Goal: Transaction & Acquisition: Purchase product/service

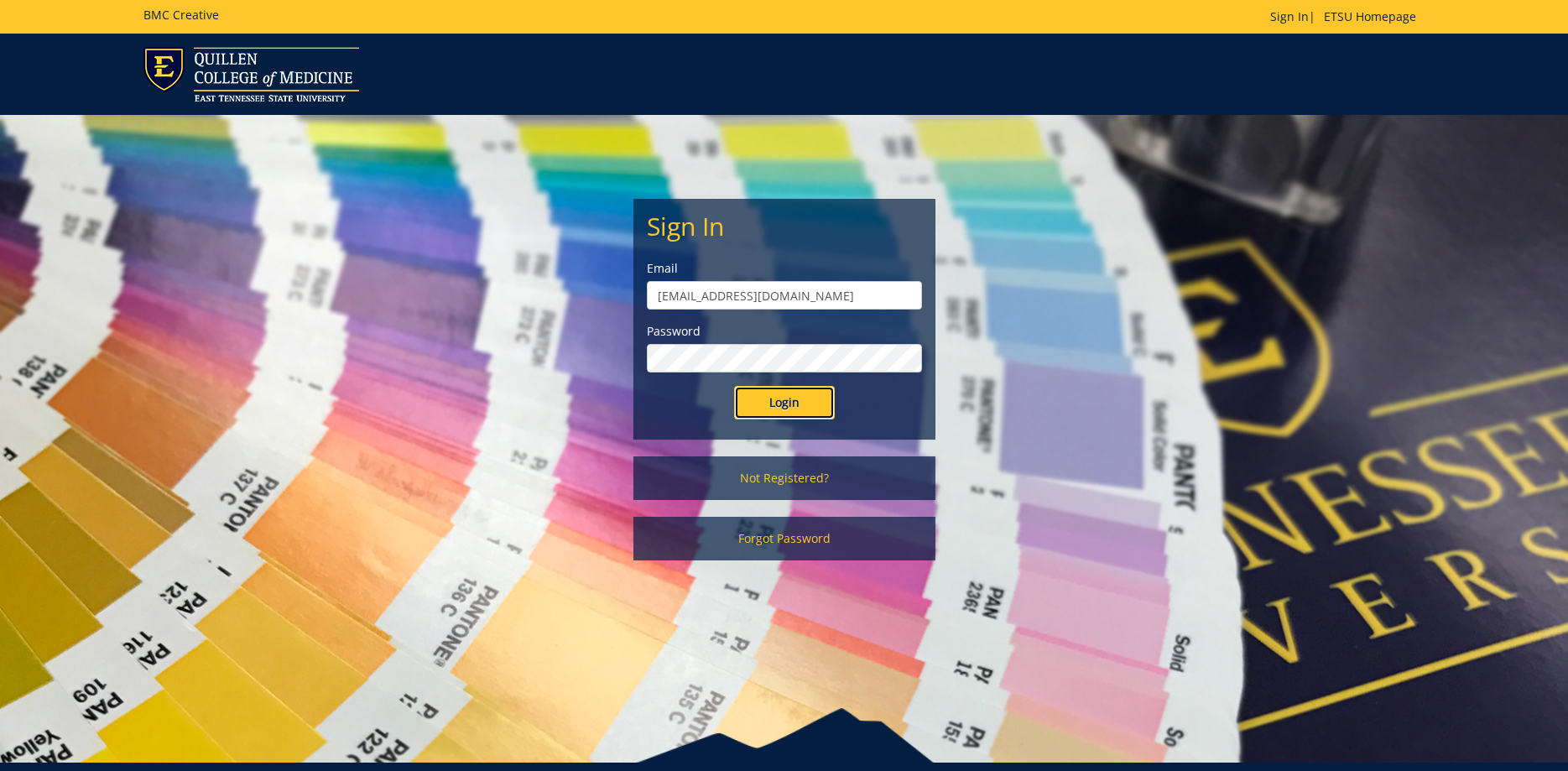
click at [808, 406] on input "Login" at bounding box center [784, 402] width 101 height 34
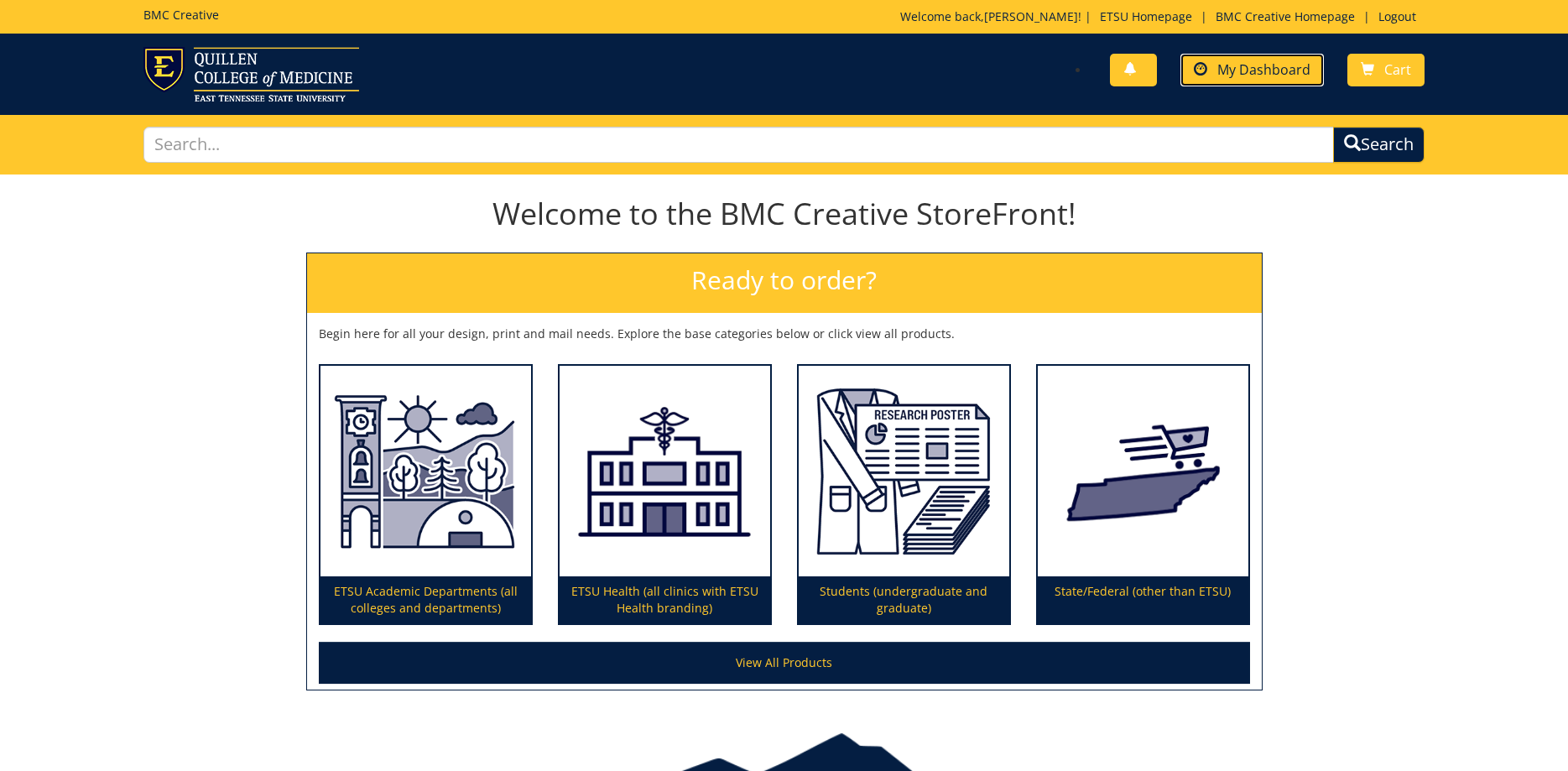
click at [1234, 74] on span "My Dashboard" at bounding box center [1264, 69] width 94 height 19
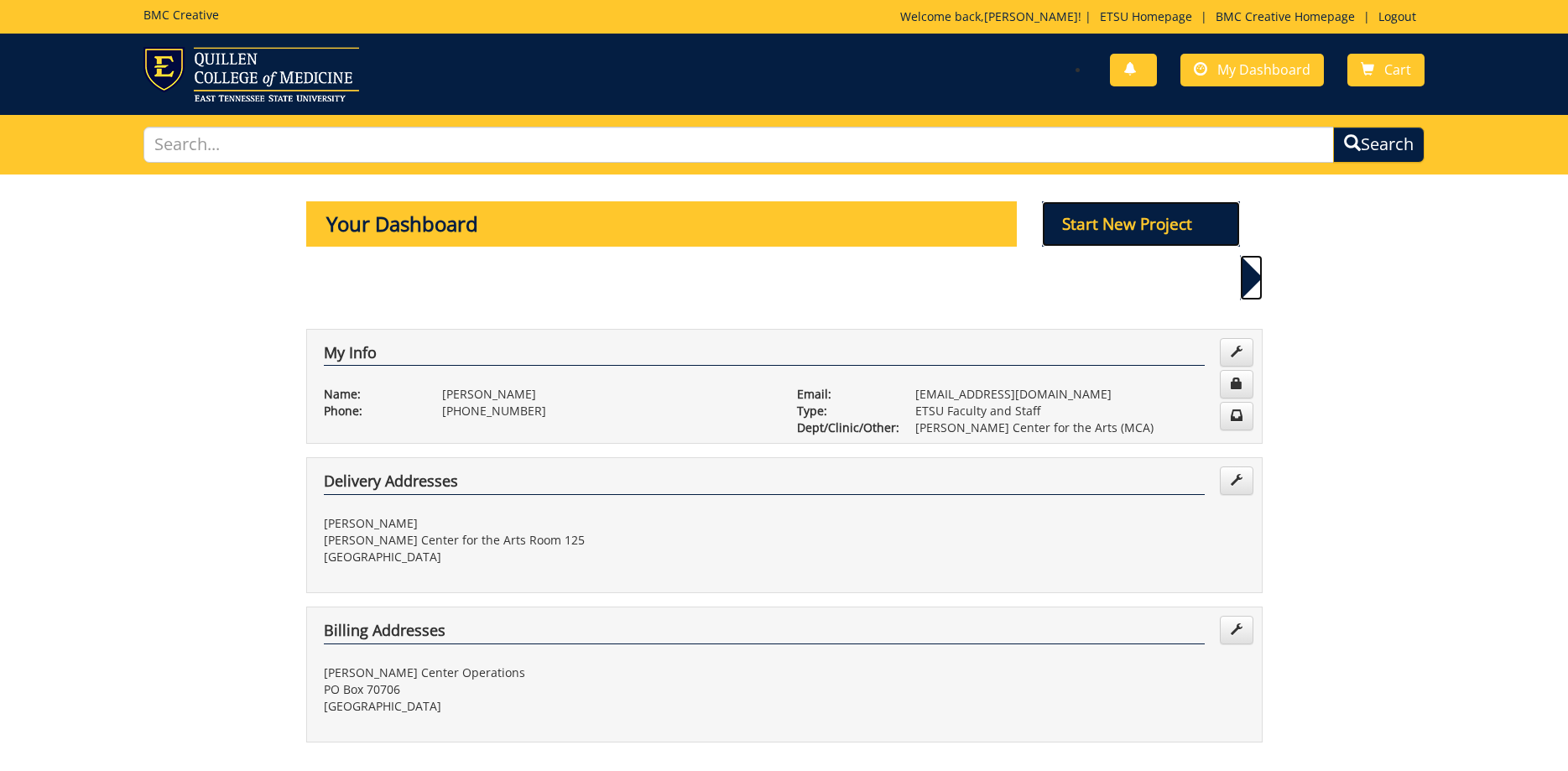
click at [1114, 234] on p "Start New Project" at bounding box center [1141, 223] width 198 height 45
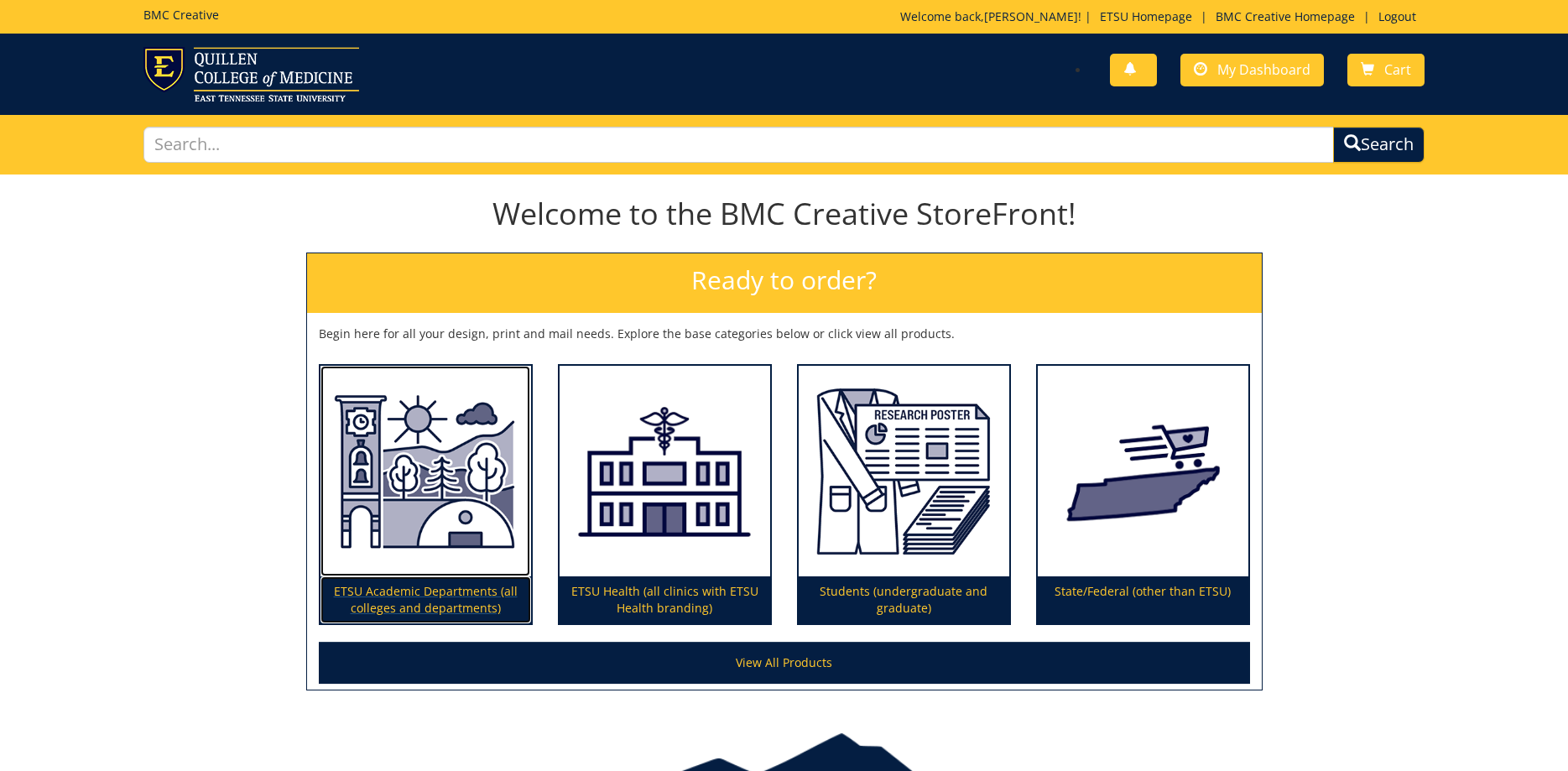
click at [385, 519] on img at bounding box center [425, 472] width 211 height 212
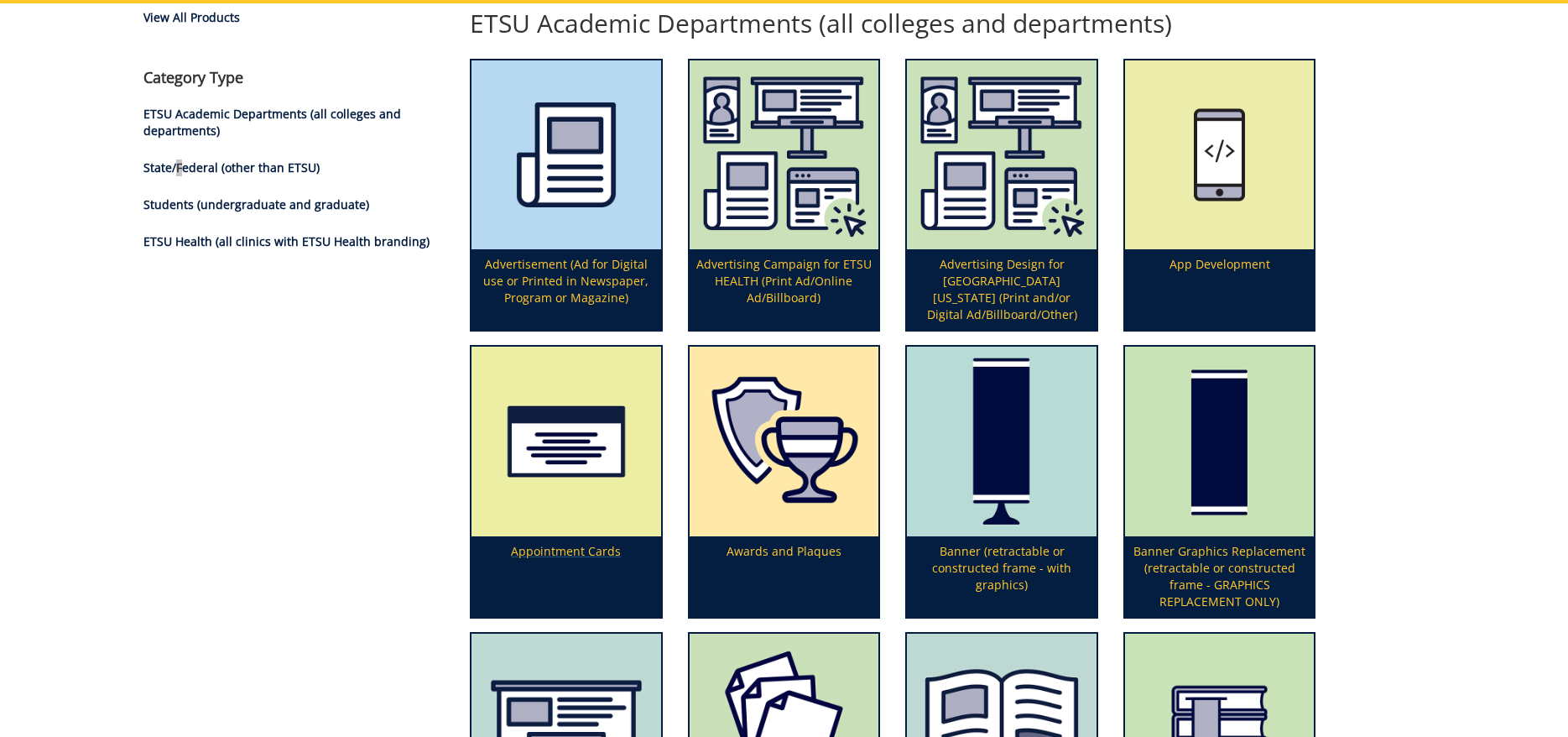
scroll to position [2014, 0]
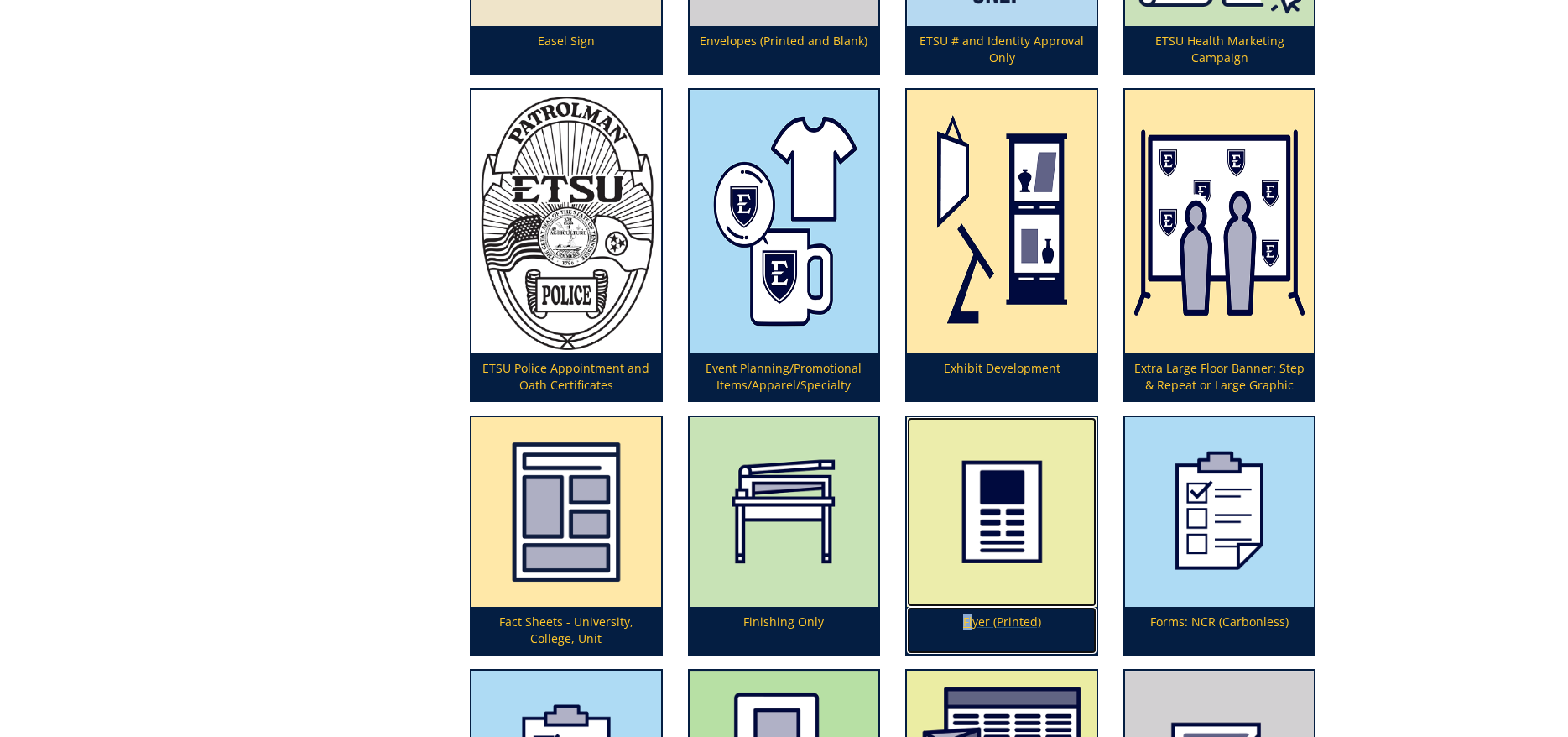
click at [994, 519] on img at bounding box center [1002, 512] width 190 height 190
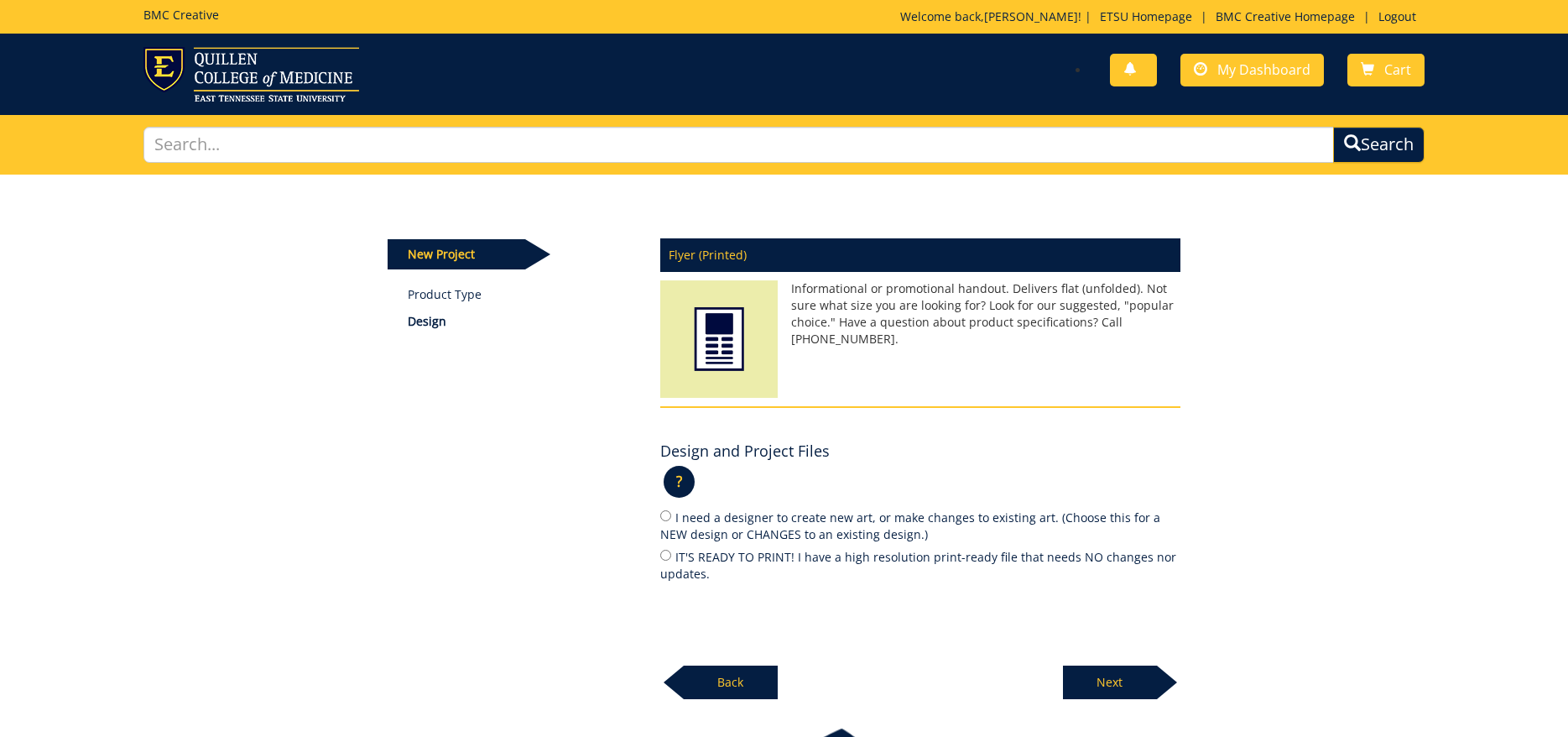
scroll to position [124, 0]
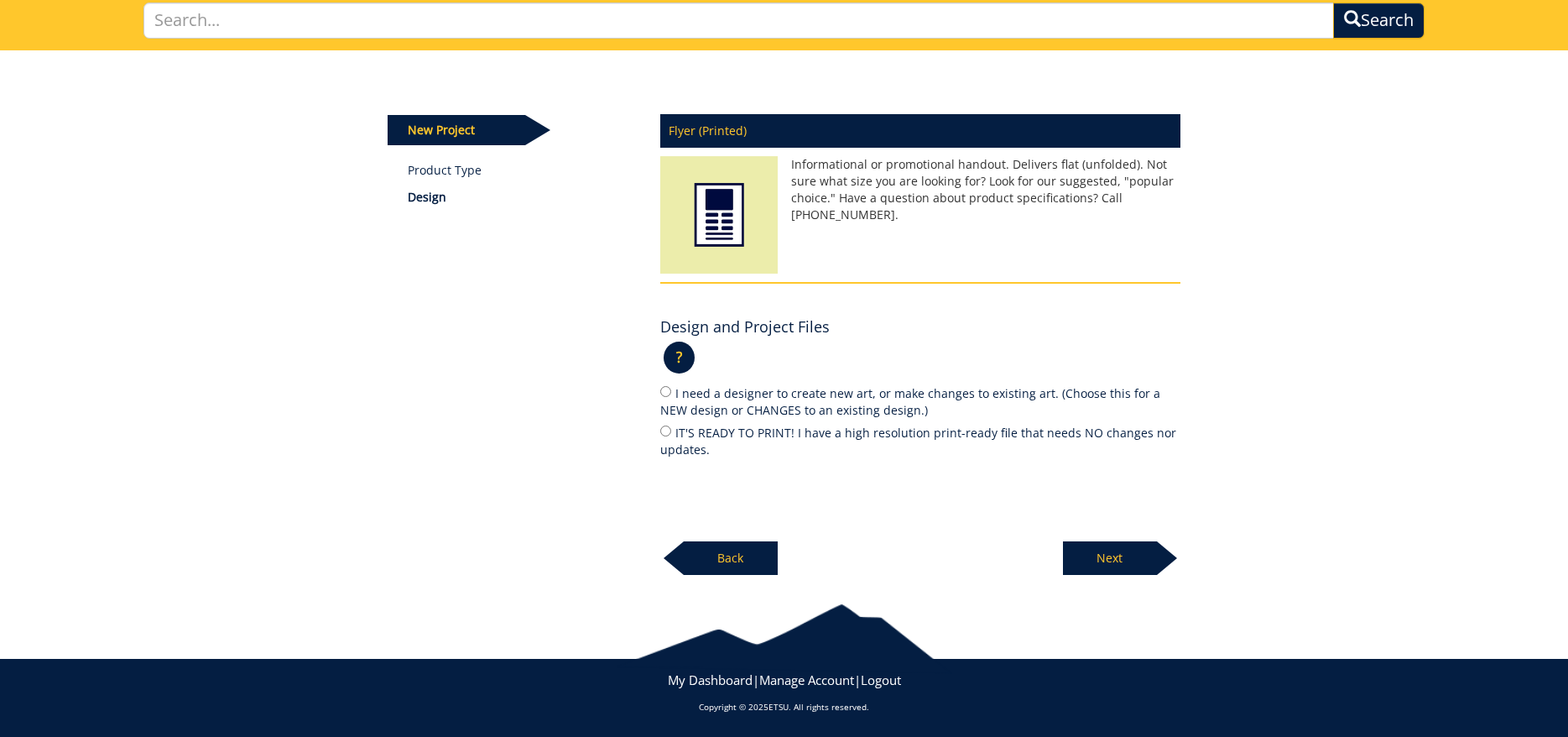
click at [671, 432] on label "IT'S READY TO PRINT! I have a high resolution print-ready file that needs NO ch…" at bounding box center [920, 440] width 521 height 35
click at [671, 432] on input "IT'S READY TO PRINT! I have a high resolution print-ready file that needs NO ch…" at bounding box center [665, 431] width 11 height 11
radio input "true"
click at [1106, 556] on p "Next" at bounding box center [1110, 558] width 94 height 34
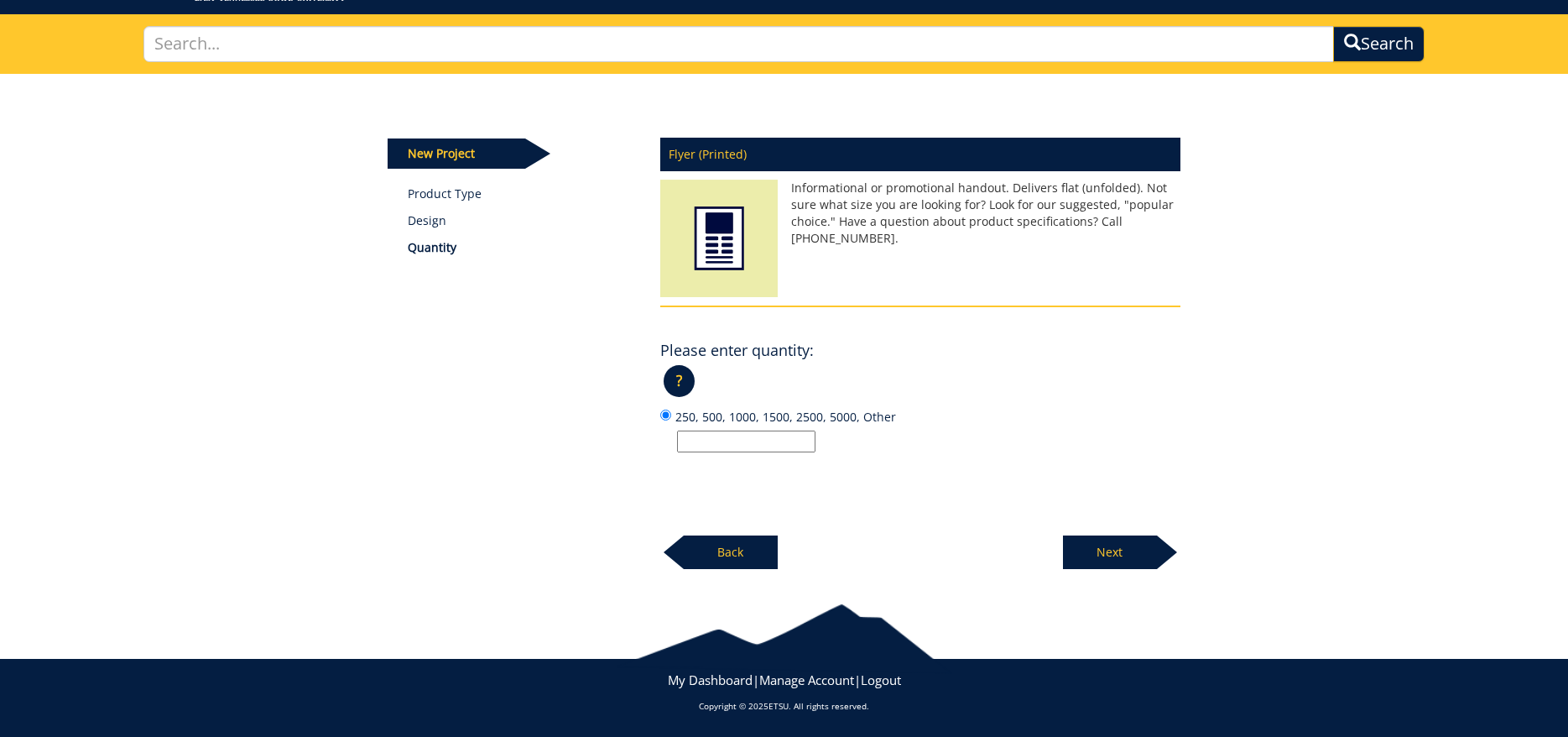
scroll to position [101, 0]
click at [724, 444] on input "250, 500, 1000, 1500, 2500, 5000, Other" at bounding box center [746, 441] width 139 height 22
type input "500"
click at [1114, 556] on p "Next" at bounding box center [1110, 553] width 94 height 34
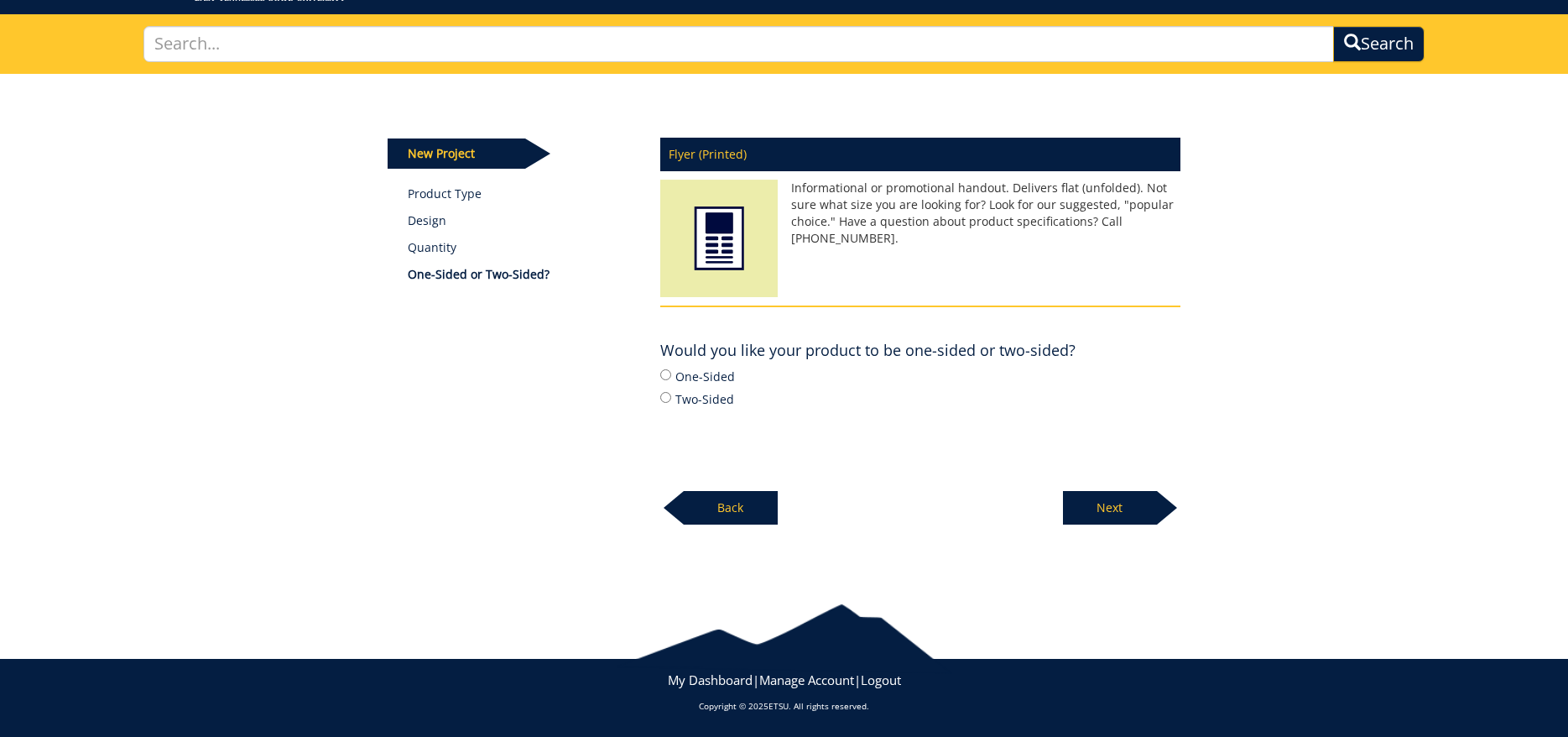
click at [697, 375] on label "One-Sided" at bounding box center [920, 376] width 521 height 19
click at [671, 375] on input "One-Sided" at bounding box center [665, 374] width 11 height 11
radio input "true"
click at [1153, 530] on div "New Project Product Type Design Quantity One-Sided or Two-Sided? Flyer (Printed…" at bounding box center [784, 325] width 1568 height 501
click at [1143, 509] on p "Next" at bounding box center [1110, 508] width 94 height 34
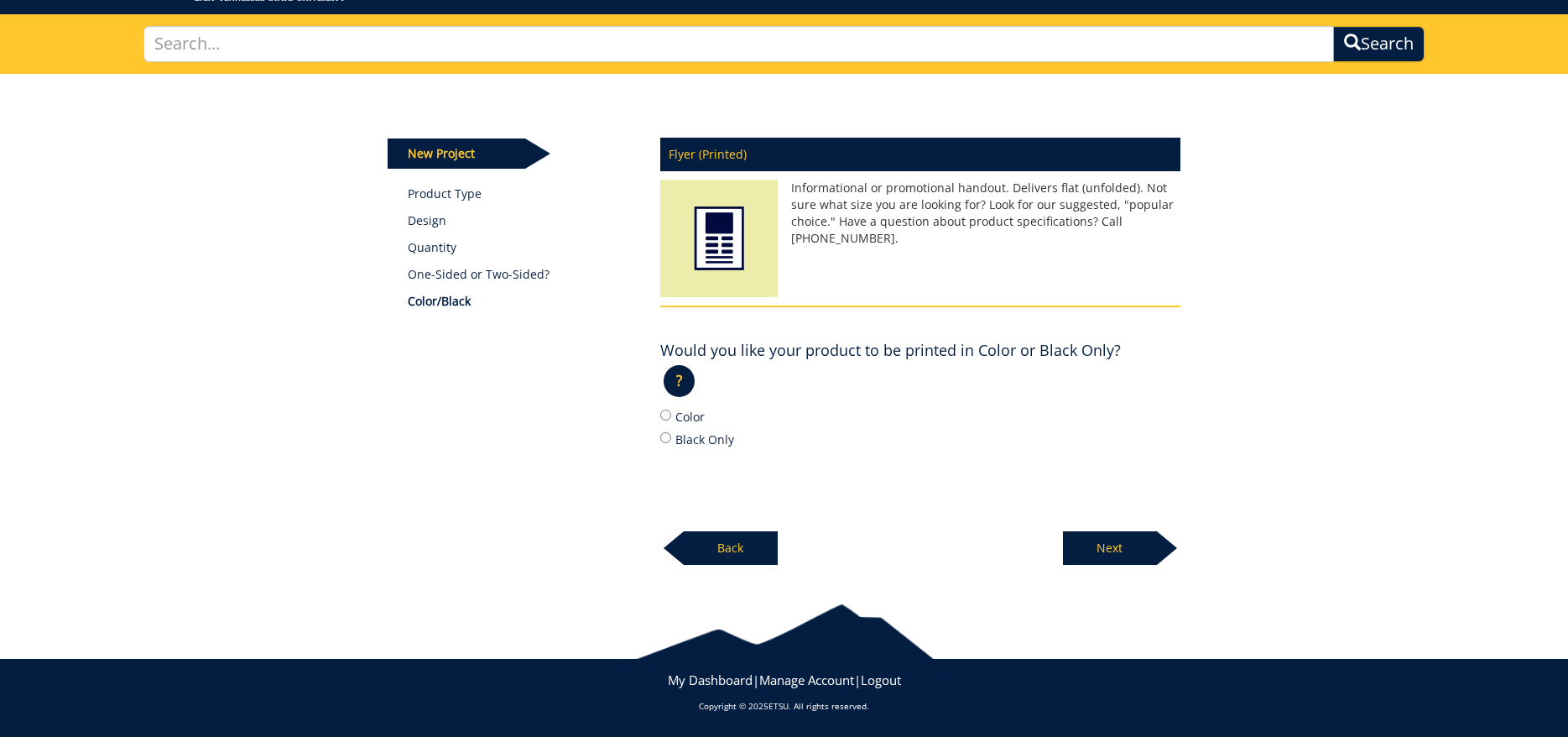
click at [677, 417] on label "Color" at bounding box center [920, 416] width 521 height 19
click at [671, 417] on input "Color" at bounding box center [665, 415] width 11 height 11
radio input "true"
click at [1100, 555] on p "Next" at bounding box center [1110, 548] width 94 height 34
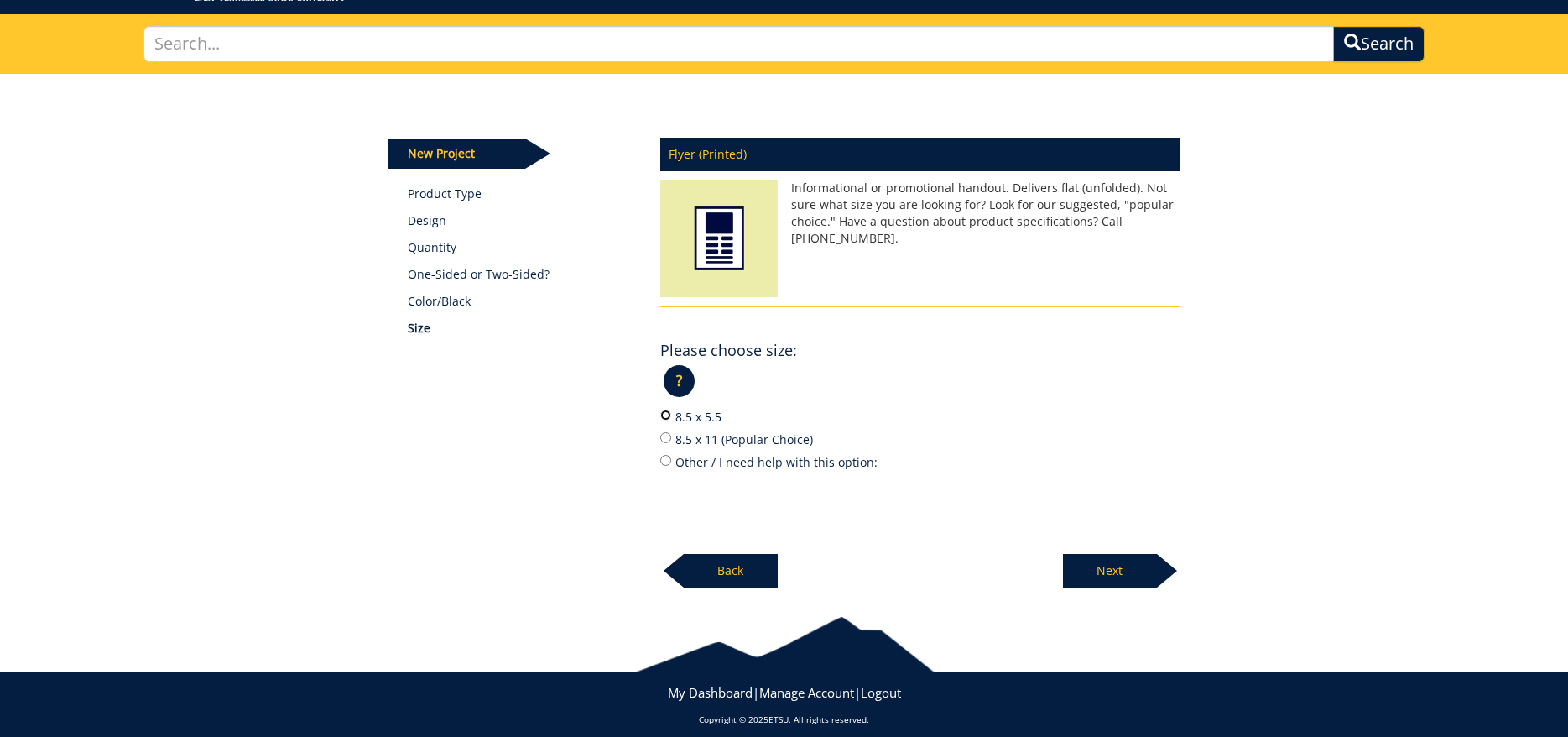
click at [666, 417] on input "8.5 x 5.5" at bounding box center [665, 415] width 11 height 11
radio input "true"
click at [1137, 583] on p "Next" at bounding box center [1110, 571] width 94 height 34
click at [1096, 566] on p "Next" at bounding box center [1110, 571] width 94 height 34
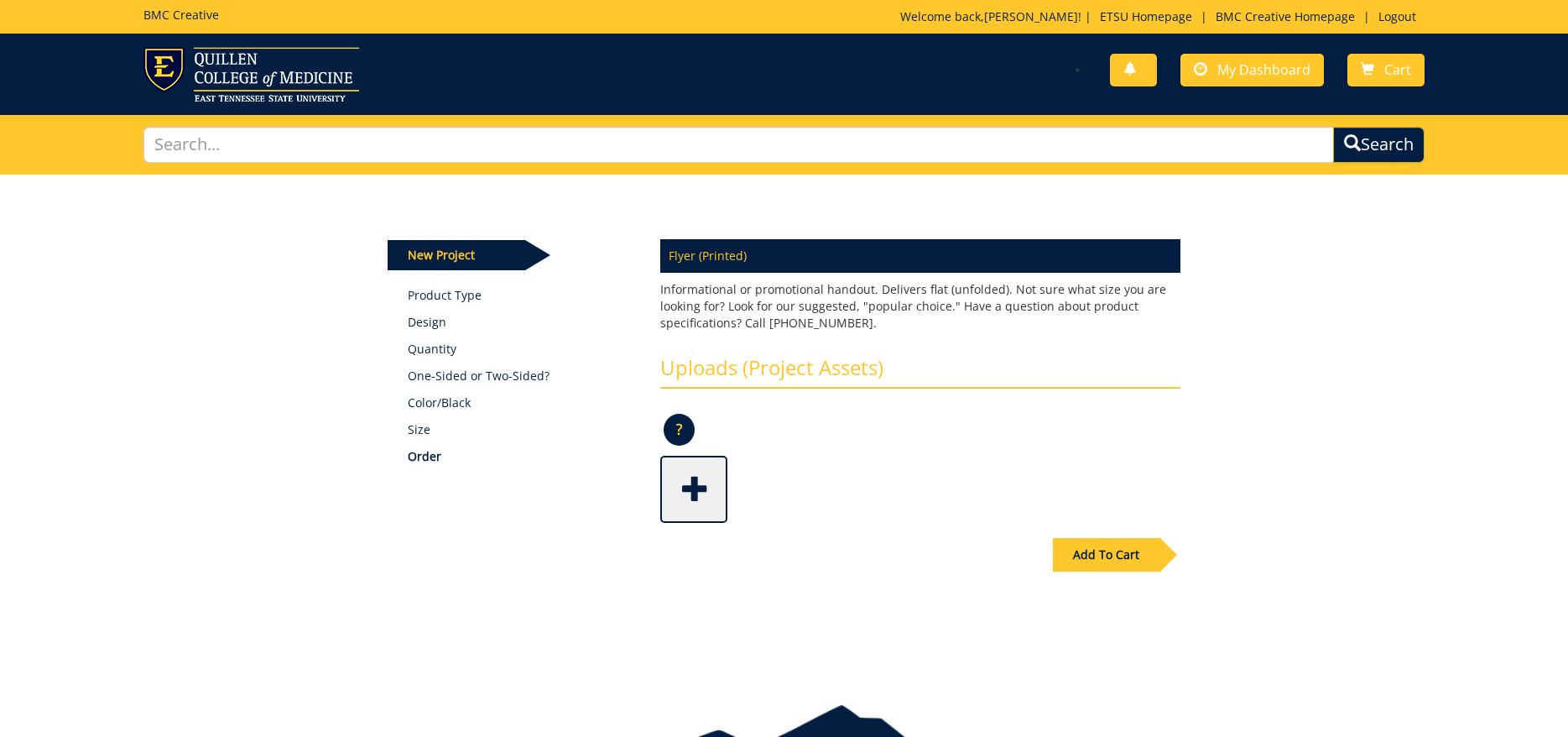
click at [672, 478] on span at bounding box center [695, 487] width 67 height 59
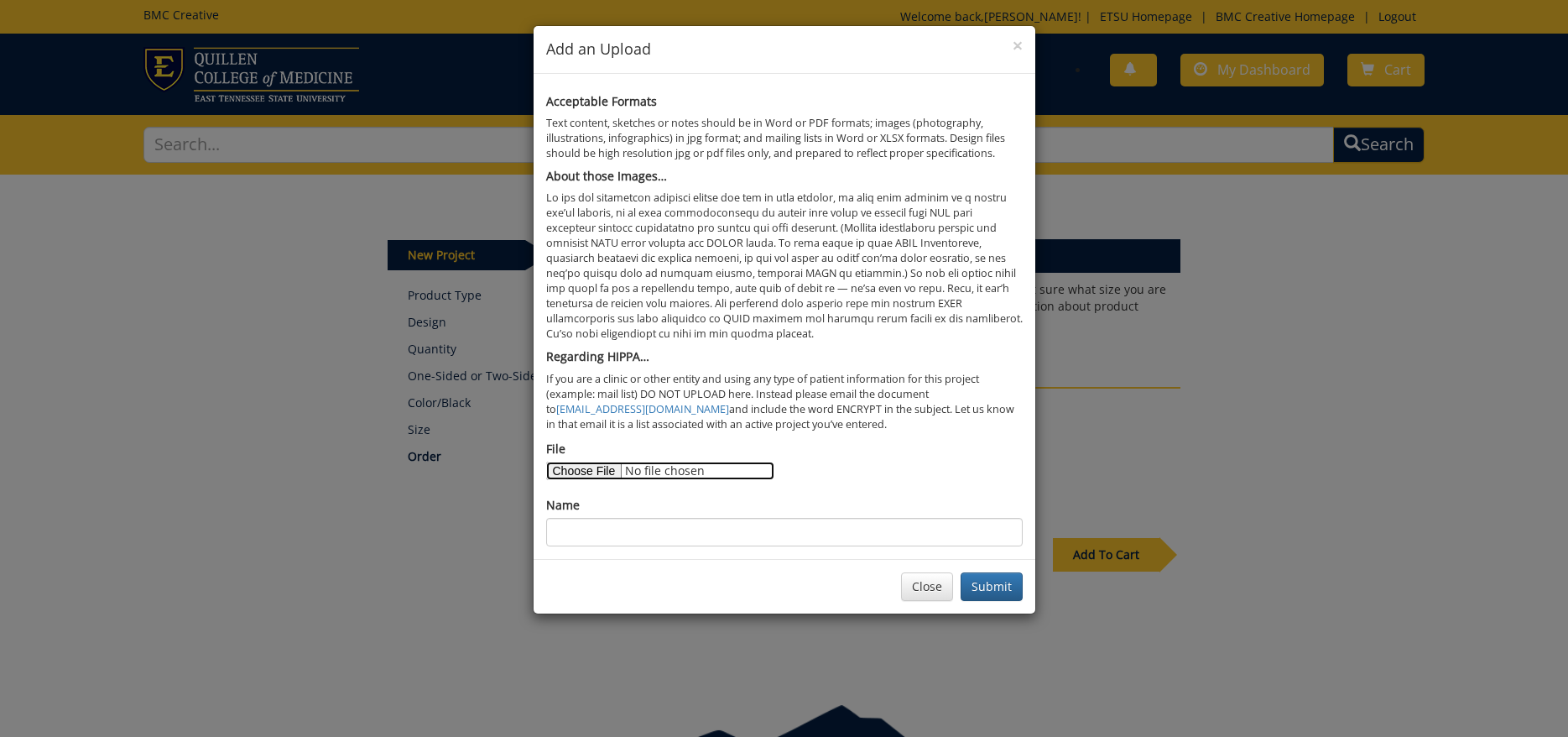
click at [587, 476] on input "File" at bounding box center [660, 470] width 229 height 19
type input "C:\fakepath\ELF25_5.5x8.5_Flyer_WithQRCode.pdf"
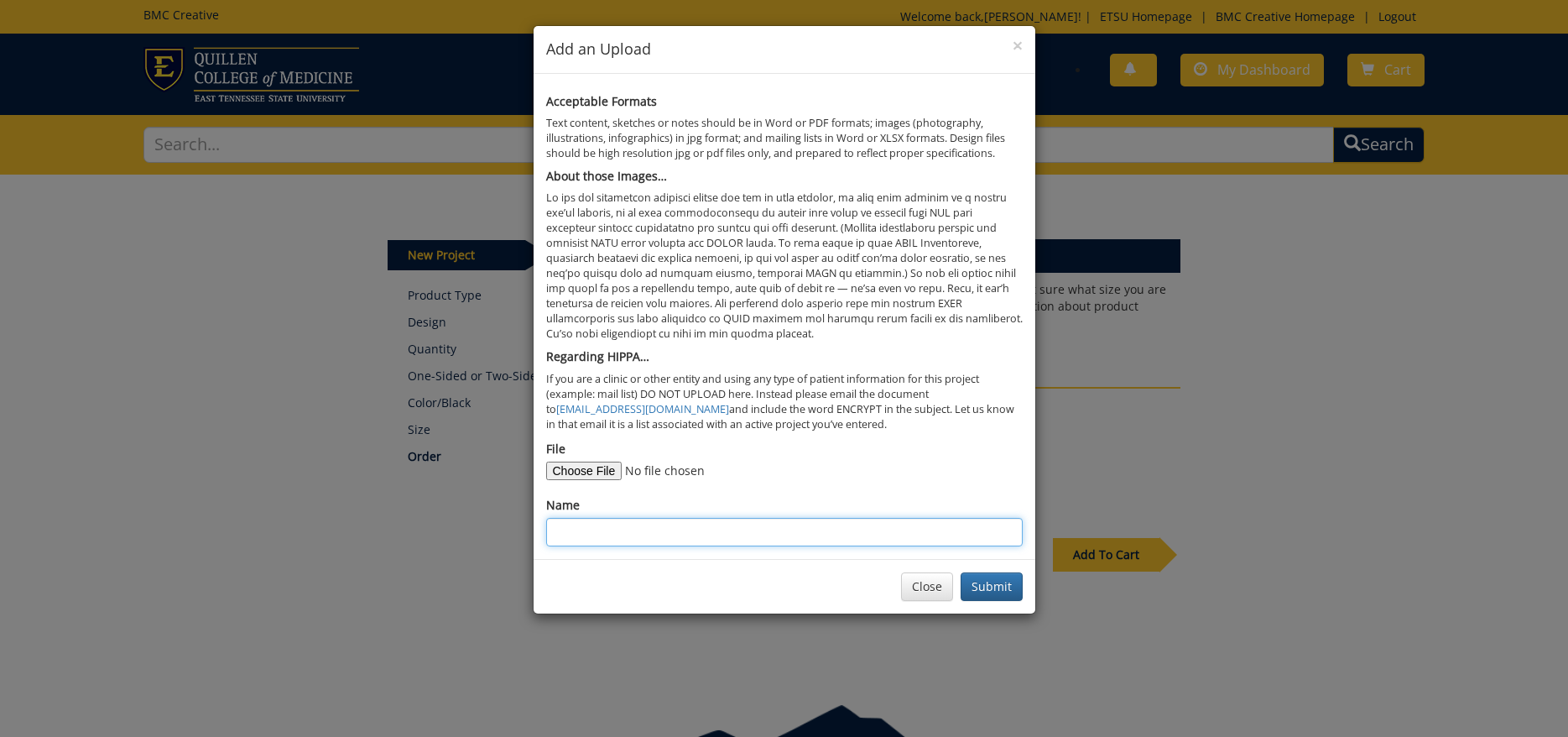
click at [668, 520] on input "Name" at bounding box center [784, 532] width 476 height 28
type input "ELF Flyer"
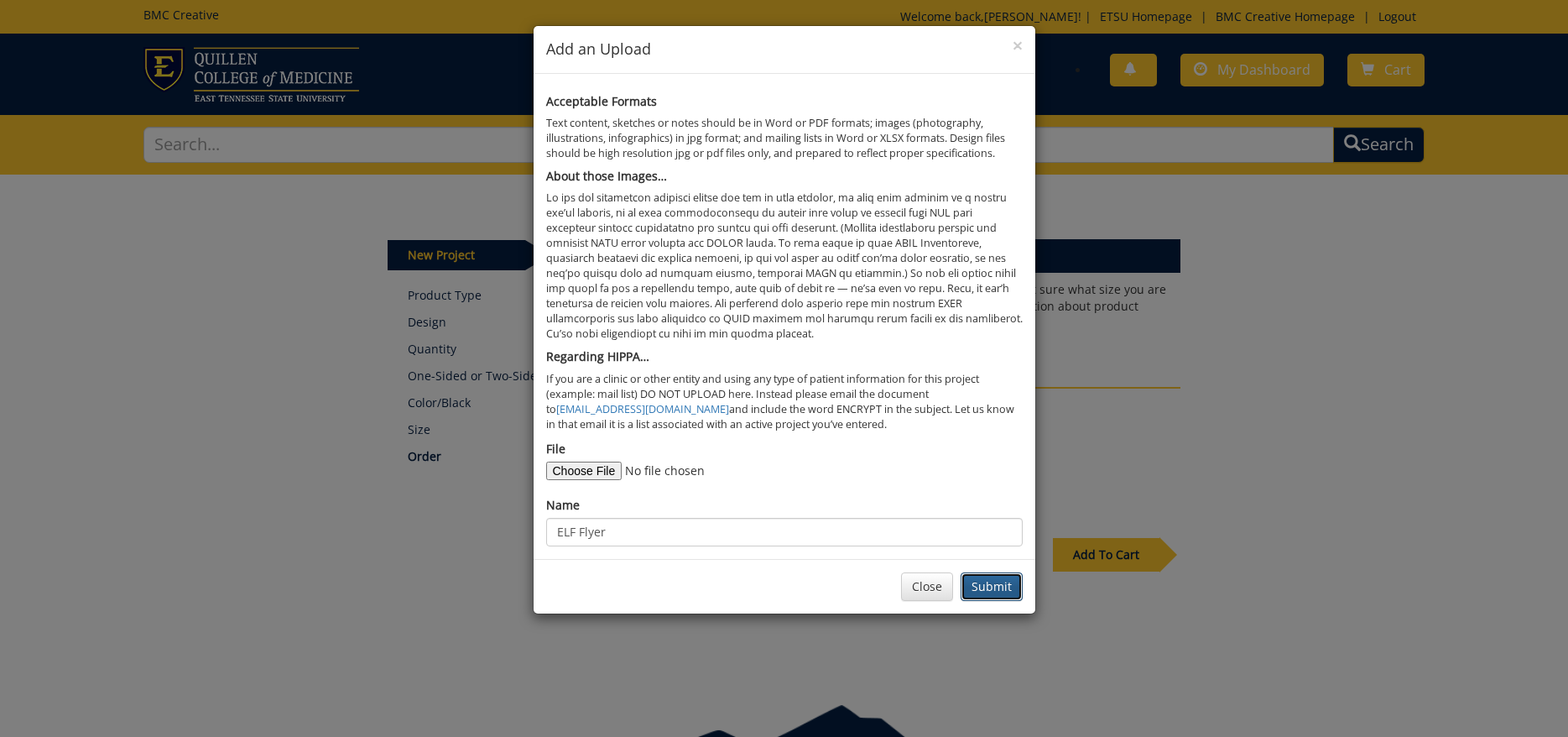
click at [1007, 580] on button "Submit" at bounding box center [992, 587] width 62 height 28
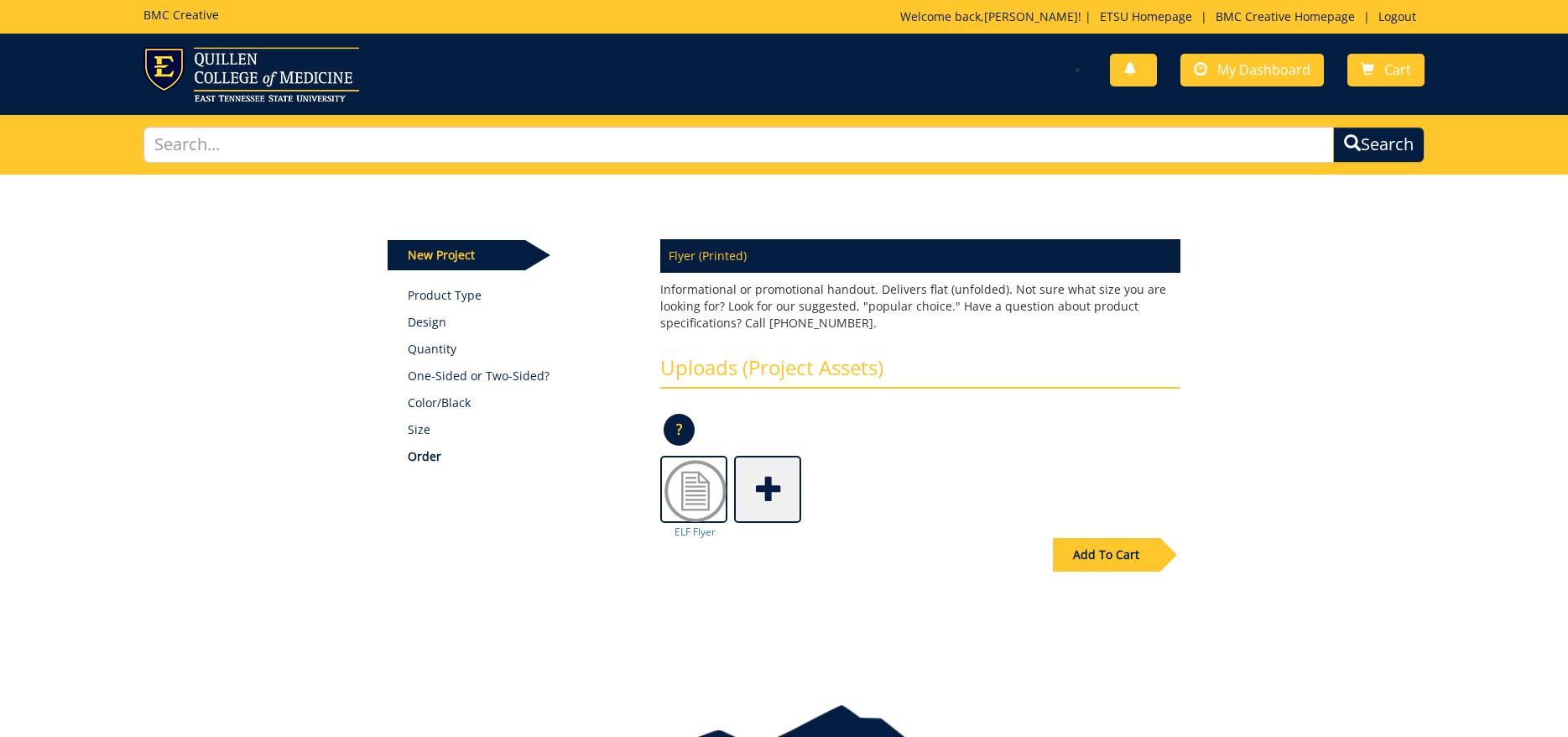
click at [1090, 553] on div "Add To Cart" at bounding box center [1106, 555] width 107 height 34
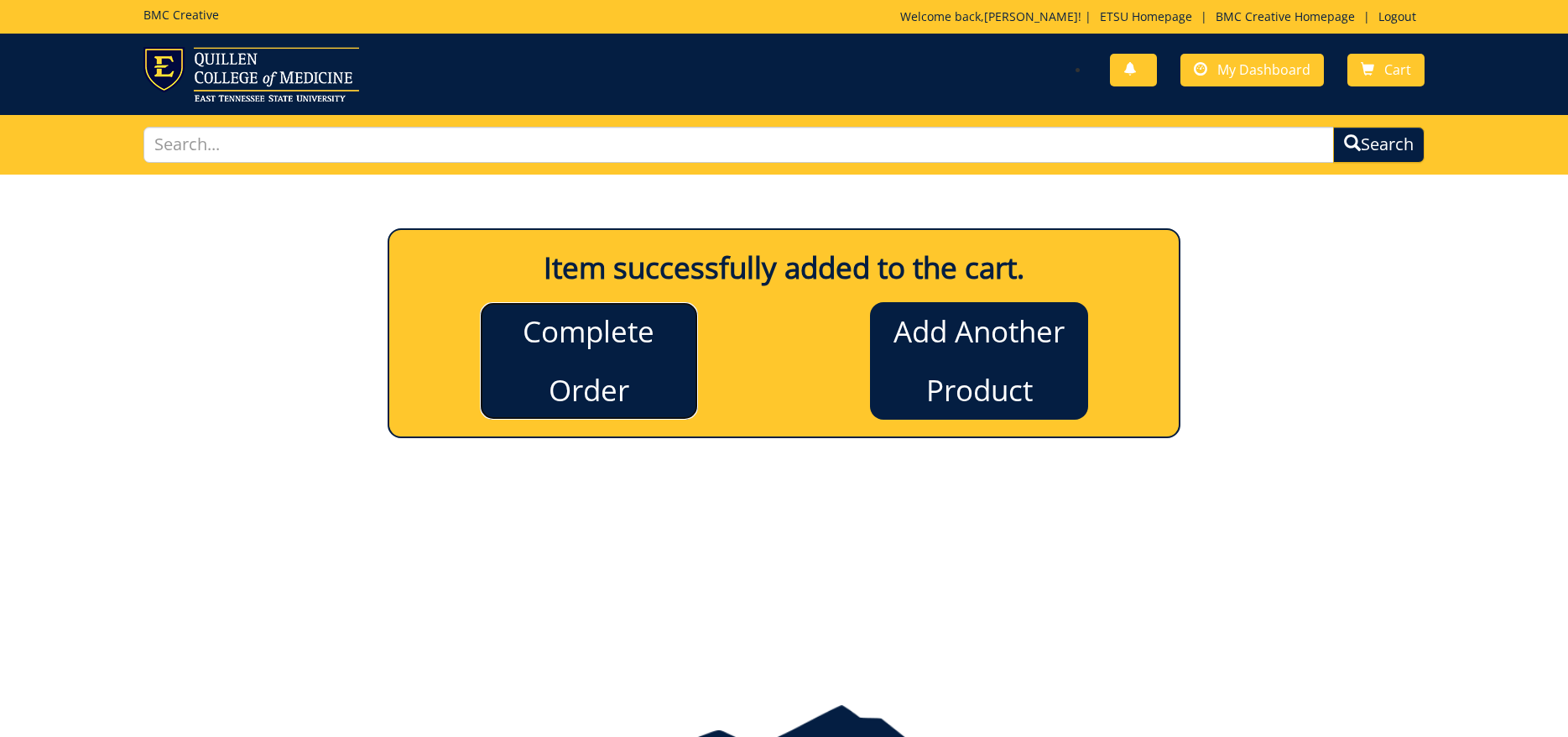
click at [629, 353] on link "Complete Order" at bounding box center [589, 360] width 218 height 117
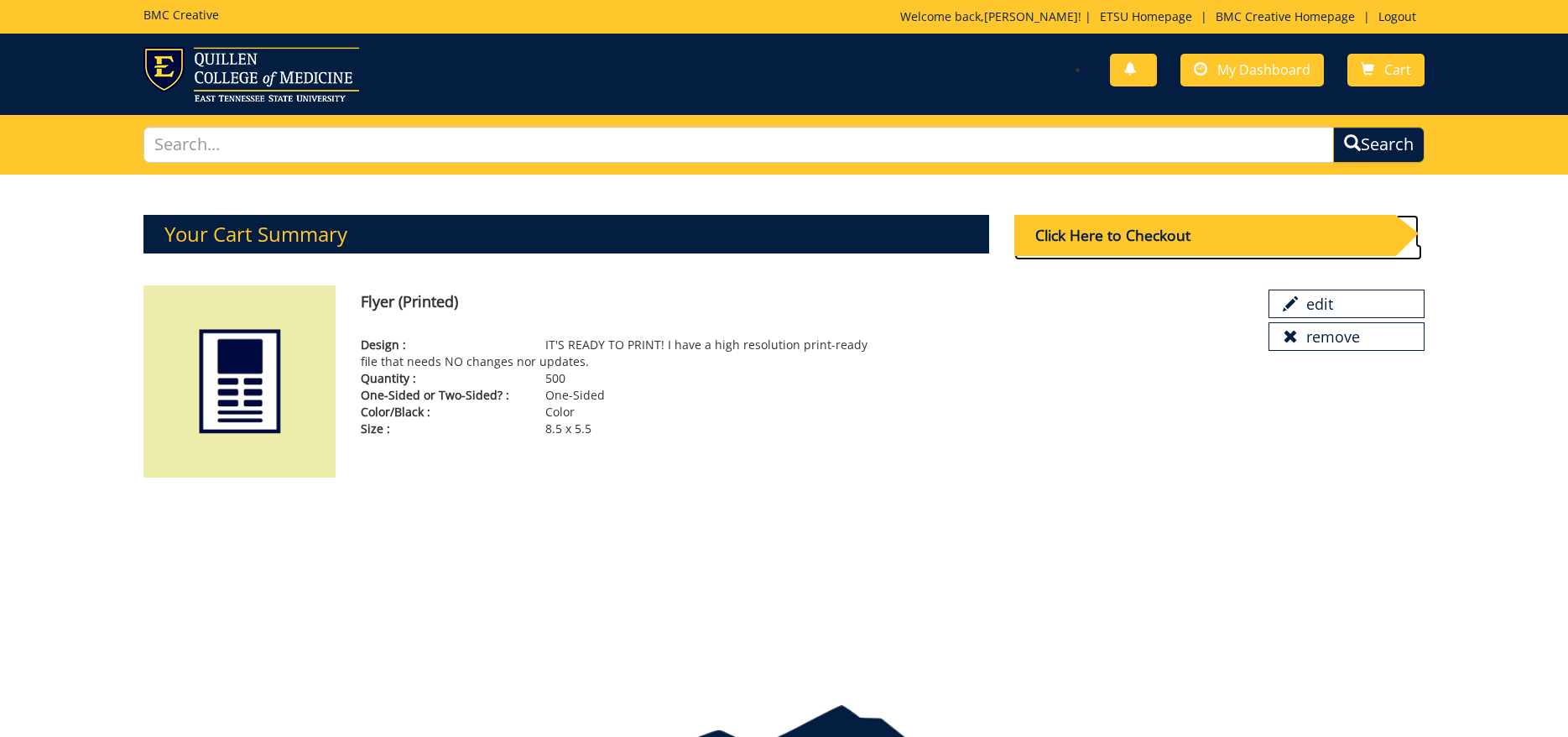
click at [1152, 244] on div "Click Here to Checkout" at bounding box center [1205, 235] width 381 height 41
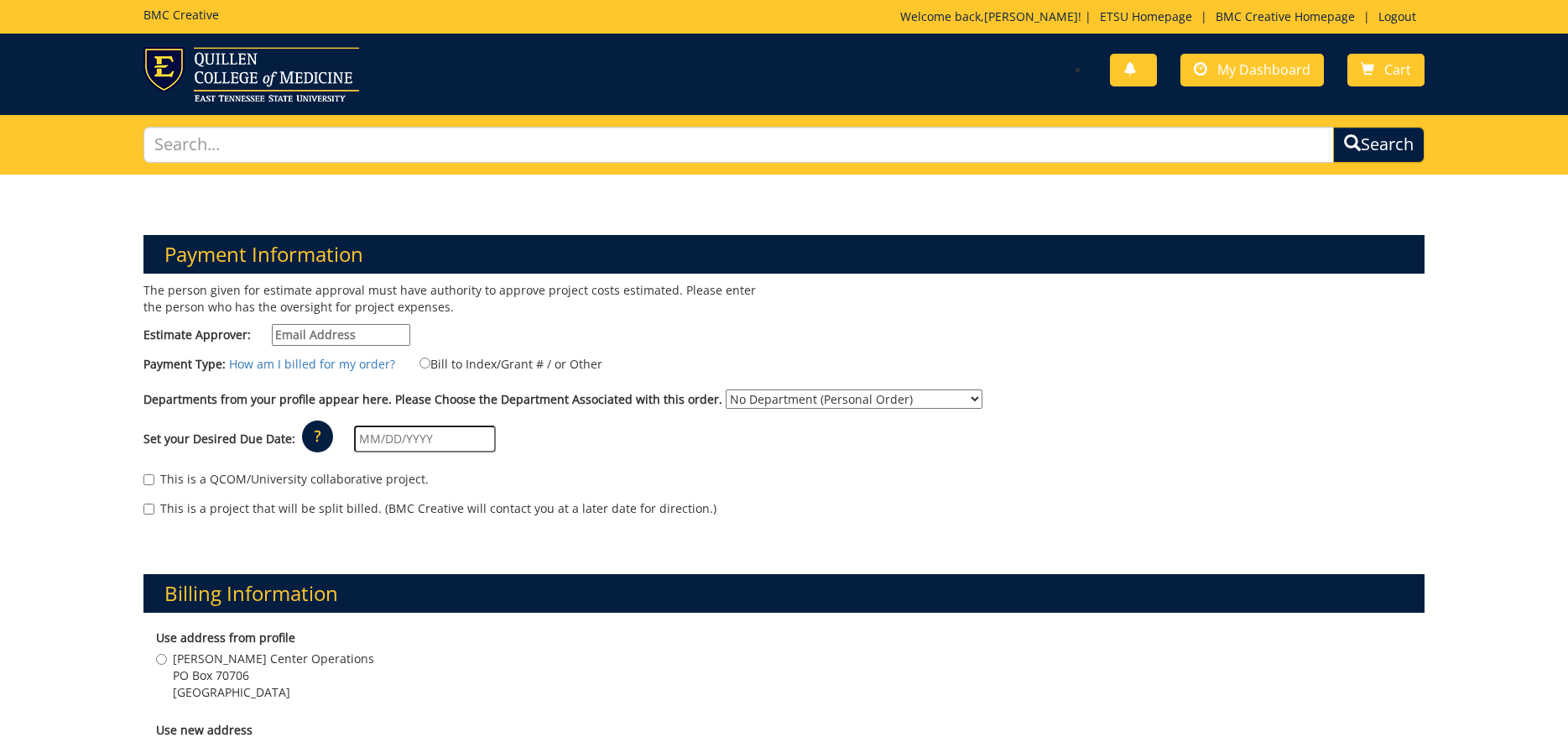
click at [379, 340] on input "Estimate Approver:" at bounding box center [341, 335] width 139 height 22
click at [380, 337] on input "Estimate Approver:" at bounding box center [341, 335] width 139 height 22
type input "[EMAIL_ADDRESS][DOMAIN_NAME]"
click at [466, 370] on label "Bill to Index/Grant # / or Other" at bounding box center [500, 363] width 204 height 19
click at [431, 368] on input "Bill to Index/Grant # / or Other" at bounding box center [424, 363] width 11 height 11
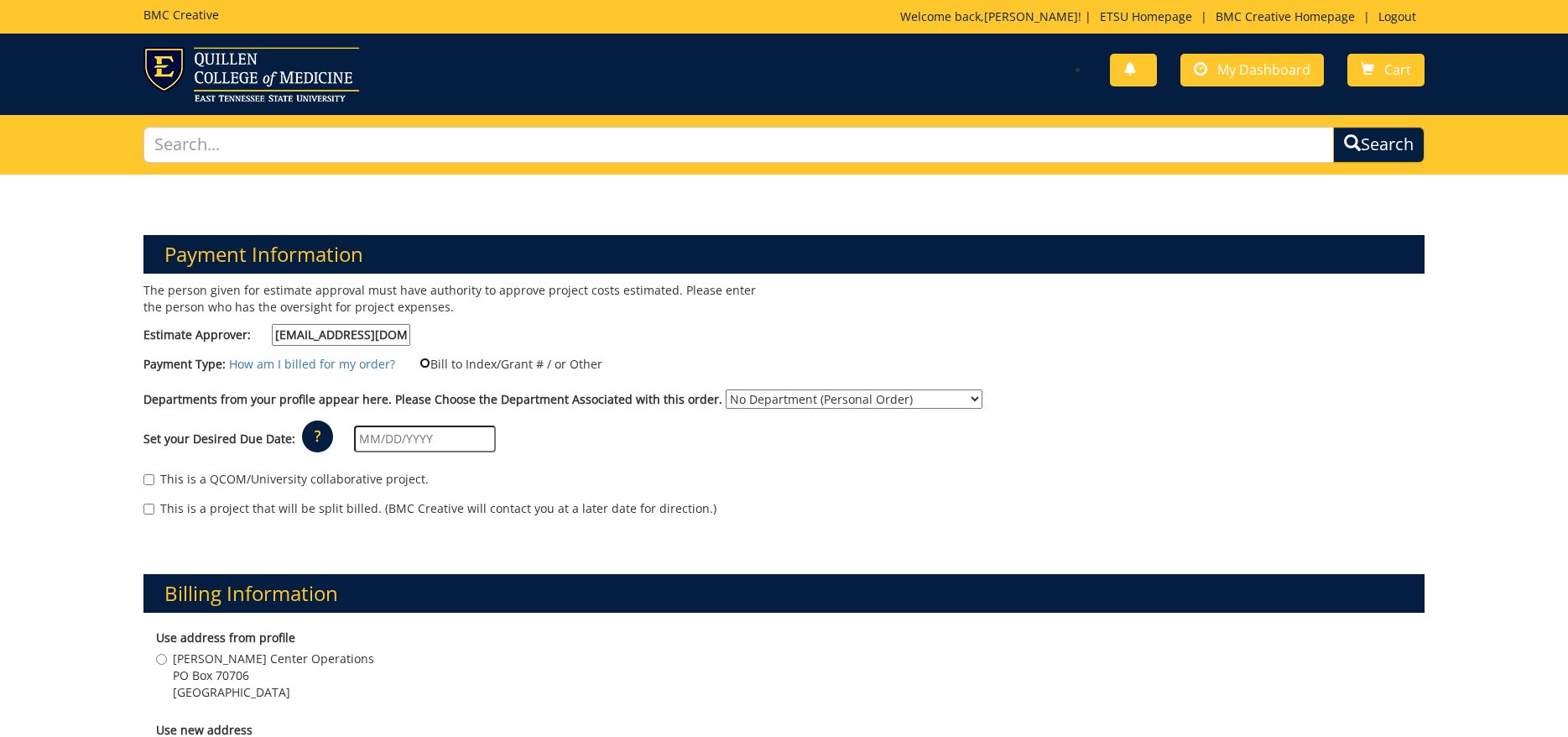
radio input "true"
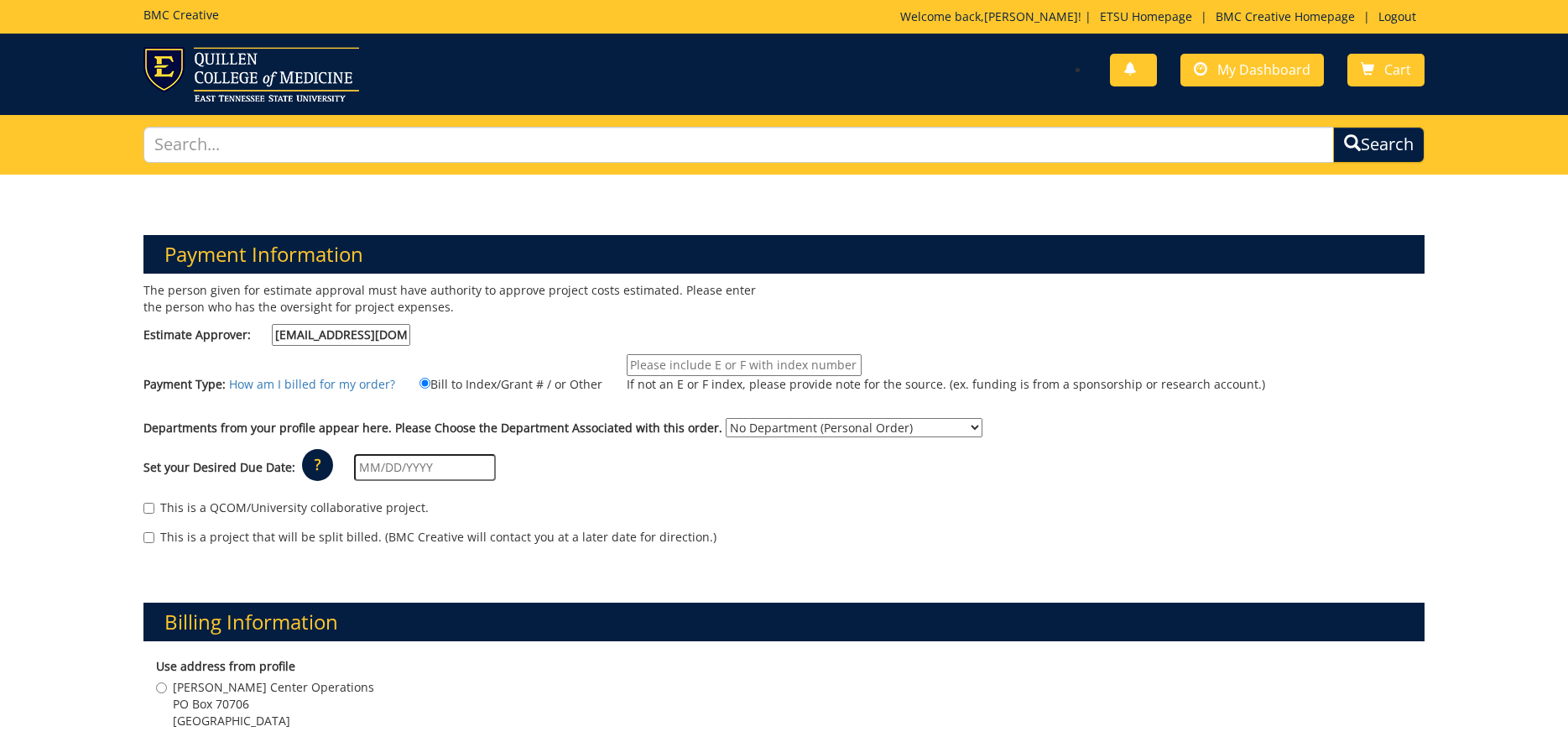
click at [485, 467] on input "text" at bounding box center [424, 467] width 142 height 26
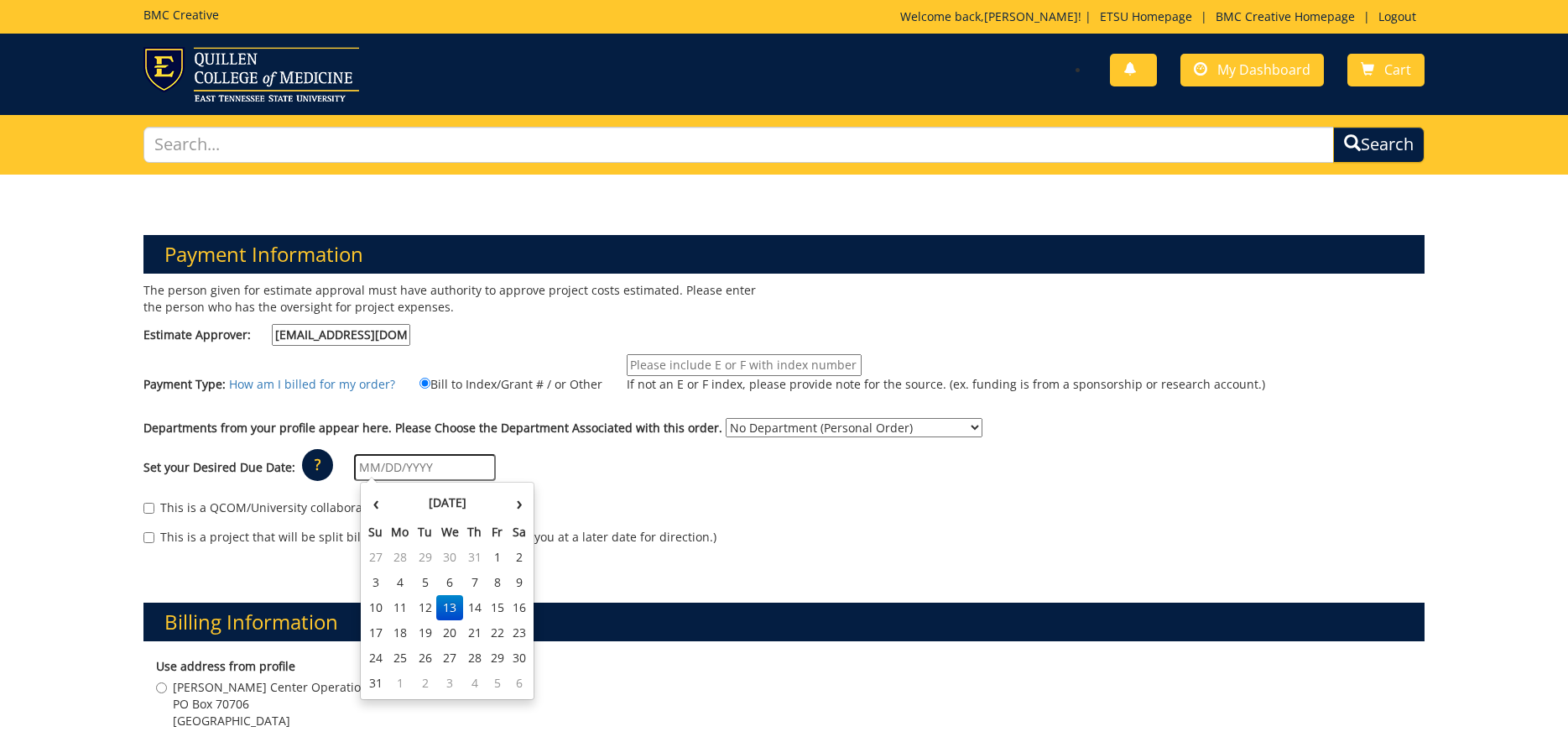
click at [484, 468] on input "text" at bounding box center [424, 467] width 142 height 26
click at [470, 633] on td "21" at bounding box center [475, 633] width 24 height 26
type input "[DATE]"
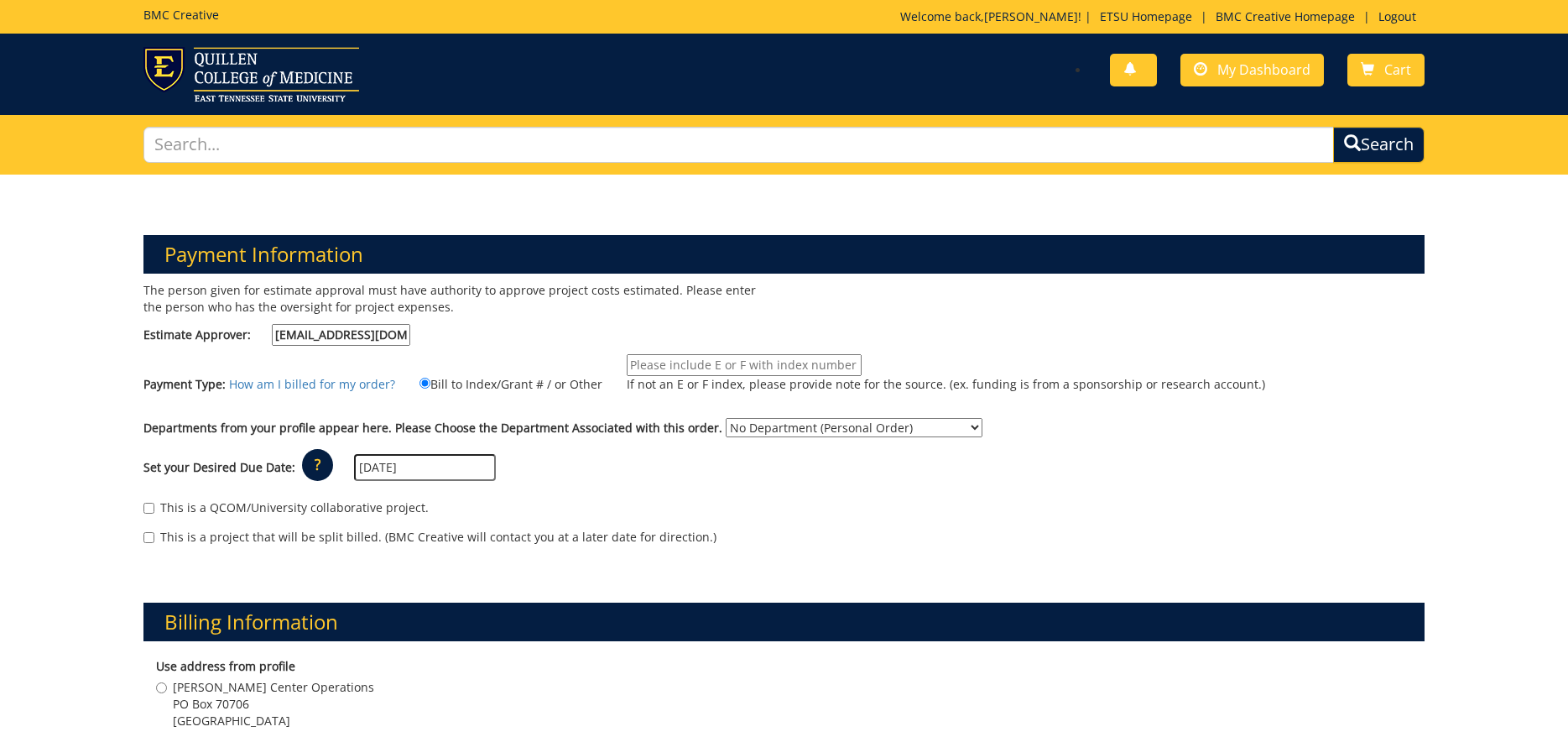
click at [726, 418] on select "No Department (Personal Order) Martin Center for the Arts (MCA)" at bounding box center [854, 428] width 257 height 19
select select "271"
click option "[PERSON_NAME] Center for the Arts (MCA)" at bounding box center [0, 0] width 0 height 0
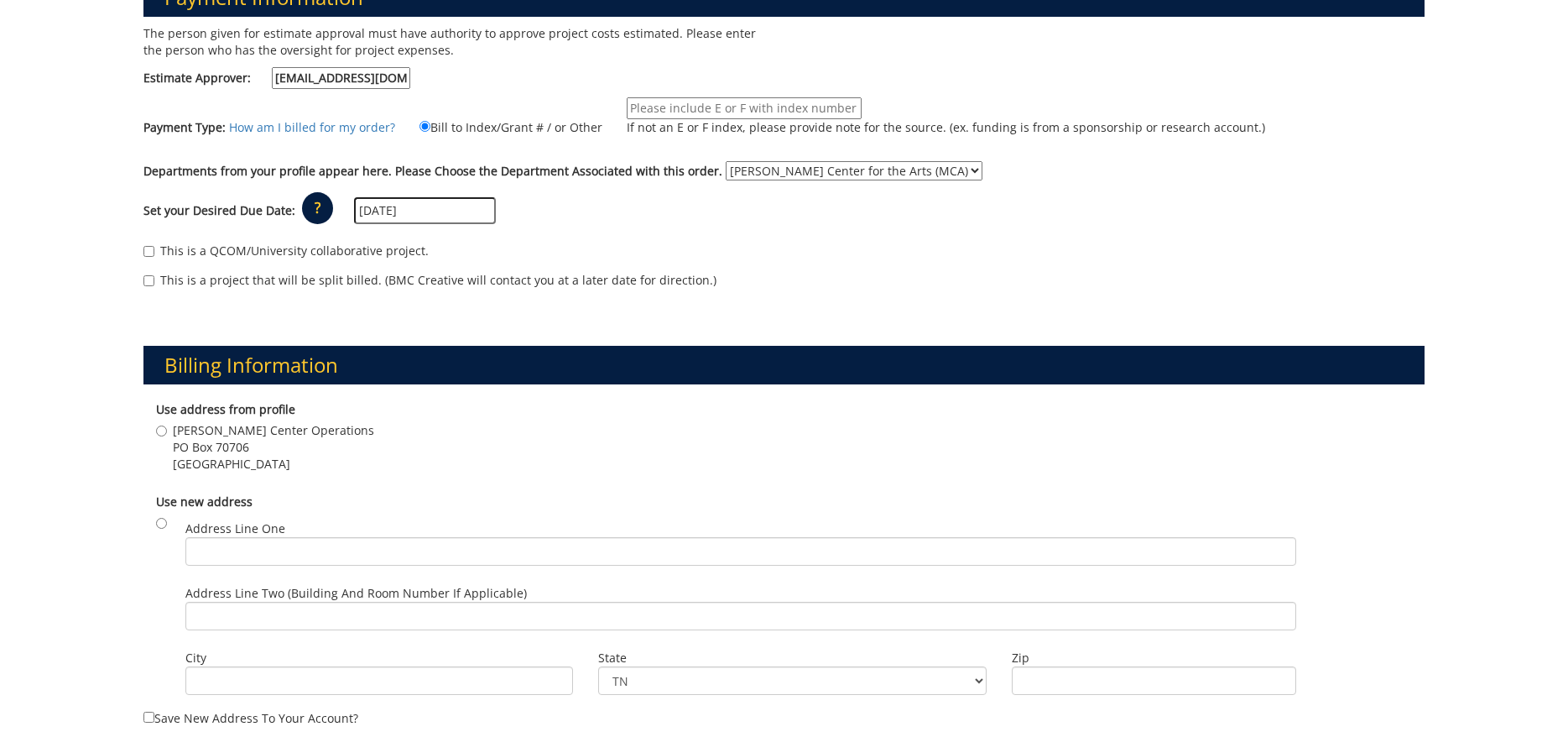
scroll to position [342, 0]
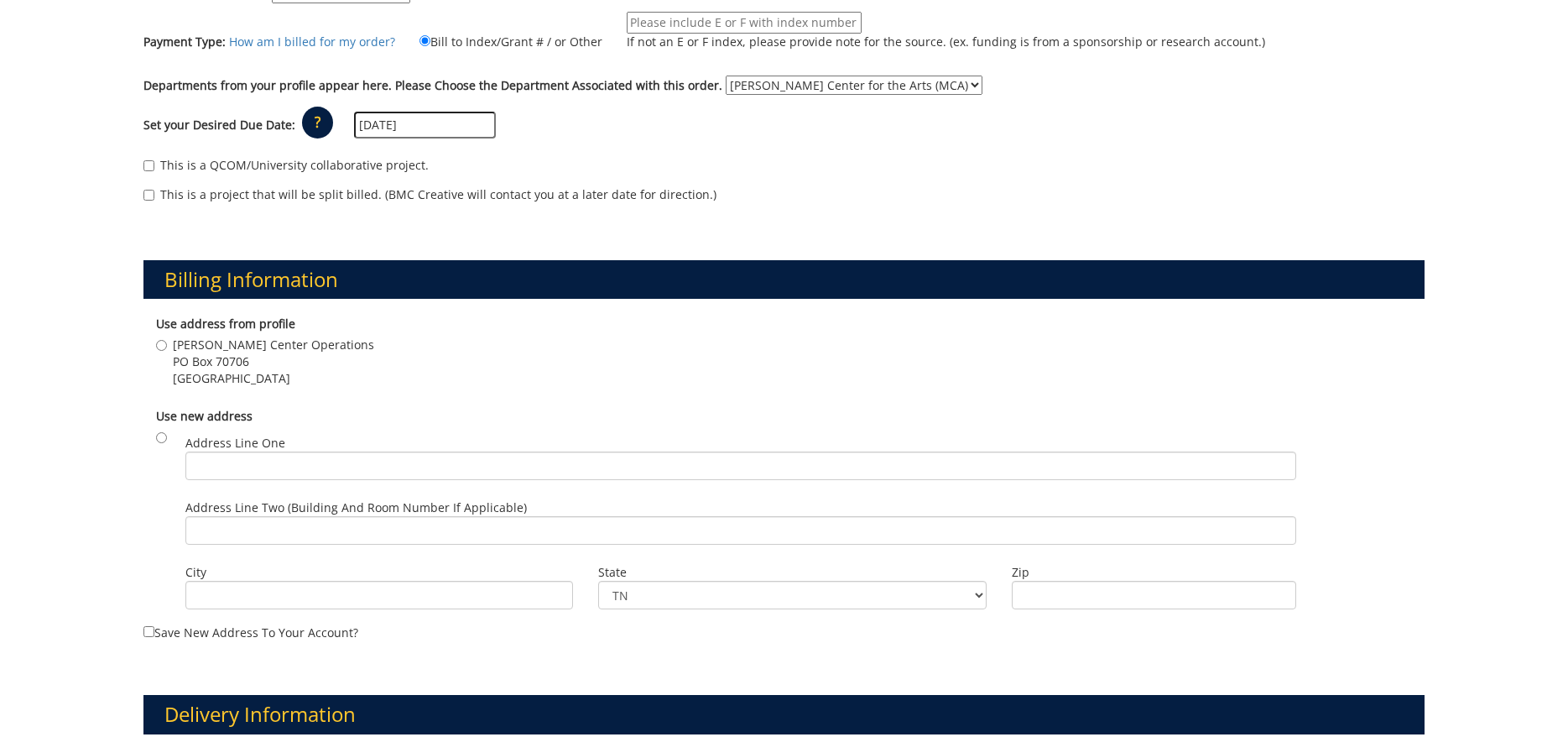
click at [188, 327] on b "Use address from profile" at bounding box center [226, 324] width 139 height 16
click at [188, 351] on span "[PERSON_NAME] Center Operations" at bounding box center [274, 344] width 201 height 17
click at [167, 351] on input "Martin Center Operations PO Box 70706 Johnson City , TN 37614" at bounding box center [161, 345] width 11 height 11
radio input "true"
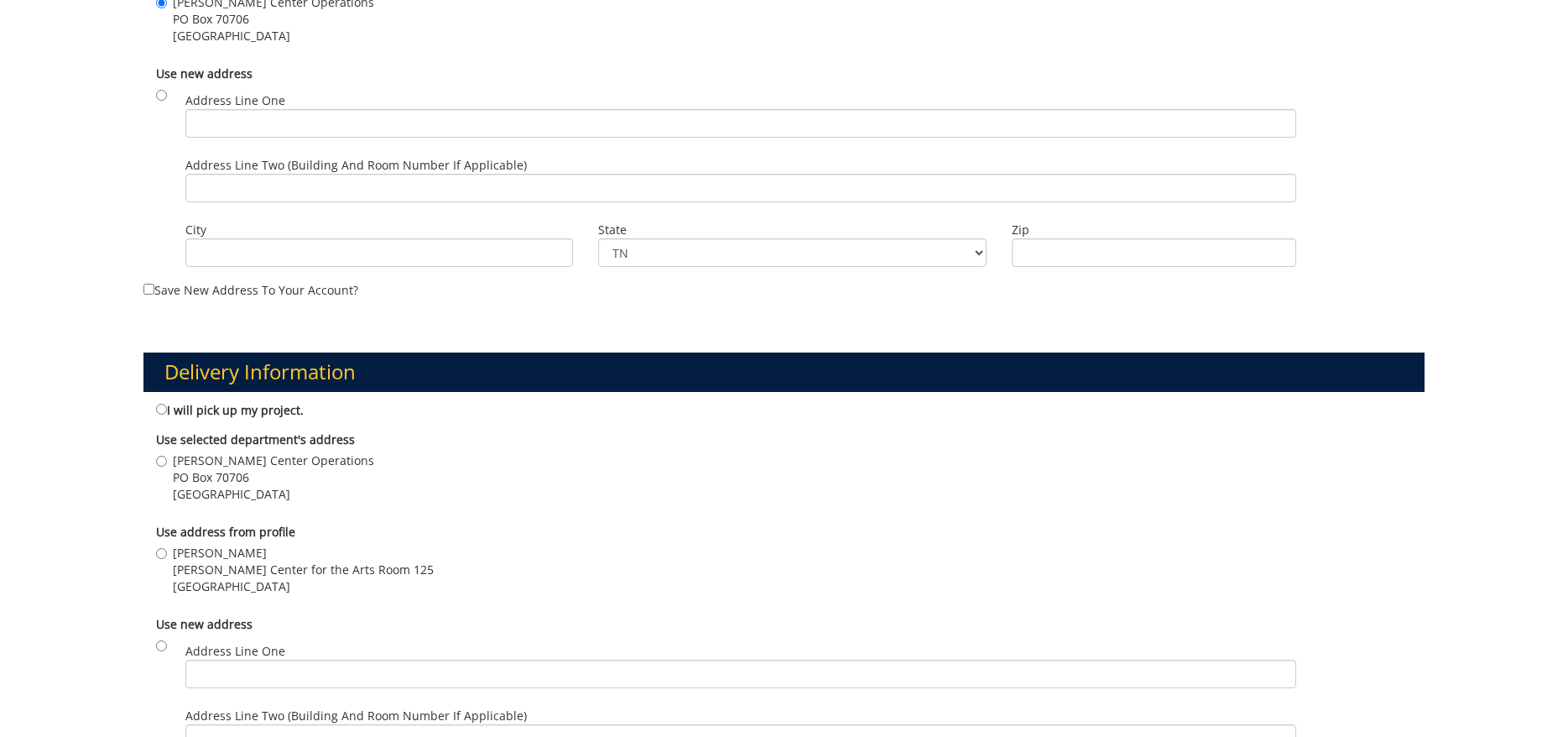
click at [212, 570] on span "Martin Center for the Arts Room 125" at bounding box center [304, 569] width 261 height 17
click at [167, 559] on input "Sara Allen Martin Center for the Arts Room 125 Johnson City , TN 37614" at bounding box center [161, 553] width 11 height 11
radio input "true"
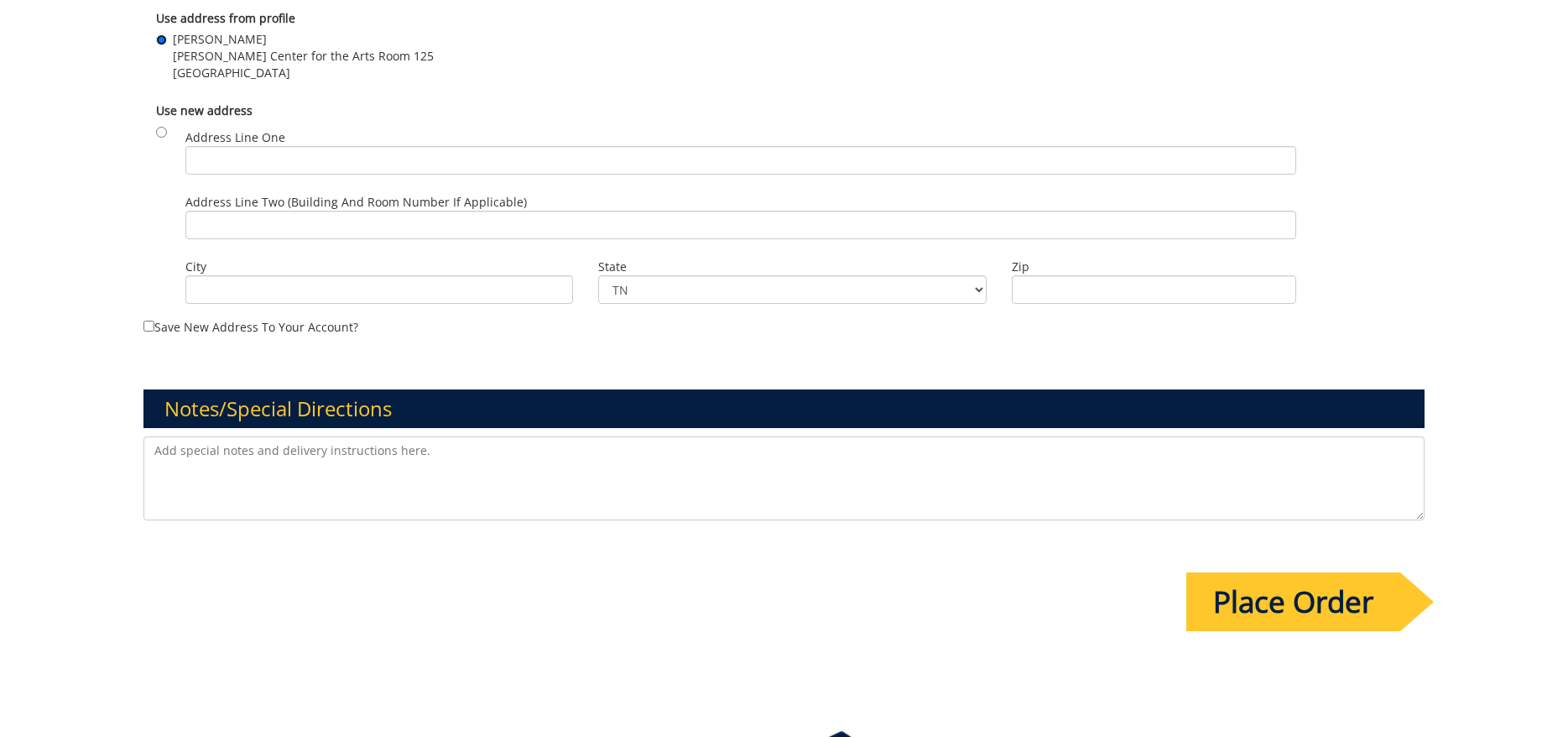
scroll to position [1284, 0]
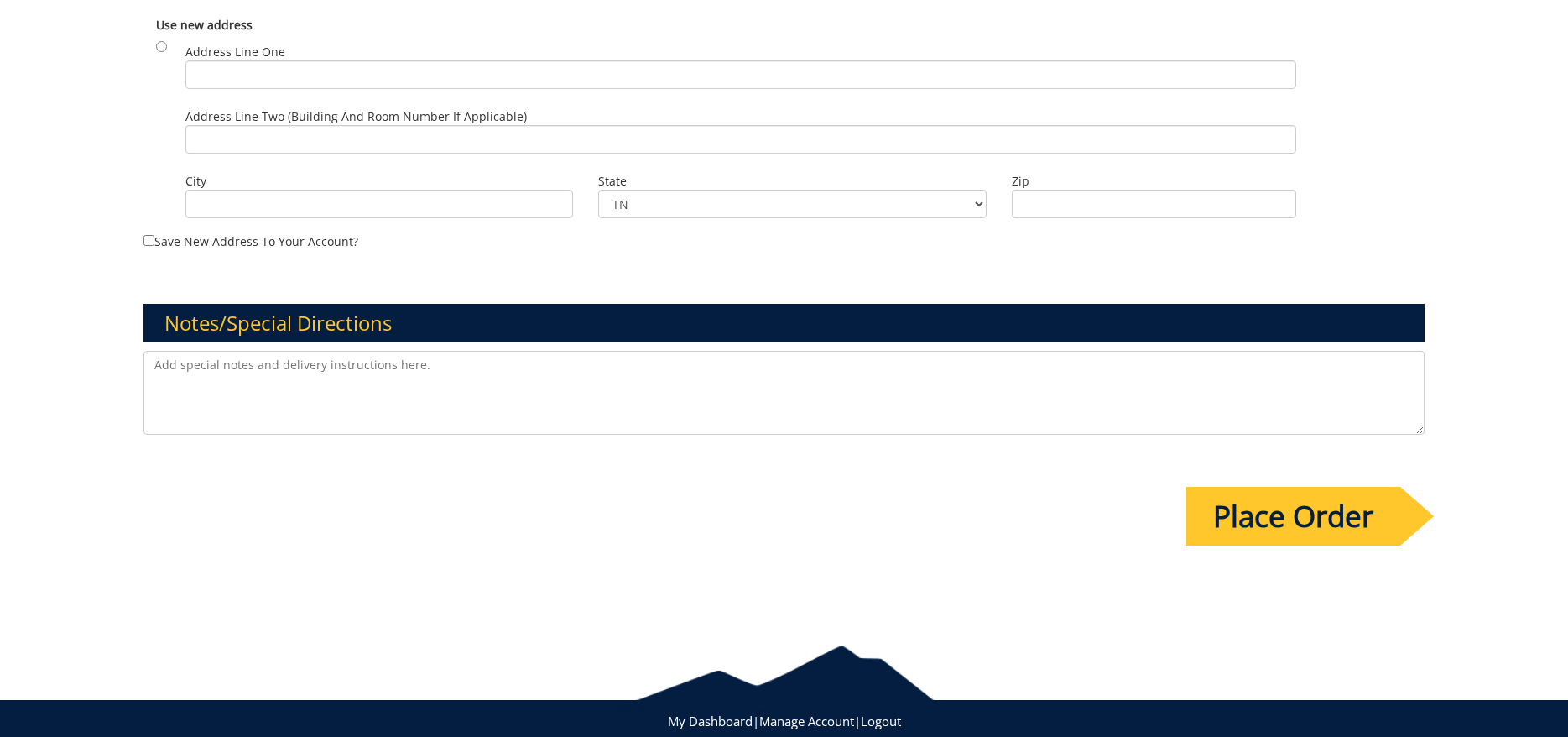
click at [339, 395] on textarea at bounding box center [784, 393] width 1282 height 84
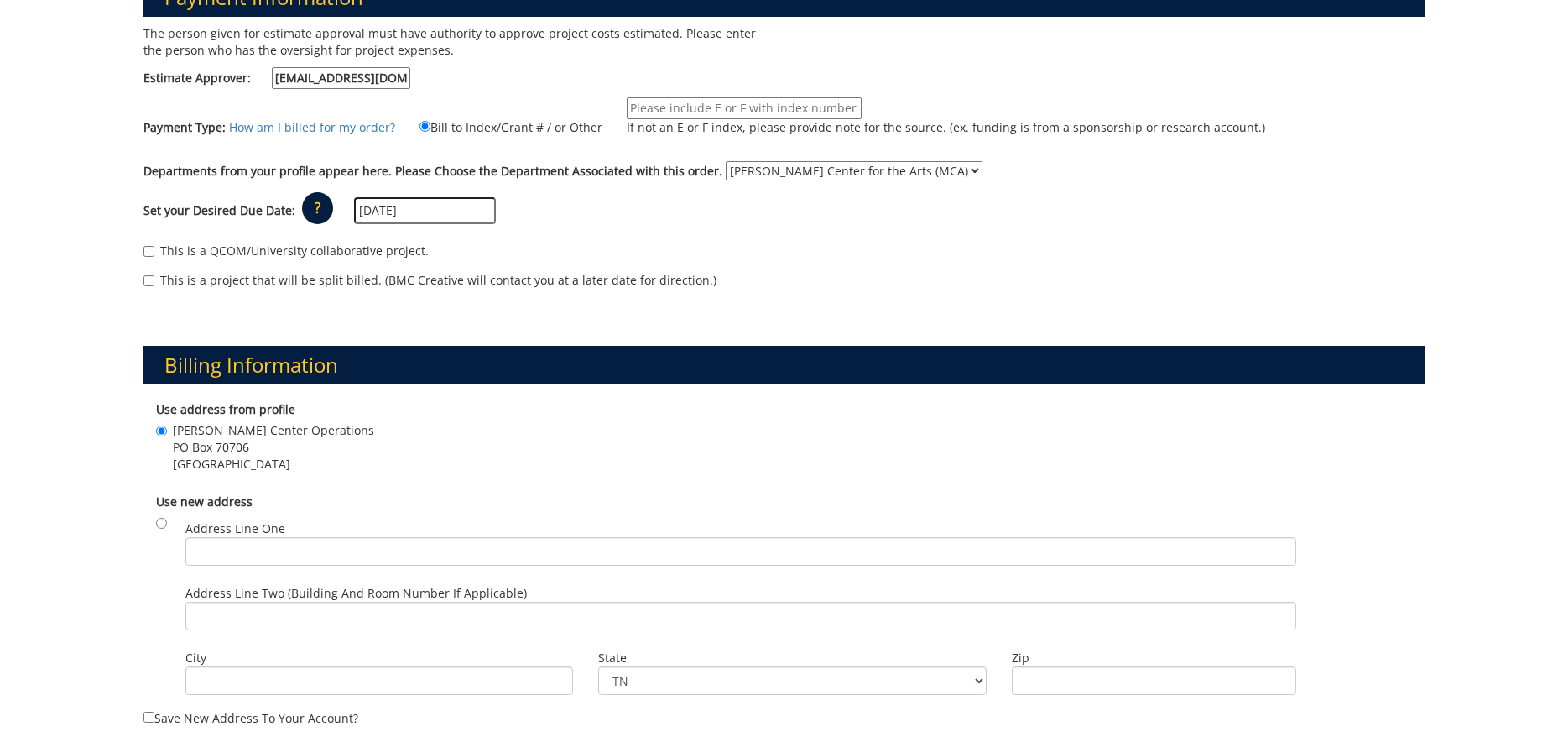
scroll to position [0, 0]
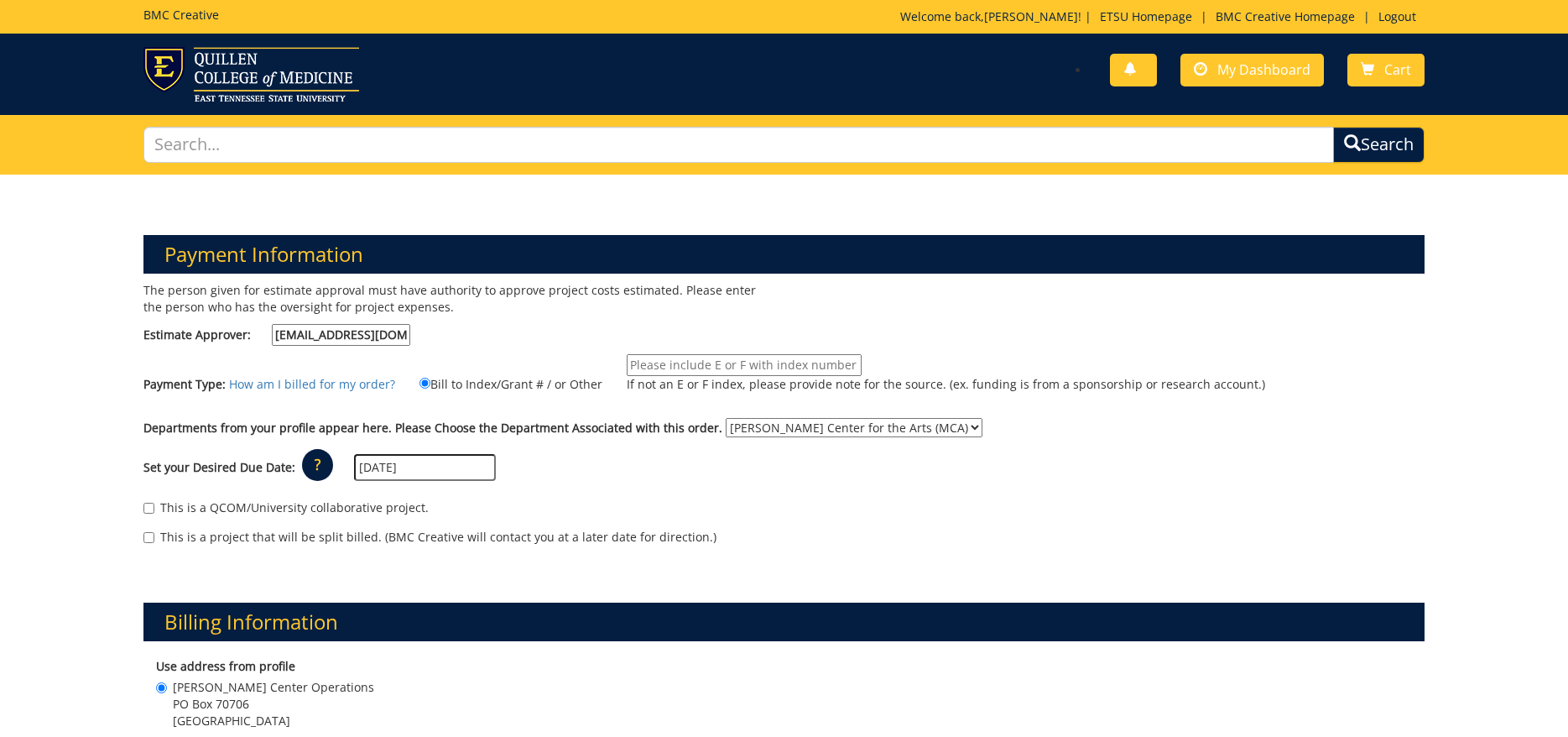
type textarea "Thank you! :)"
click at [745, 364] on input "If not an E or F index, please provide note for the source. (ex. funding is fro…" at bounding box center [744, 365] width 235 height 22
click at [727, 360] on input "If not an E or F index, please provide note for the source. (ex. funding is fro…" at bounding box center [744, 365] width 235 height 22
type input "TBD"
drag, startPoint x: 1050, startPoint y: 524, endPoint x: 1059, endPoint y: 519, distance: 10.3
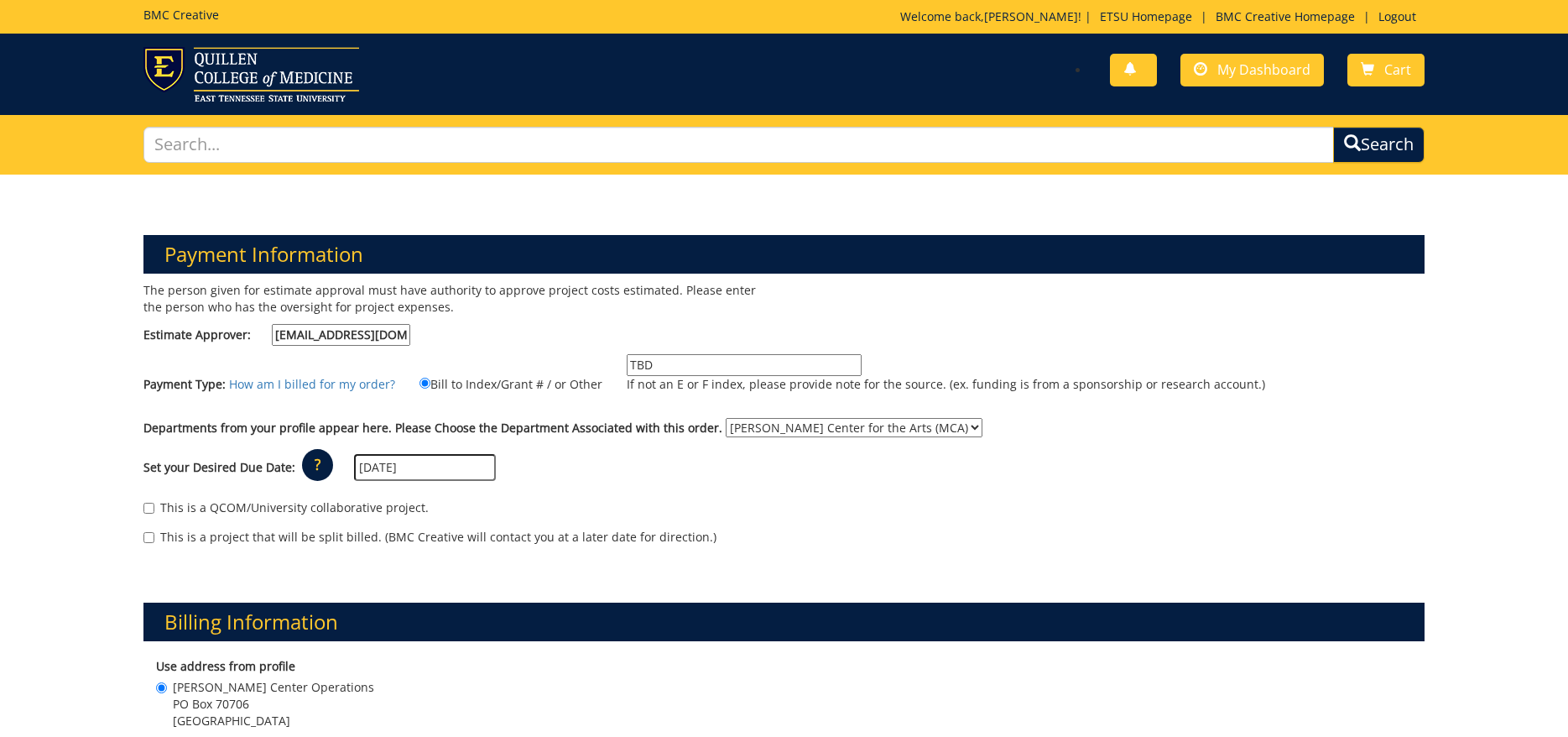
click at [1051, 524] on div "This is a QCOM/University collaborative project." at bounding box center [784, 512] width 1282 height 26
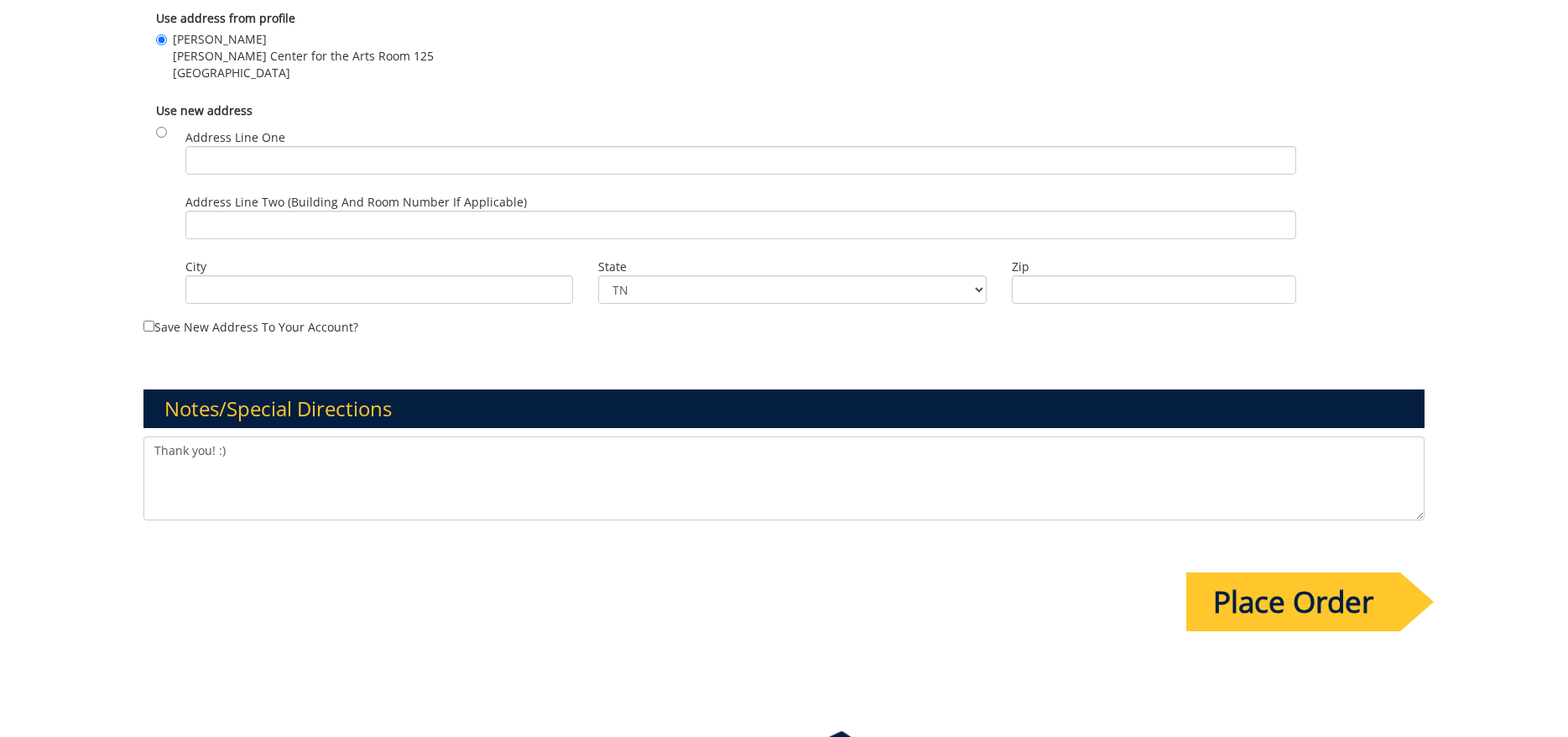
scroll to position [1321, 0]
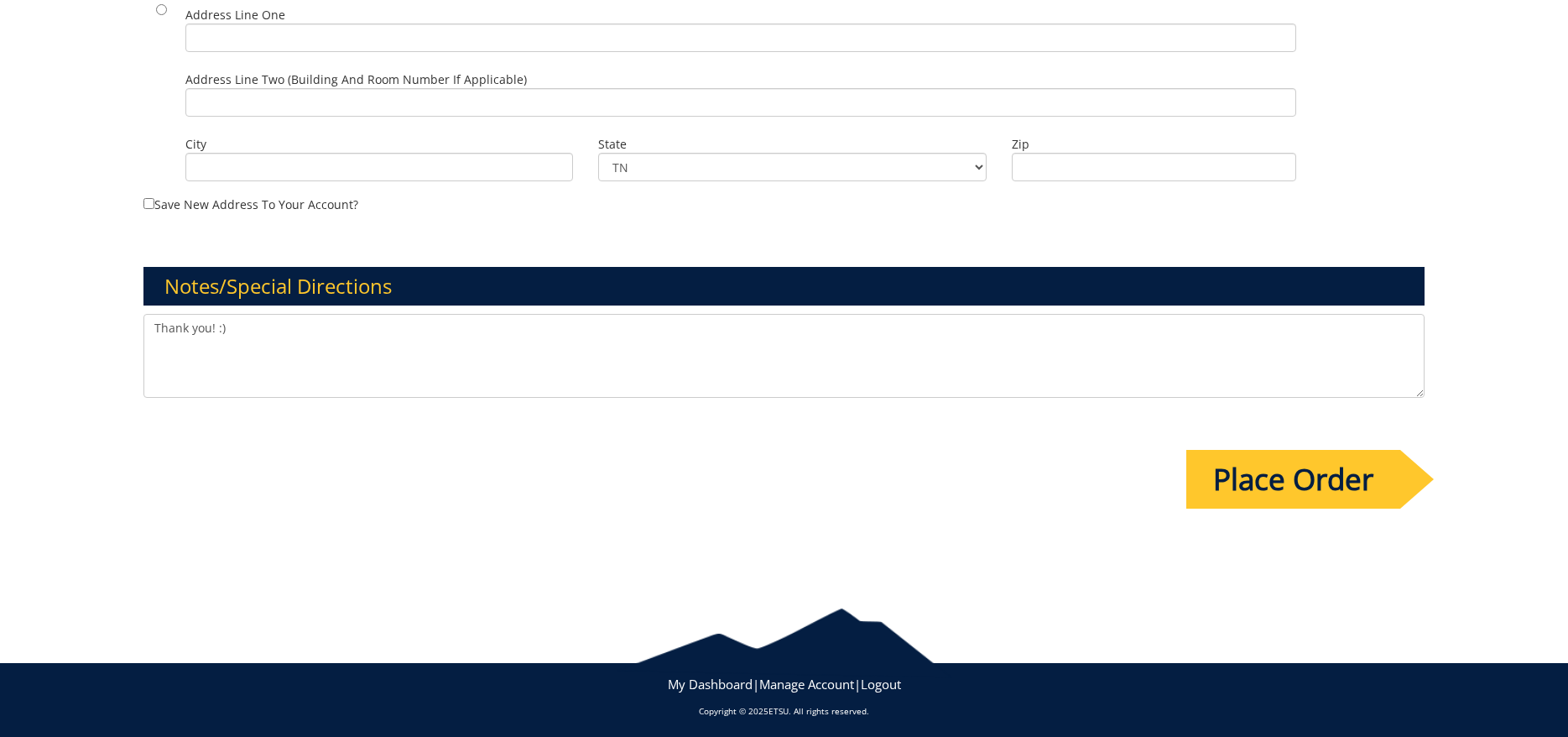
click at [1302, 484] on input "Place Order" at bounding box center [1294, 479] width 214 height 59
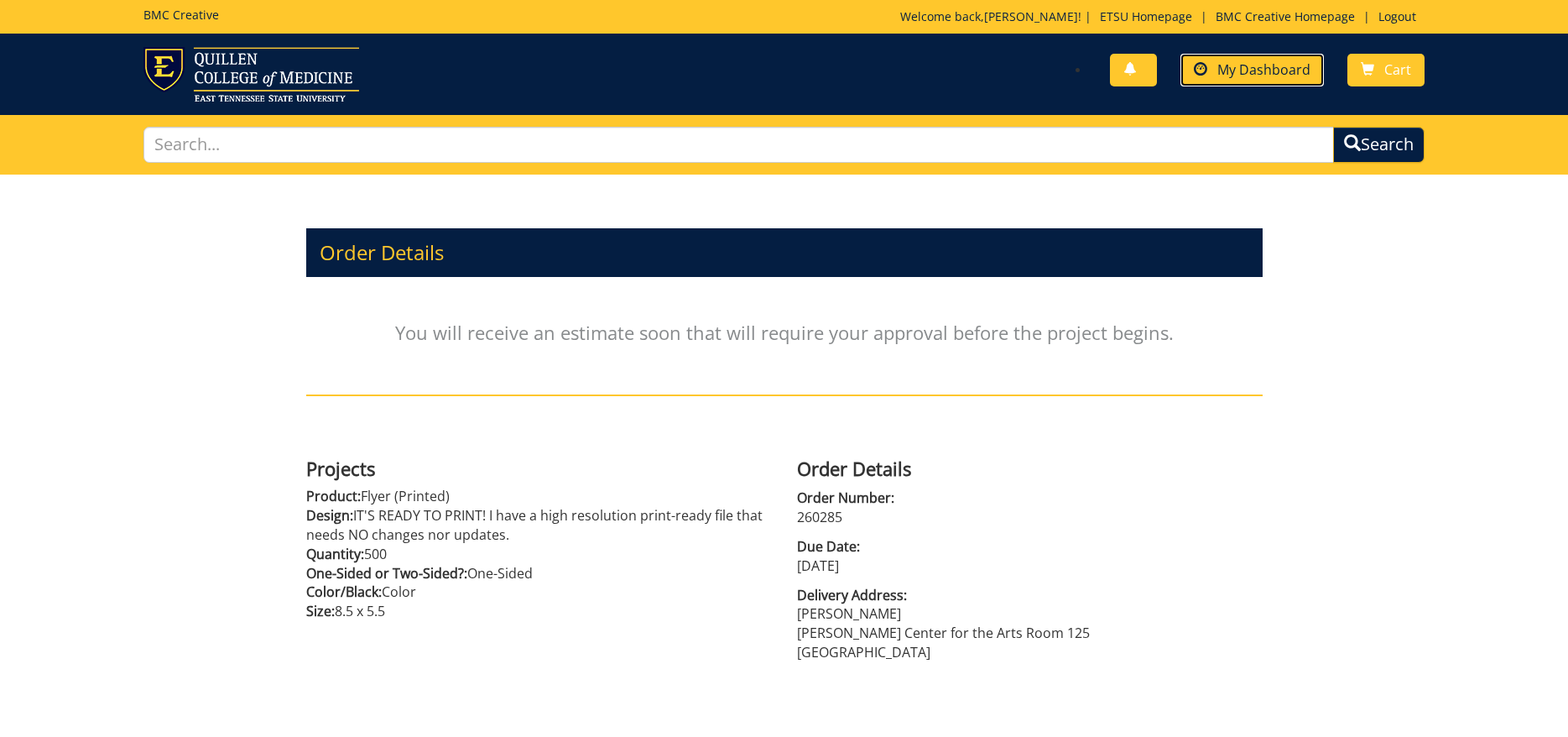
click at [1285, 56] on link "My Dashboard" at bounding box center [1252, 70] width 144 height 33
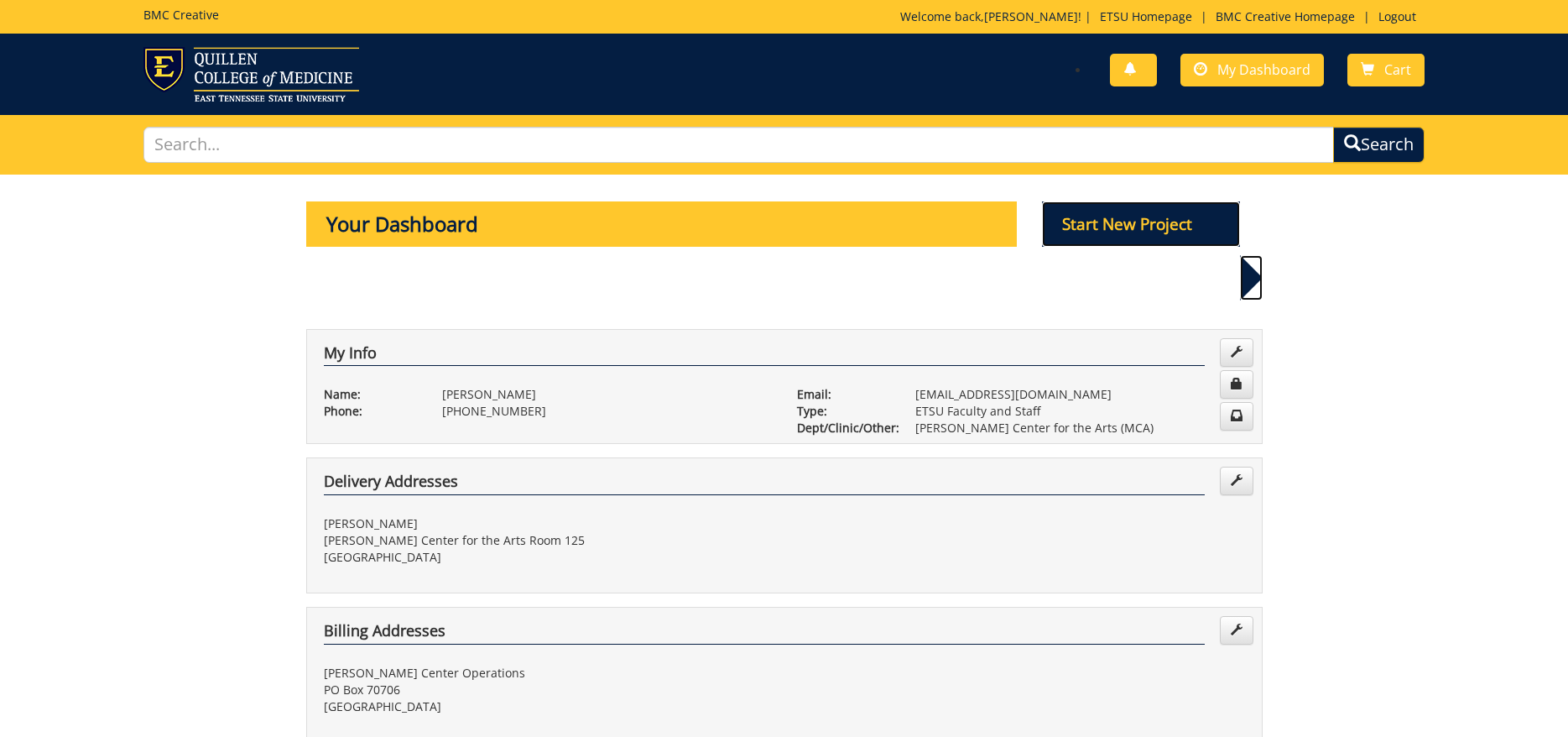
click at [1084, 226] on p "Start New Project" at bounding box center [1141, 223] width 198 height 45
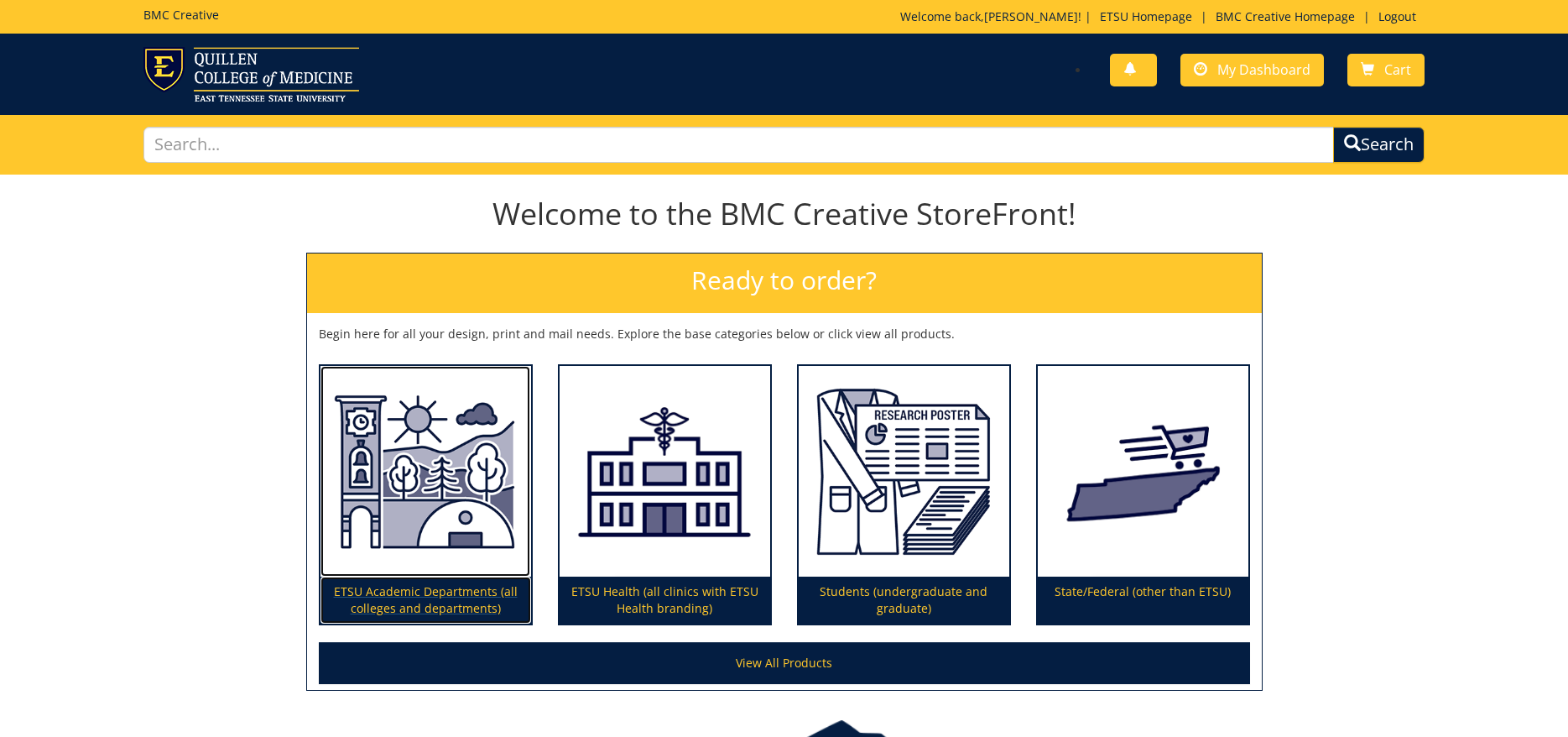
click at [416, 454] on img at bounding box center [425, 472] width 211 height 212
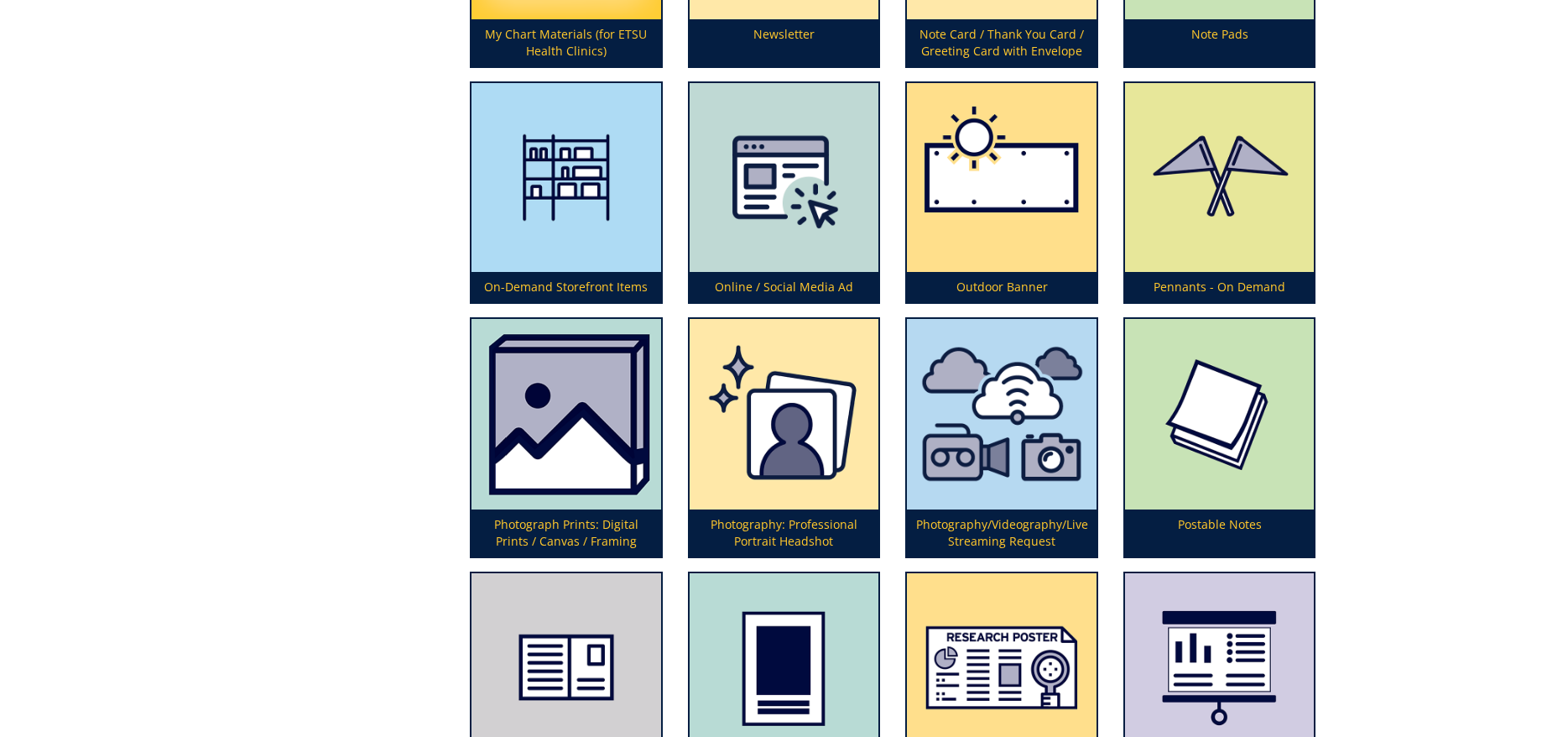
scroll to position [4024, 0]
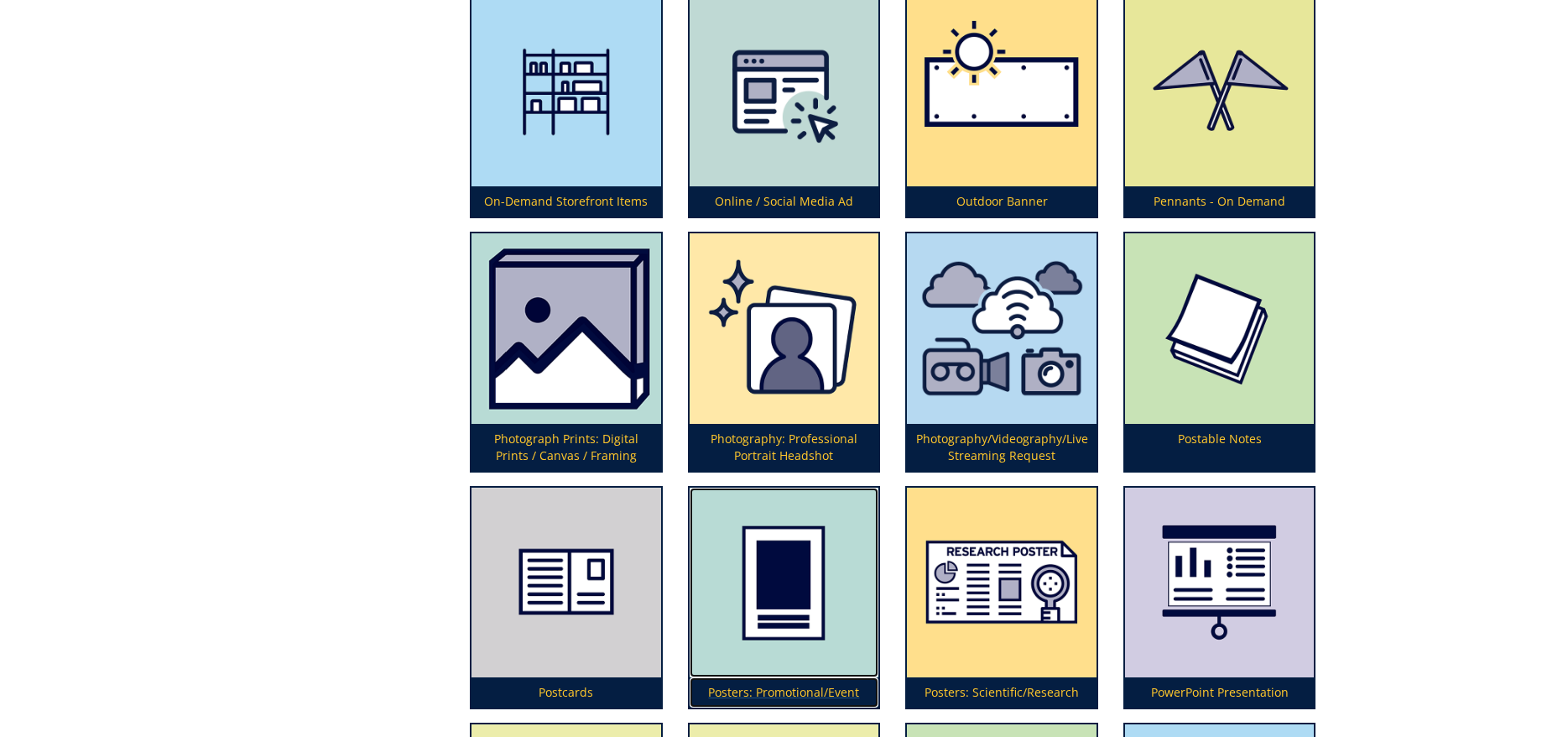
click at [778, 590] on img at bounding box center [784, 583] width 190 height 190
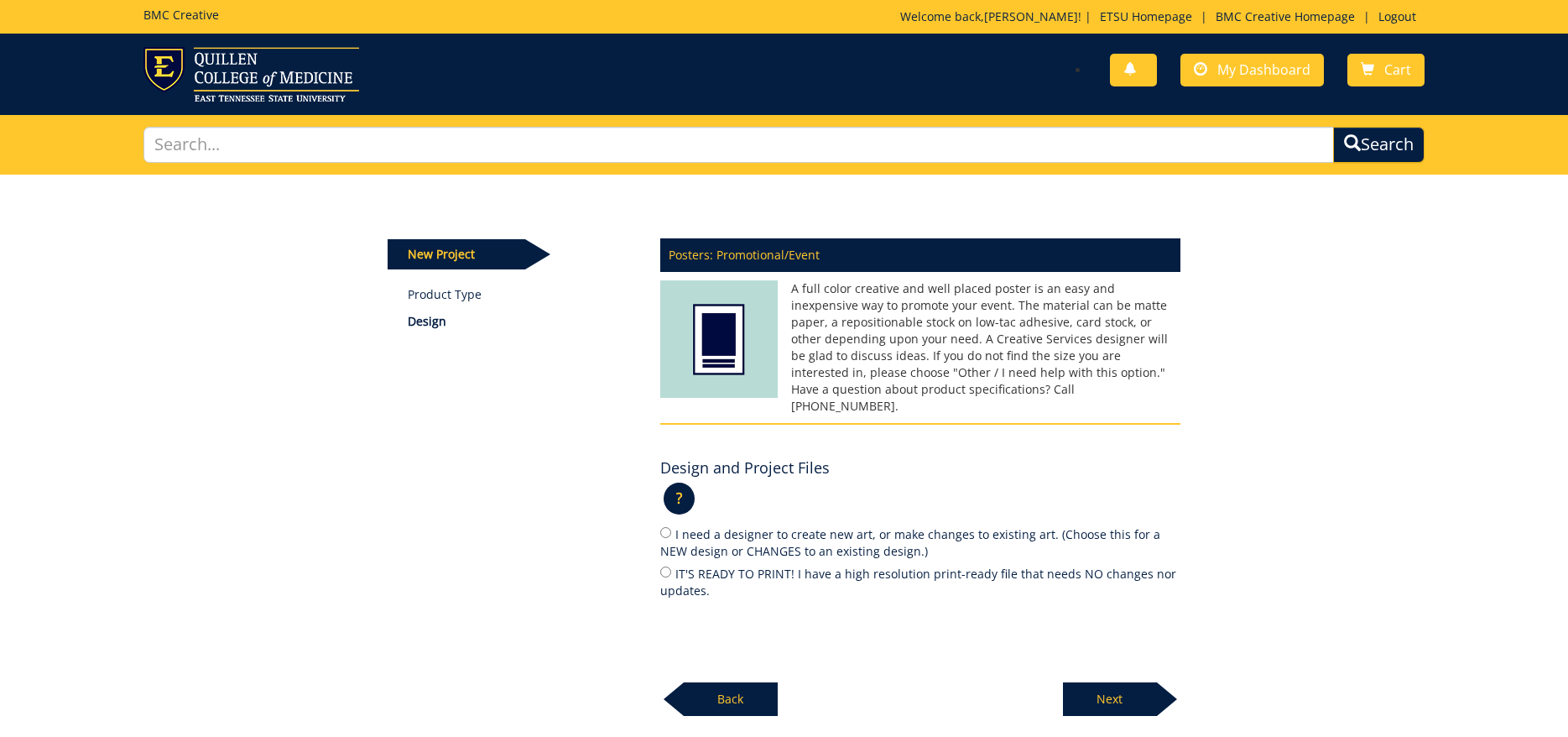
click at [701, 564] on label "IT'S READY TO PRINT! I have a high resolution print-ready file that needs NO ch…" at bounding box center [920, 582] width 521 height 35
click at [671, 567] on input "IT'S READY TO PRINT! I have a high resolution print-ready file that needs NO ch…" at bounding box center [665, 572] width 11 height 11
radio input "true"
drag, startPoint x: 1053, startPoint y: 666, endPoint x: 1085, endPoint y: 674, distance: 33.0
click at [1054, 667] on div "Posters: Promotional/Event A full color creative and well placed poster is an e…" at bounding box center [920, 472] width 545 height 488
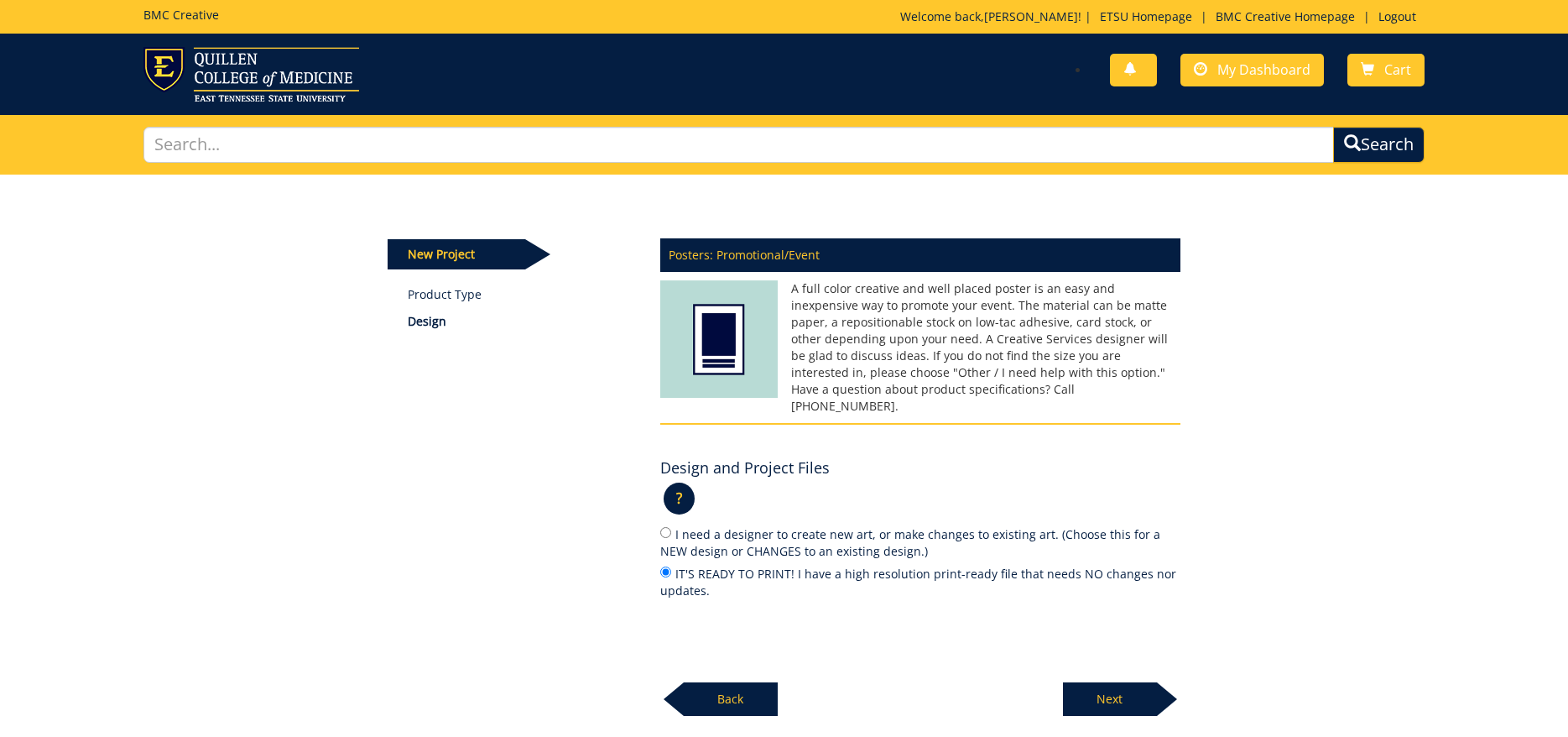
click at [1083, 682] on p "Next" at bounding box center [1110, 699] width 94 height 34
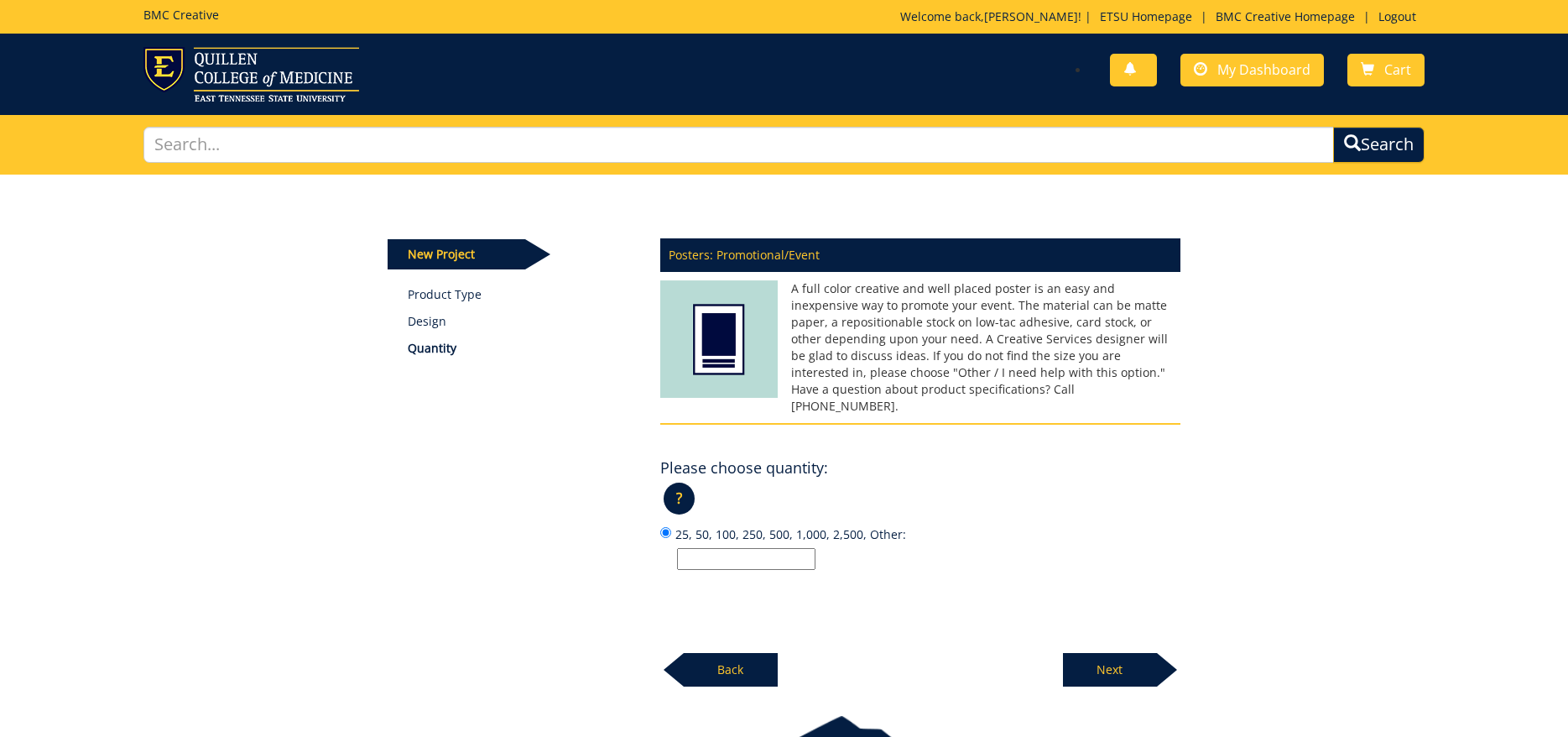
click at [776, 548] on input "25, 50, 100, 250, 500, 1,000, 2,500, Other:" at bounding box center [746, 559] width 139 height 22
type input "50"
click at [1086, 653] on p "Next" at bounding box center [1110, 670] width 94 height 34
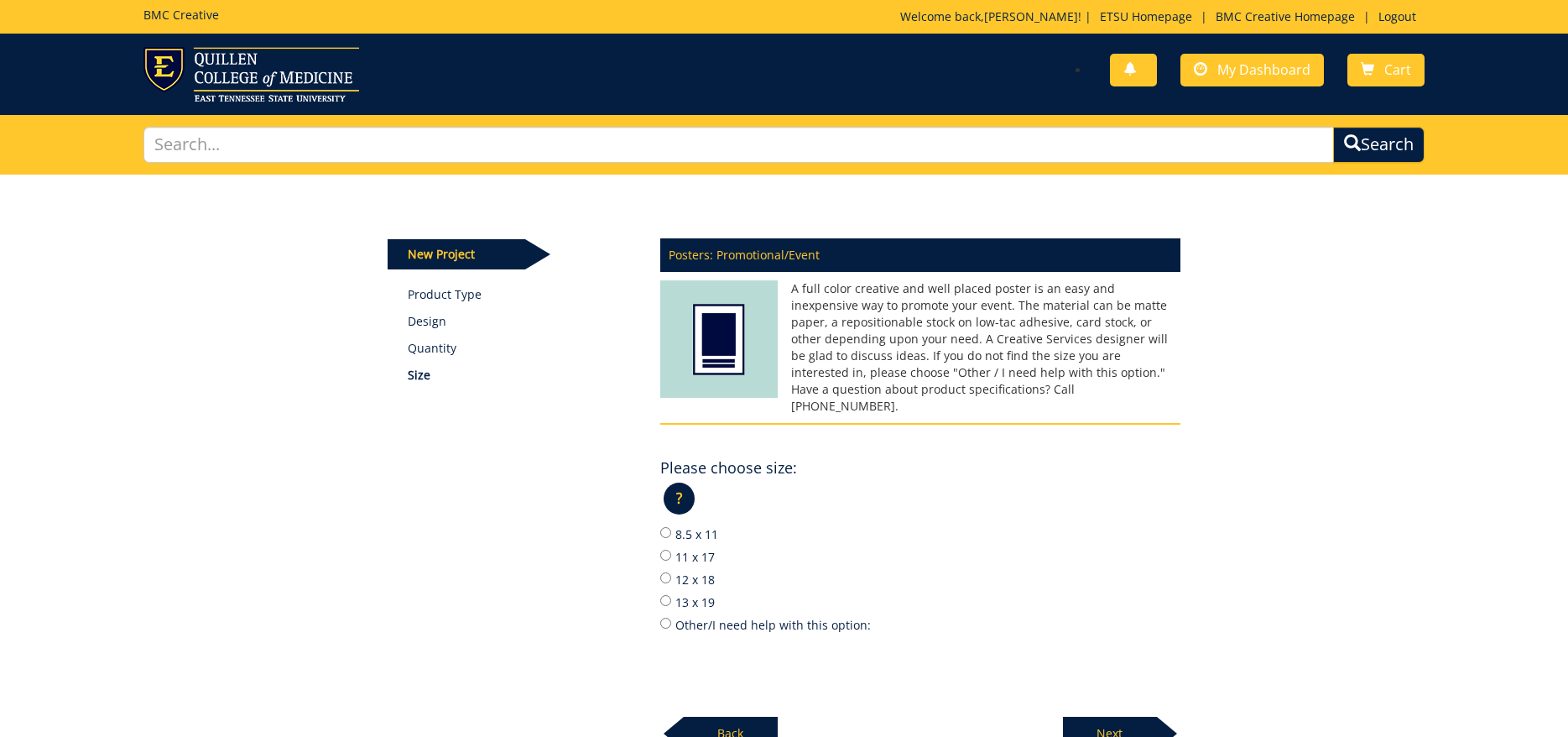
scroll to position [157, 0]
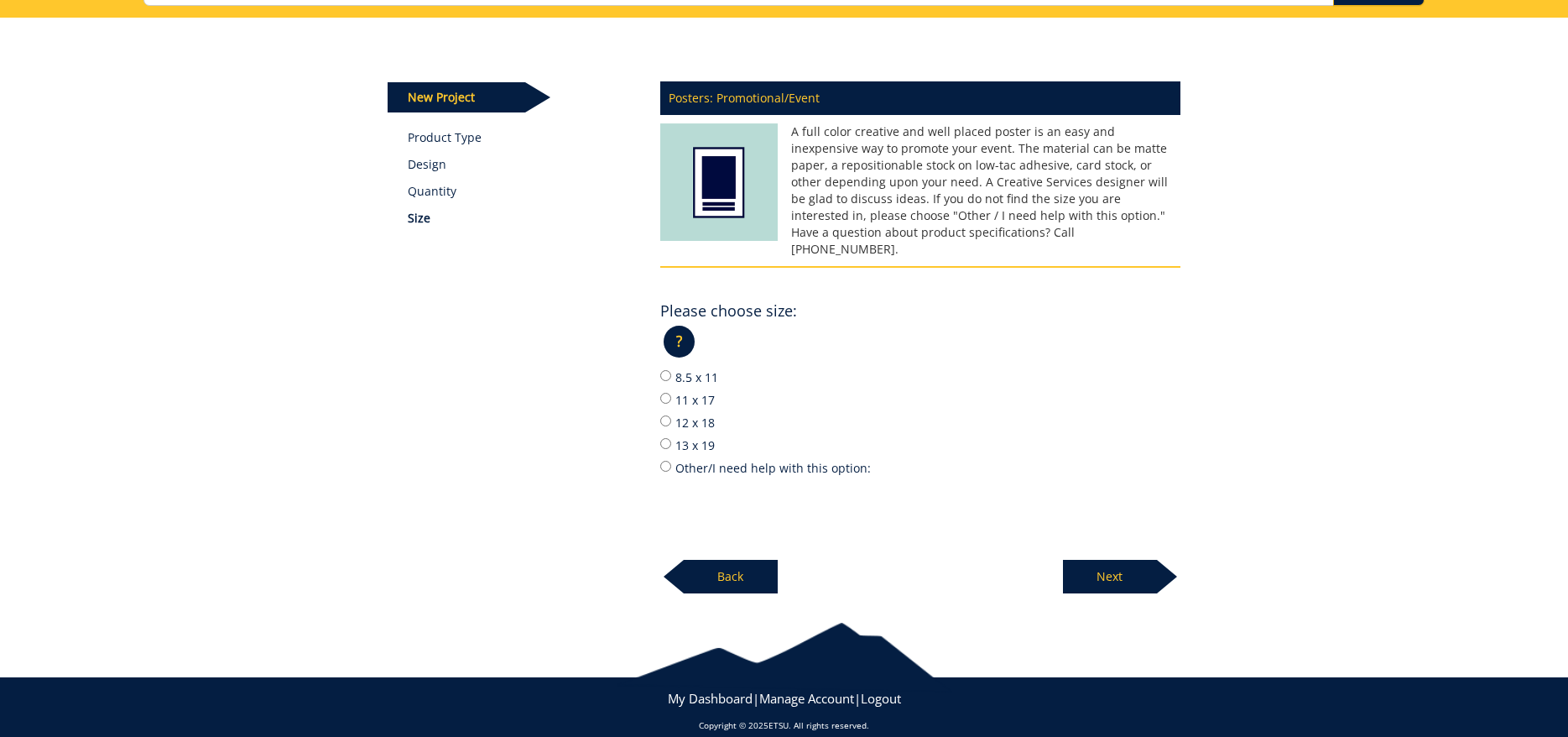
click at [681, 390] on label "11 x 17" at bounding box center [920, 399] width 521 height 19
click at [671, 393] on input "11 x 17" at bounding box center [665, 398] width 11 height 11
radio input "true"
drag, startPoint x: 1100, startPoint y: 541, endPoint x: 1105, endPoint y: 549, distance: 9.4
click at [1100, 560] on p "Next" at bounding box center [1110, 576] width 94 height 34
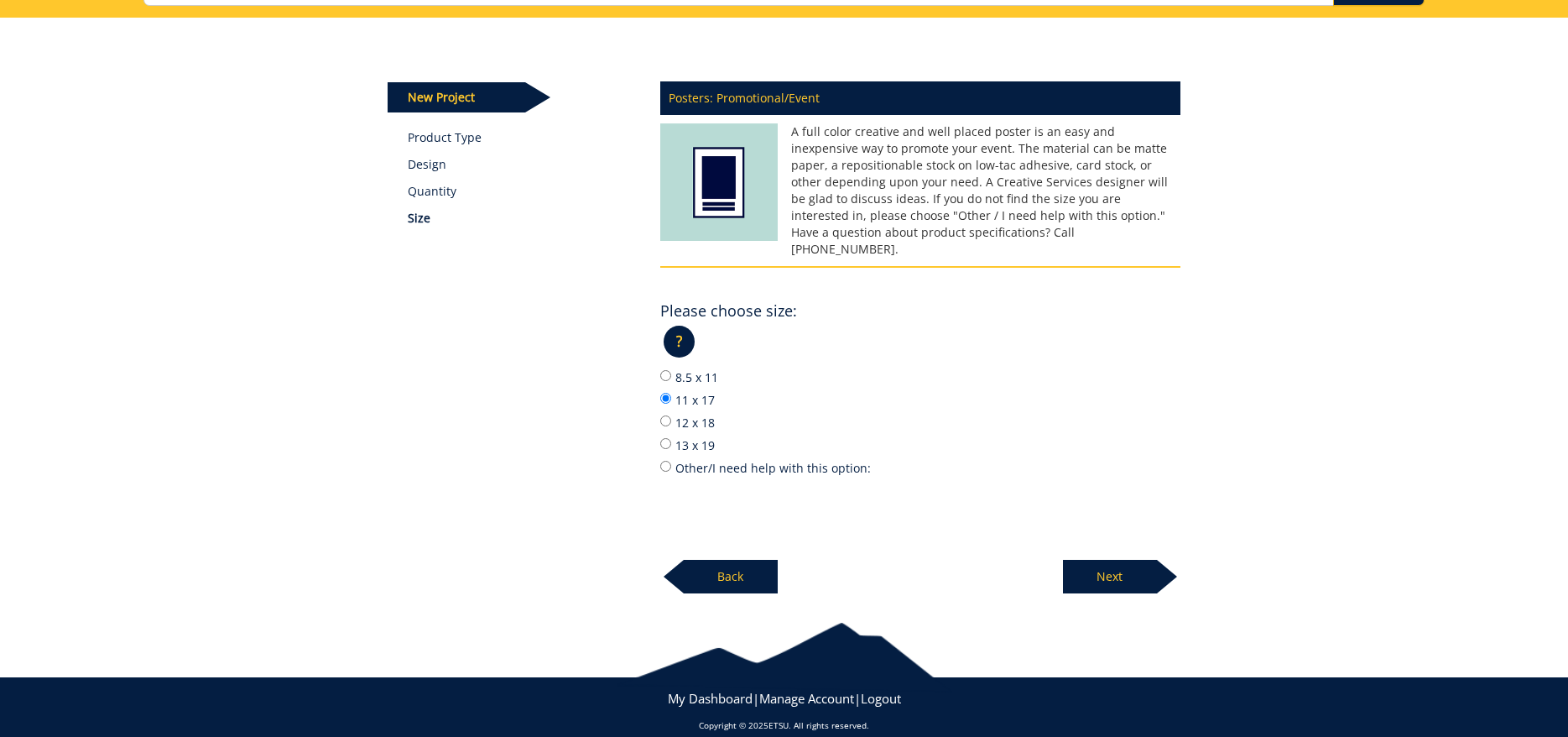
scroll to position [152, 0]
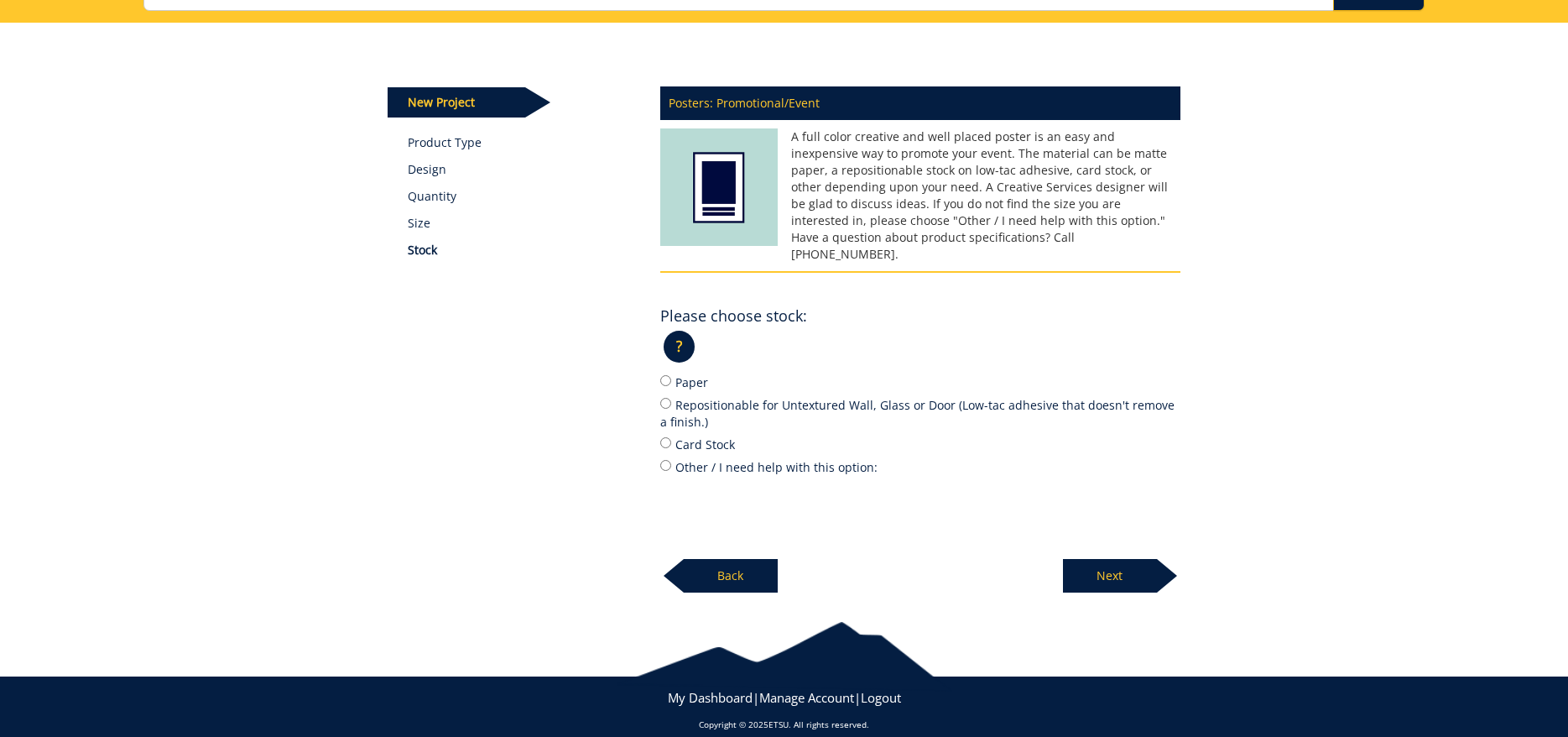
click at [679, 435] on label "Card Stock" at bounding box center [920, 444] width 521 height 19
click at [671, 437] on input "Card Stock" at bounding box center [665, 442] width 11 height 11
radio input "true"
click at [1110, 579] on body "BMC Creative Welcome back, [PERSON_NAME] ! | ETSU Homepage | BMC Creative Homep…" at bounding box center [784, 302] width 1568 height 907
click at [1120, 559] on p "Next" at bounding box center [1110, 575] width 94 height 34
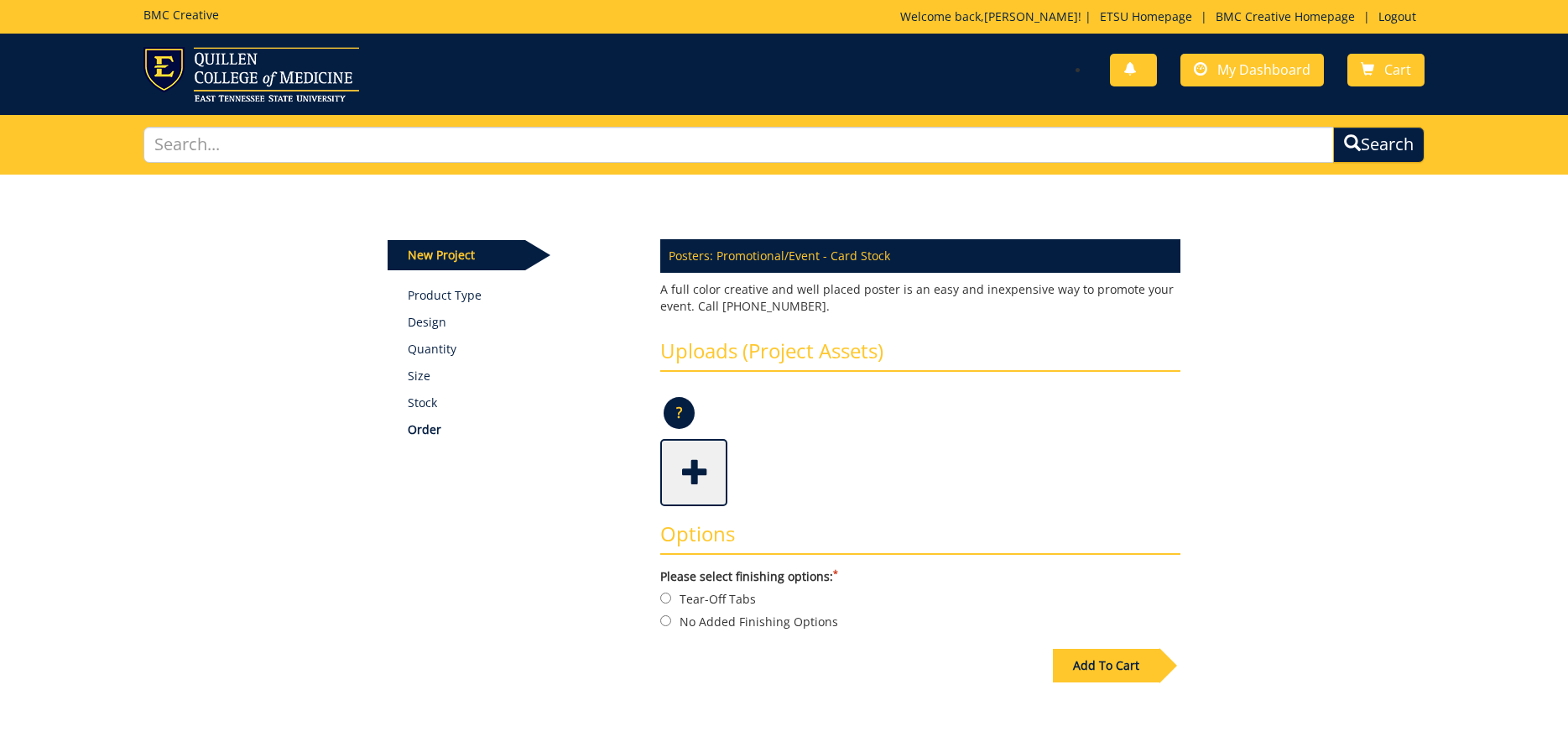
click at [705, 485] on span at bounding box center [695, 470] width 67 height 59
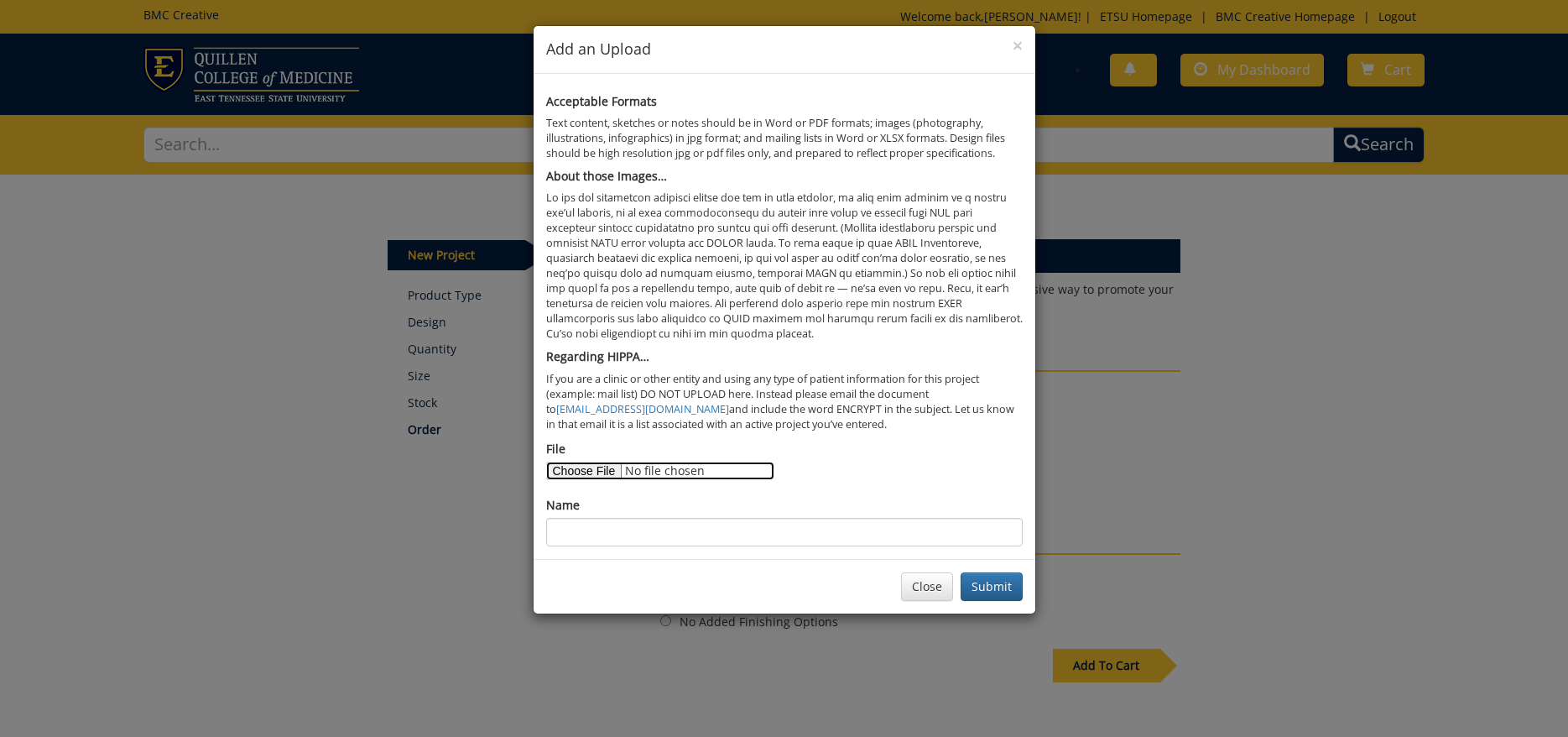
click at [570, 471] on input "File" at bounding box center [660, 470] width 229 height 19
type input "C:\fakepath\ELF25__11x17_Poster_With_QR_Code_Approved.pdf"
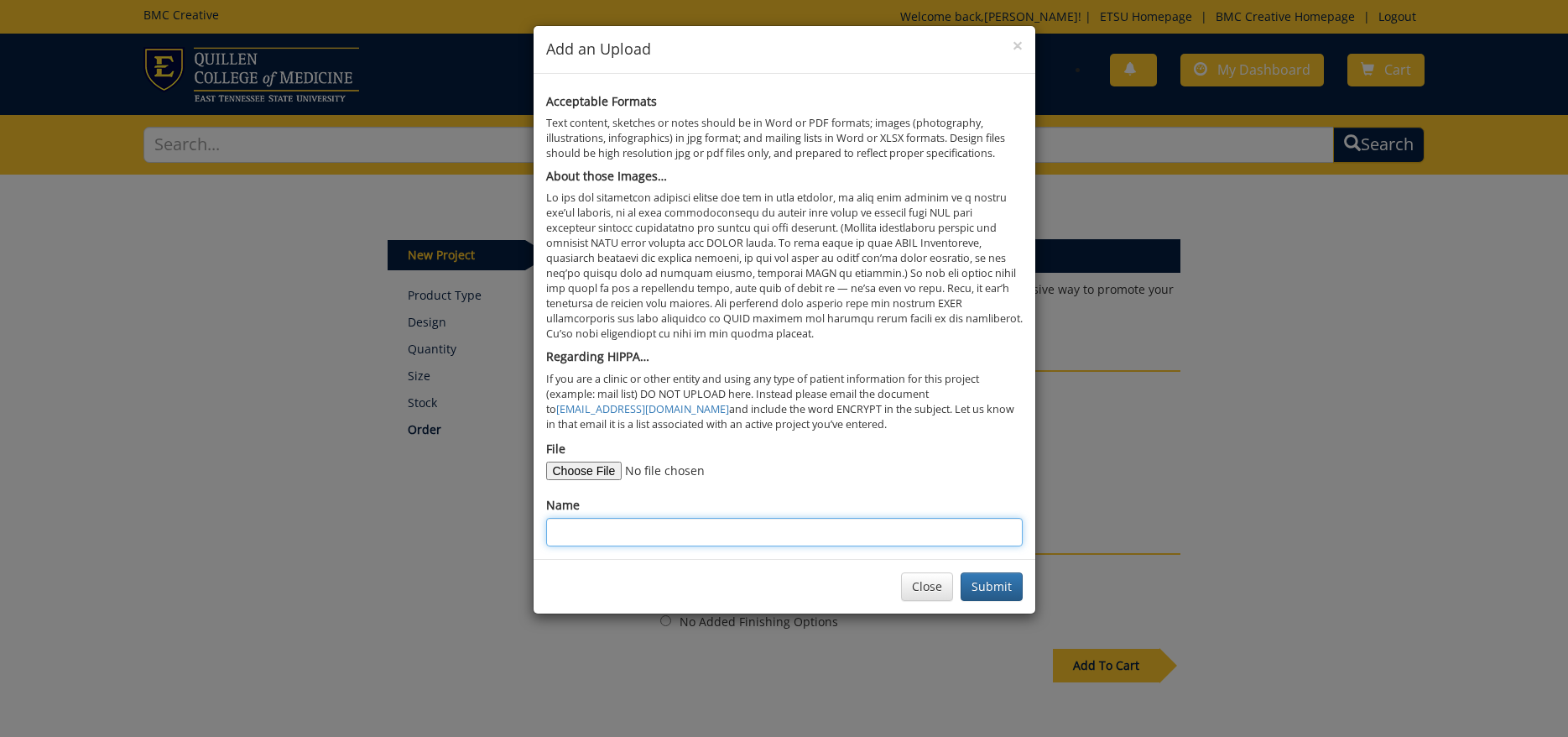
click at [799, 523] on input "Name" at bounding box center [784, 532] width 476 height 28
type input "Elf Poster"
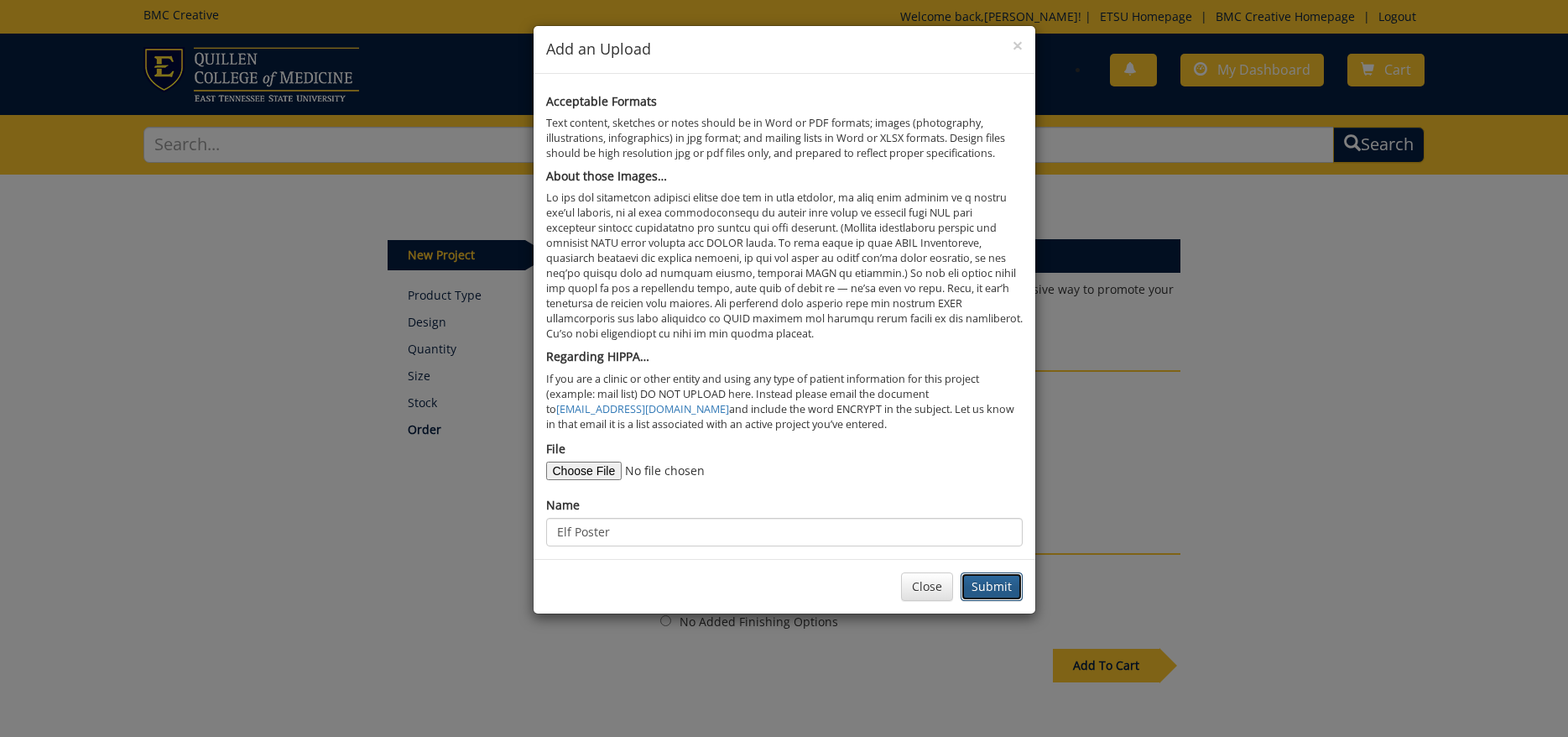
click at [978, 583] on button "Submit" at bounding box center [992, 587] width 62 height 28
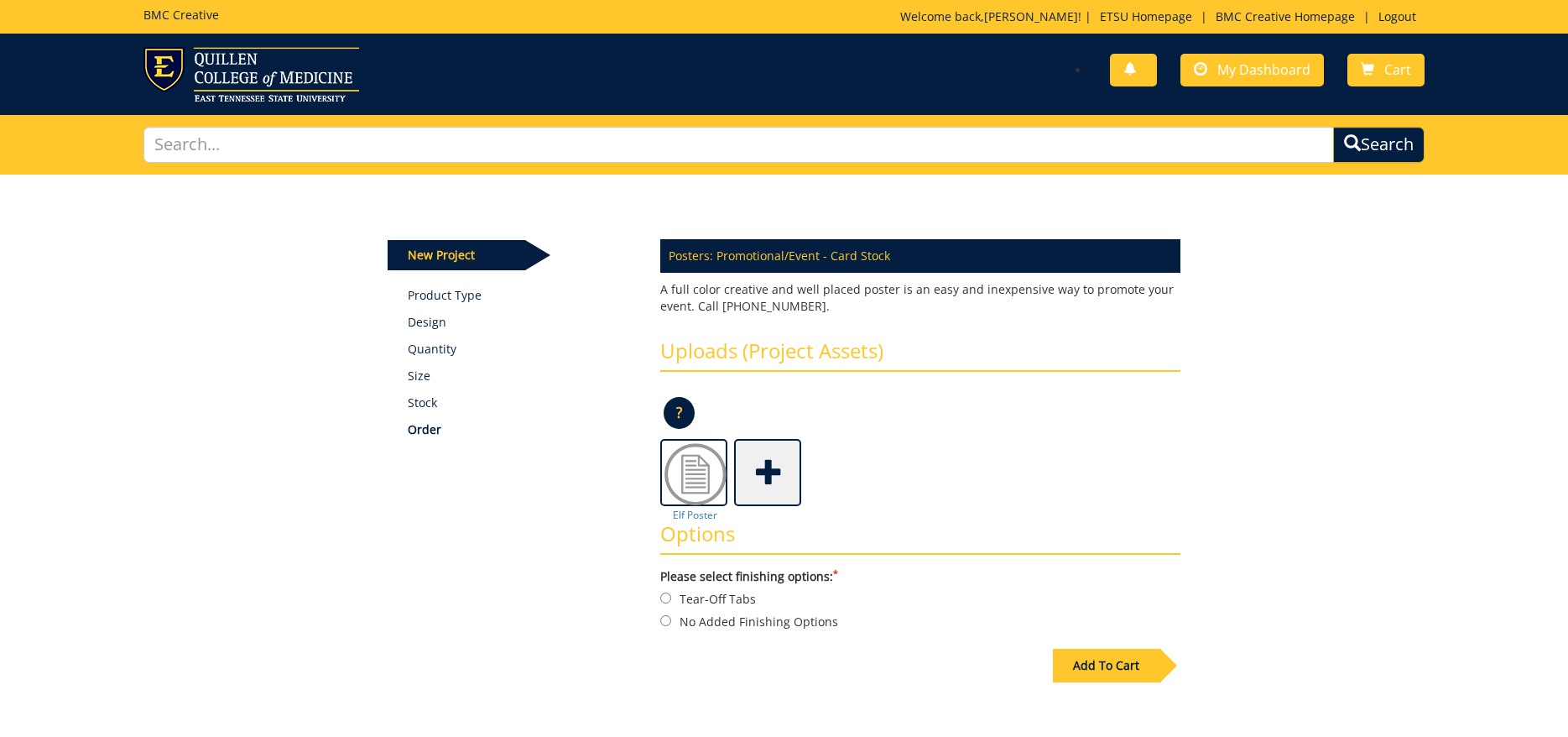
click at [781, 625] on label "No Added Finishing Options" at bounding box center [920, 620] width 521 height 19
click at [671, 625] on input "No Added Finishing Options" at bounding box center [665, 620] width 11 height 11
radio input "true"
click at [1156, 665] on div "Add To Cart" at bounding box center [1106, 666] width 107 height 34
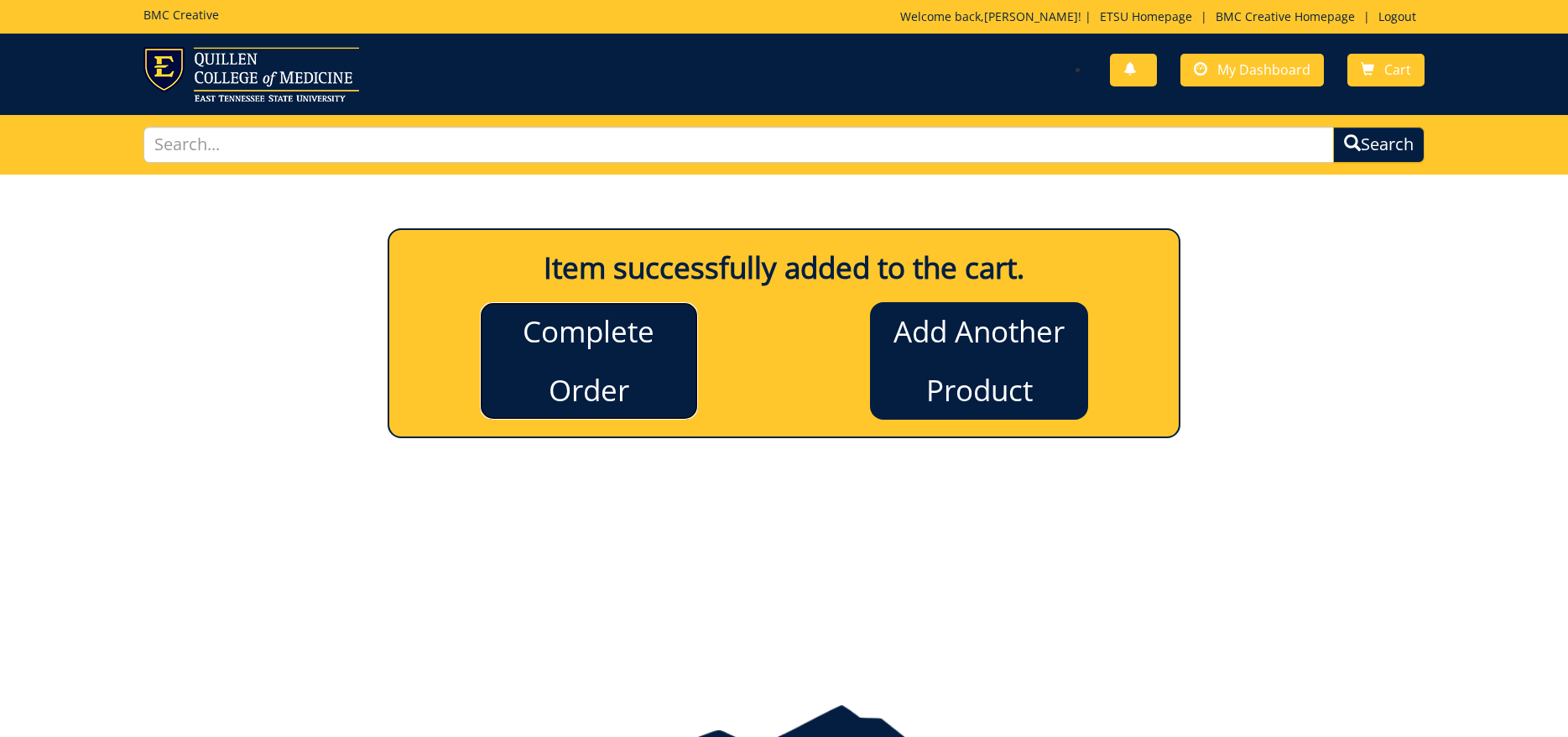
click at [595, 347] on link "Complete Order" at bounding box center [589, 360] width 218 height 117
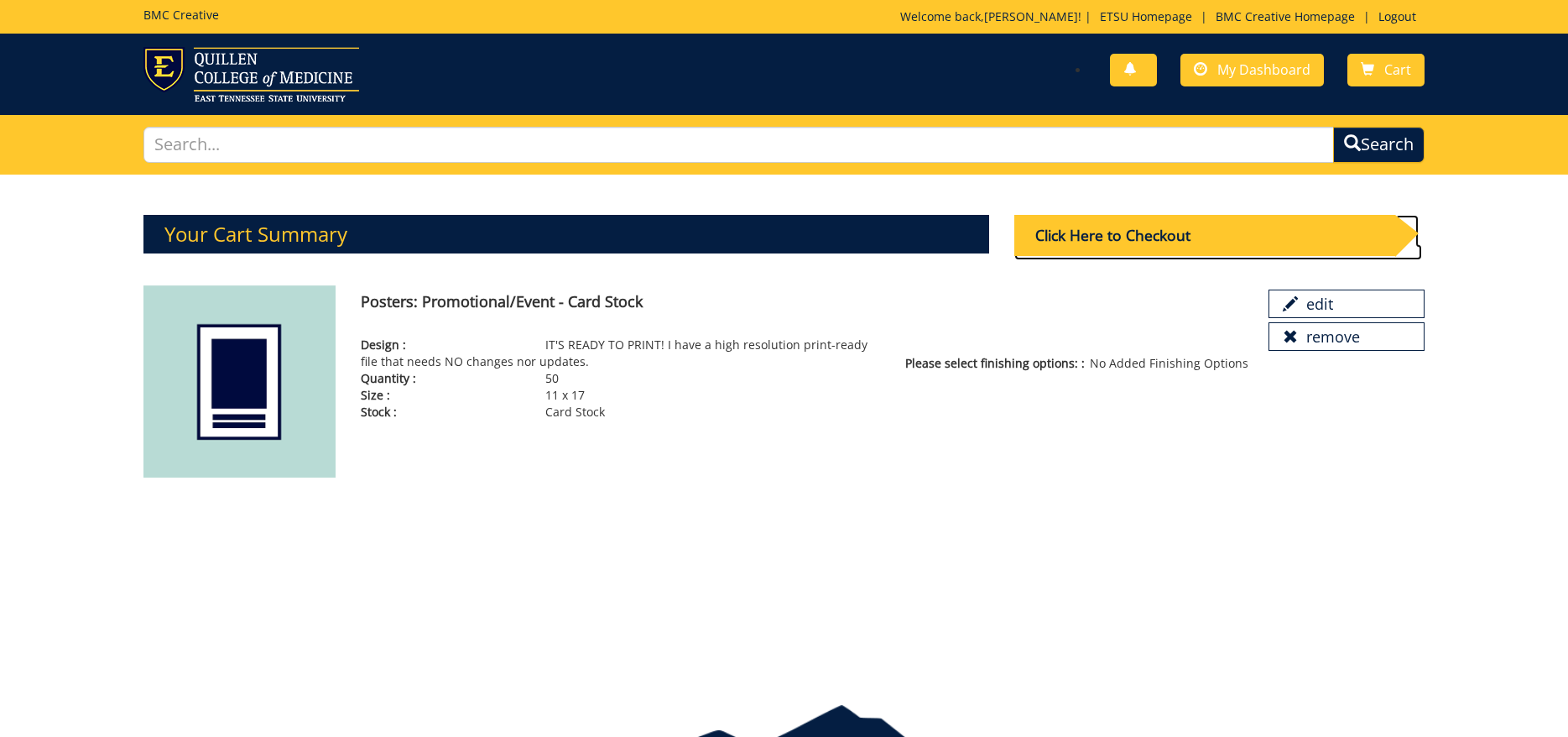
click at [1129, 243] on div "Click Here to Checkout" at bounding box center [1205, 235] width 381 height 41
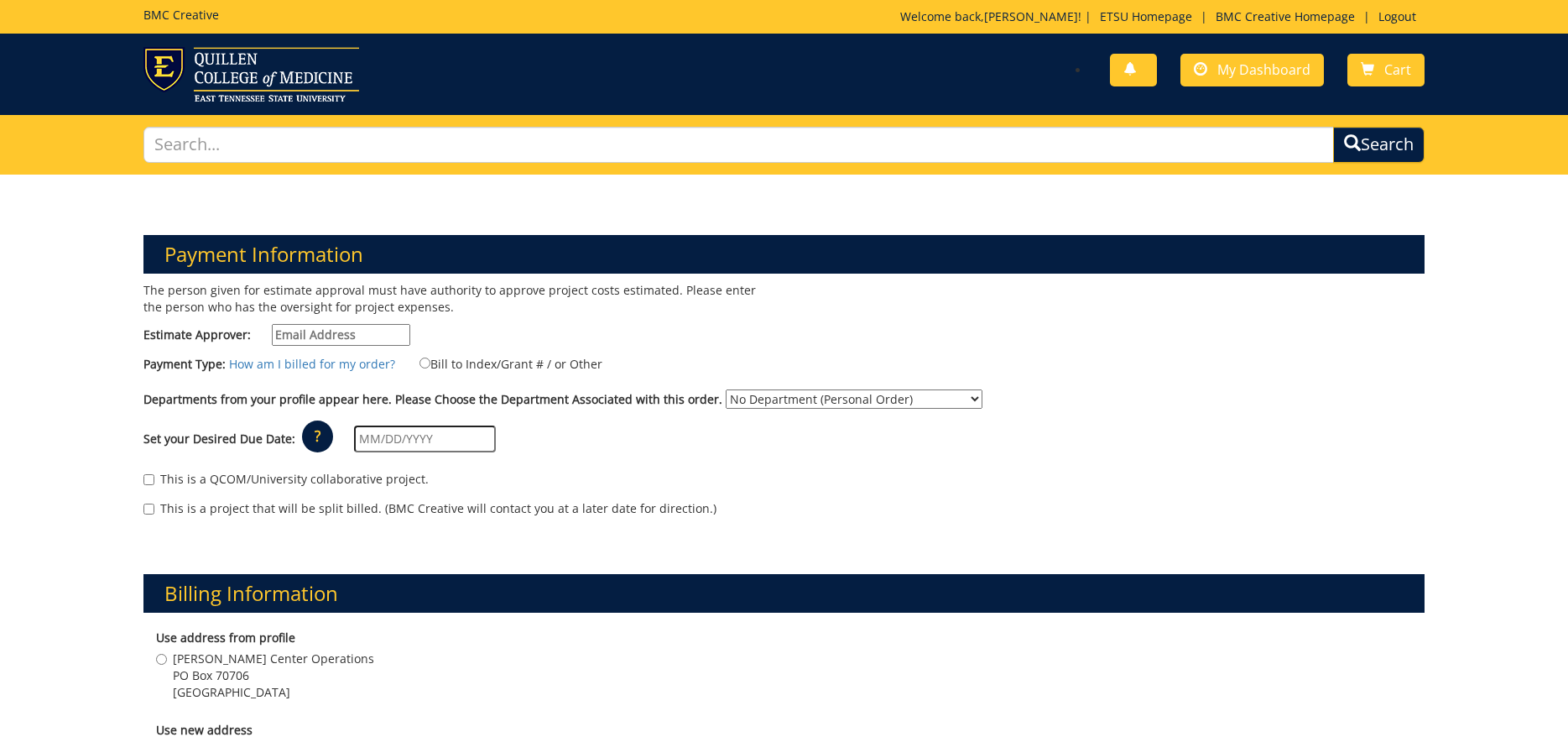
click at [340, 326] on input "Estimate Approver:" at bounding box center [341, 335] width 139 height 22
click at [339, 340] on input "Estimate Approver:" at bounding box center [341, 335] width 139 height 22
type input "[EMAIL_ADDRESS][DOMAIN_NAME]"
click at [507, 357] on label "Bill to Index/Grant # / or Other" at bounding box center [500, 363] width 204 height 19
click at [431, 357] on input "Bill to Index/Grant # / or Other" at bounding box center [424, 363] width 11 height 11
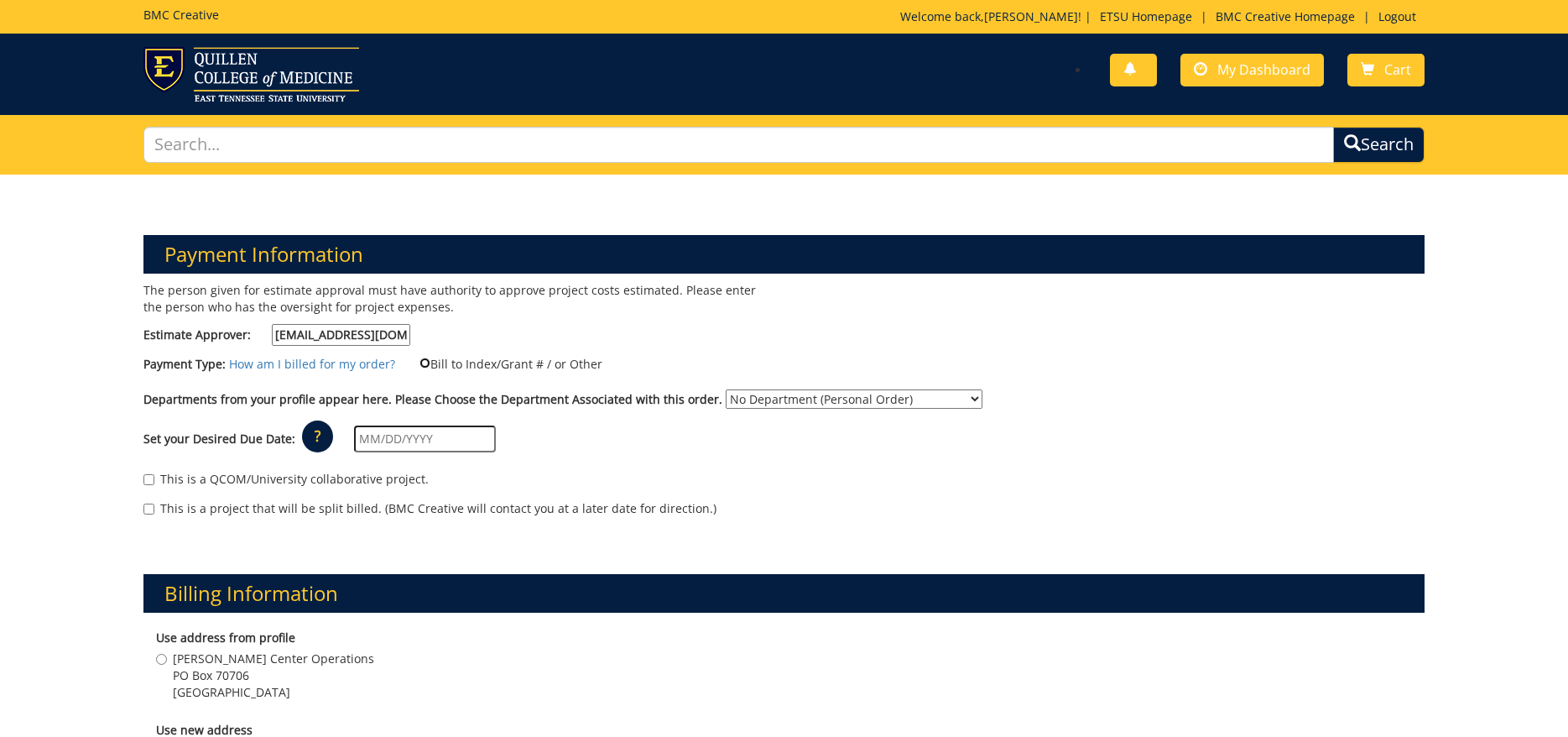
radio input "true"
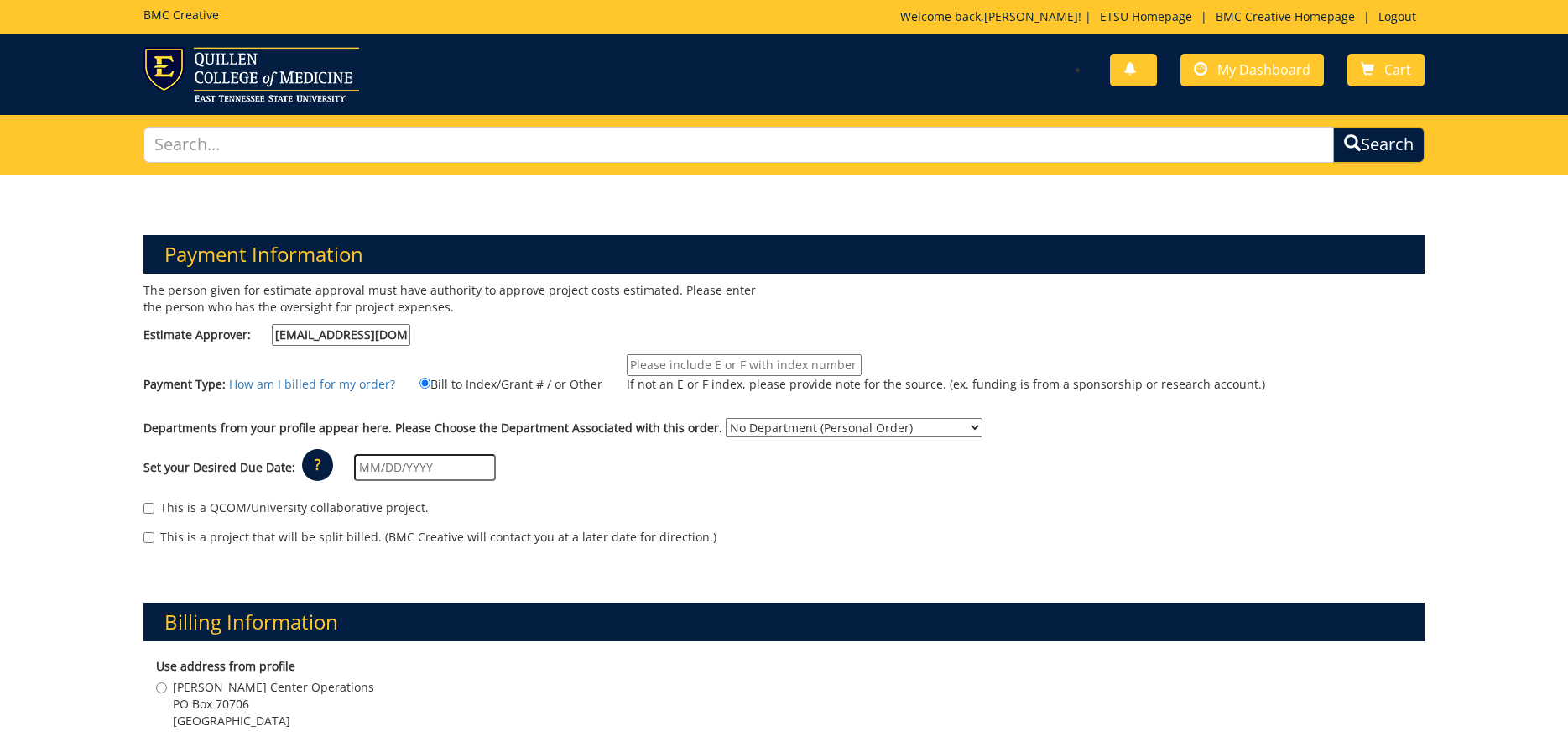
click at [658, 361] on input "If not an E or F index, please provide note for the source. (ex. funding is fro…" at bounding box center [744, 365] width 235 height 22
click at [663, 360] on input "If not an E or F index, please provide note for the source. (ex. funding is fro…" at bounding box center [744, 365] width 235 height 22
type input "TBD"
click at [726, 418] on select "No Department (Personal Order) [PERSON_NAME] Center for the Arts (MCA)" at bounding box center [854, 428] width 257 height 19
select select "271"
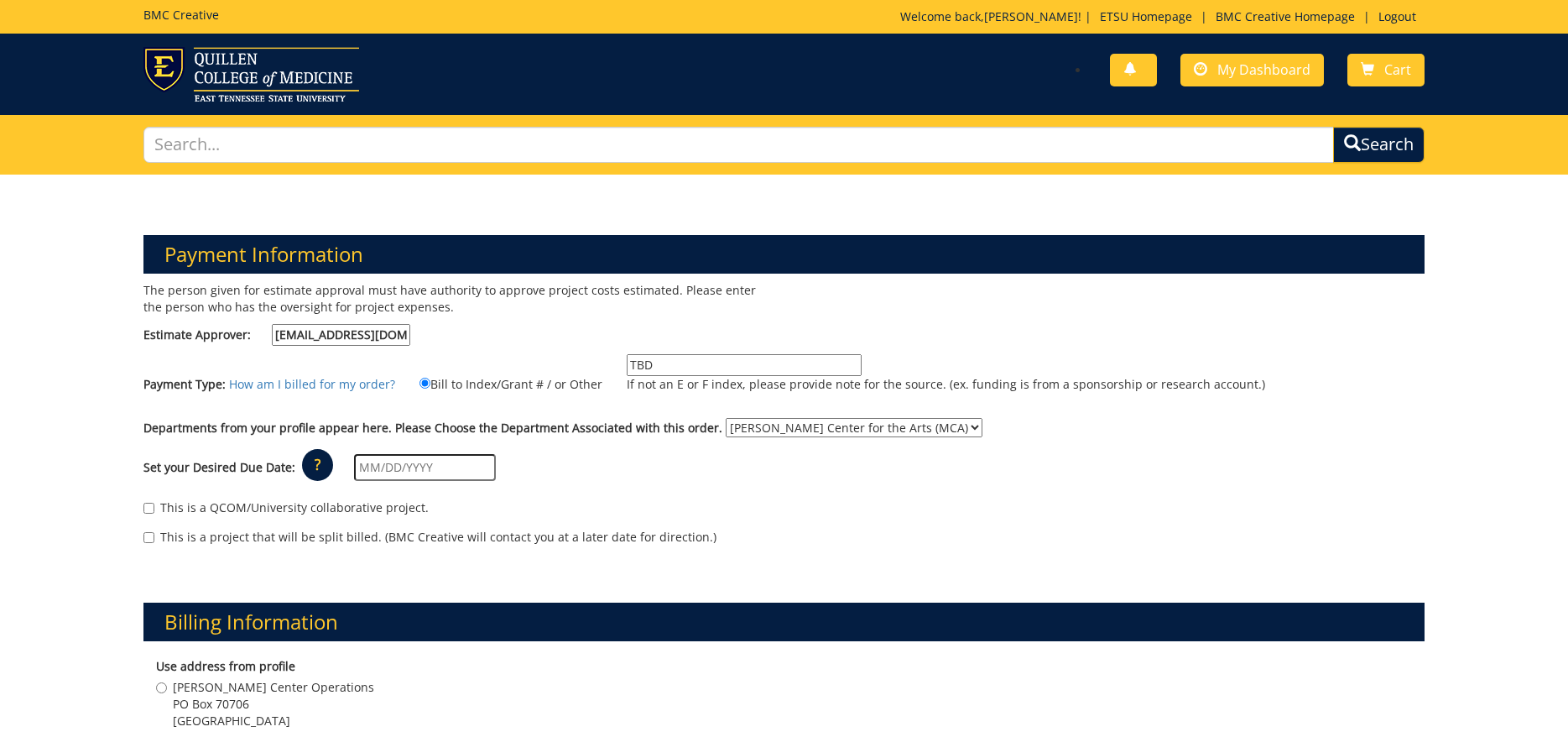
click option "Martin Center for the Arts (MCA)" at bounding box center [0, 0] width 0 height 0
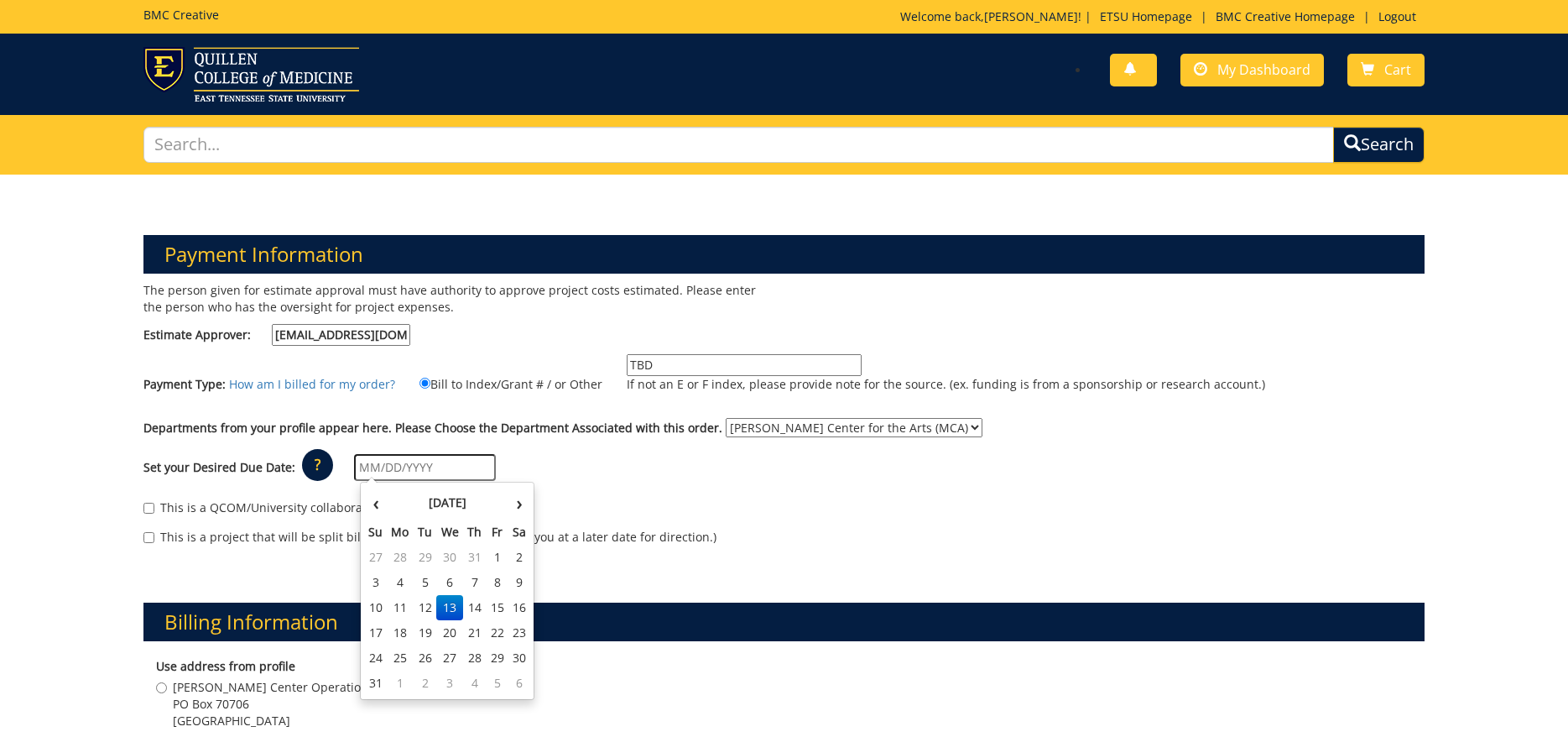
click at [409, 456] on input "text" at bounding box center [424, 467] width 142 height 26
click at [474, 635] on td "21" at bounding box center [475, 633] width 24 height 26
type input "[DATE]"
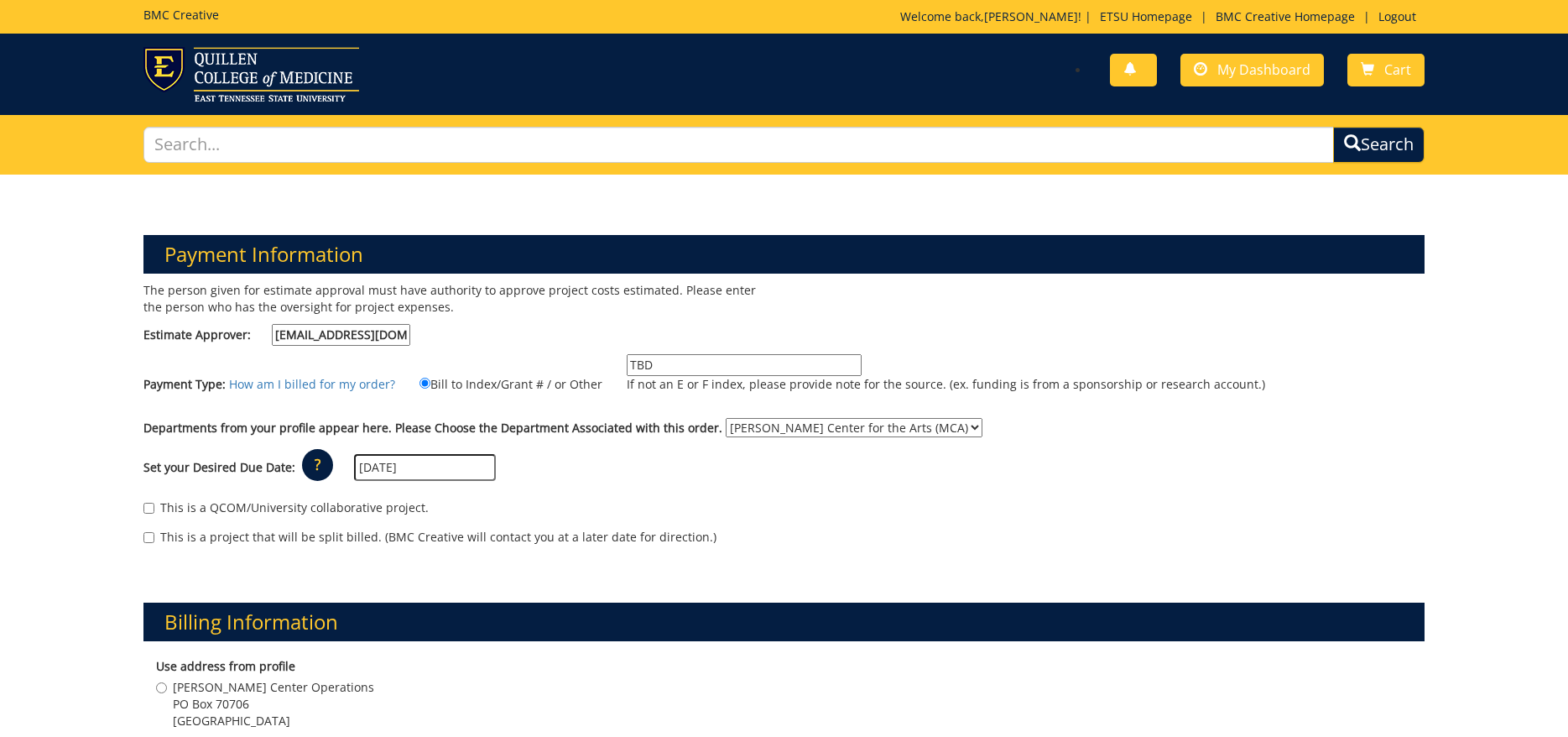
click at [691, 522] on div "This is a QCOM/University collaborative project." at bounding box center [784, 512] width 1282 height 26
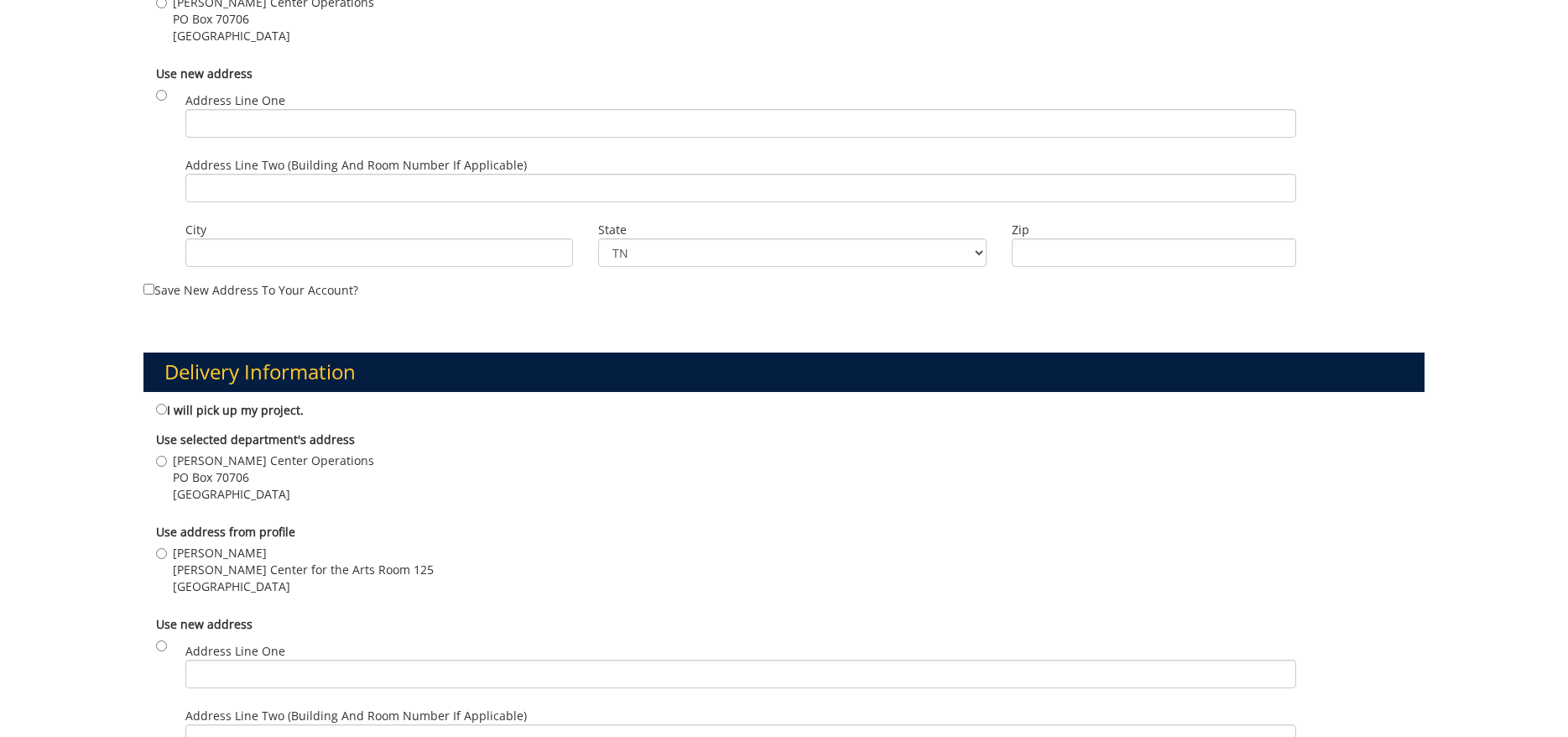
click at [199, 476] on span "PO Box 70706" at bounding box center [274, 478] width 201 height 17
click at [167, 467] on input "Martin Center Operations PO Box 70706 Johnson City , TN 37614" at bounding box center [161, 461] width 11 height 11
radio input "true"
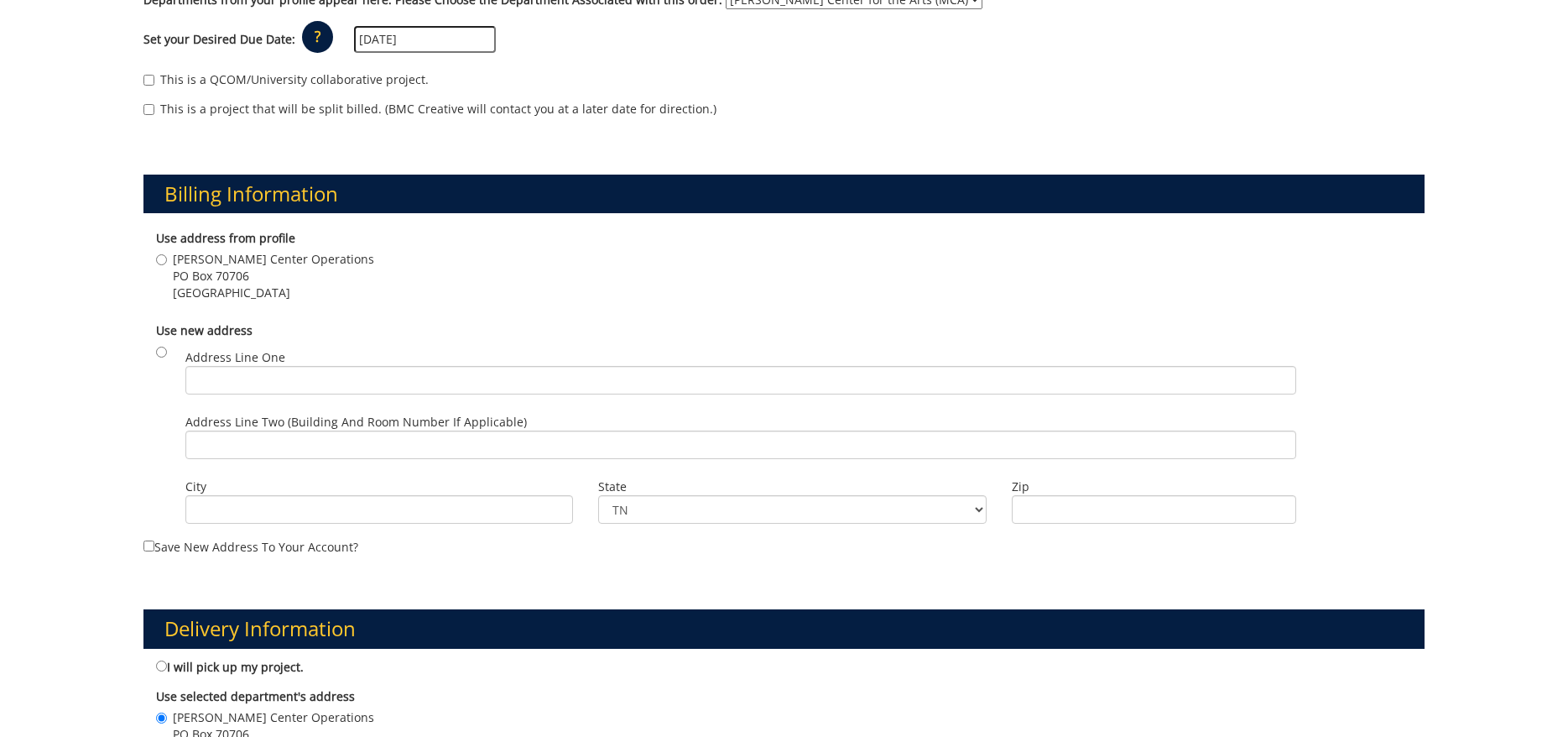
click at [225, 284] on span "PO Box 70706" at bounding box center [274, 275] width 201 height 17
click at [167, 266] on input "Martin Center Operations PO Box 70706 Johnson City , TN 37614" at bounding box center [161, 259] width 11 height 11
radio input "true"
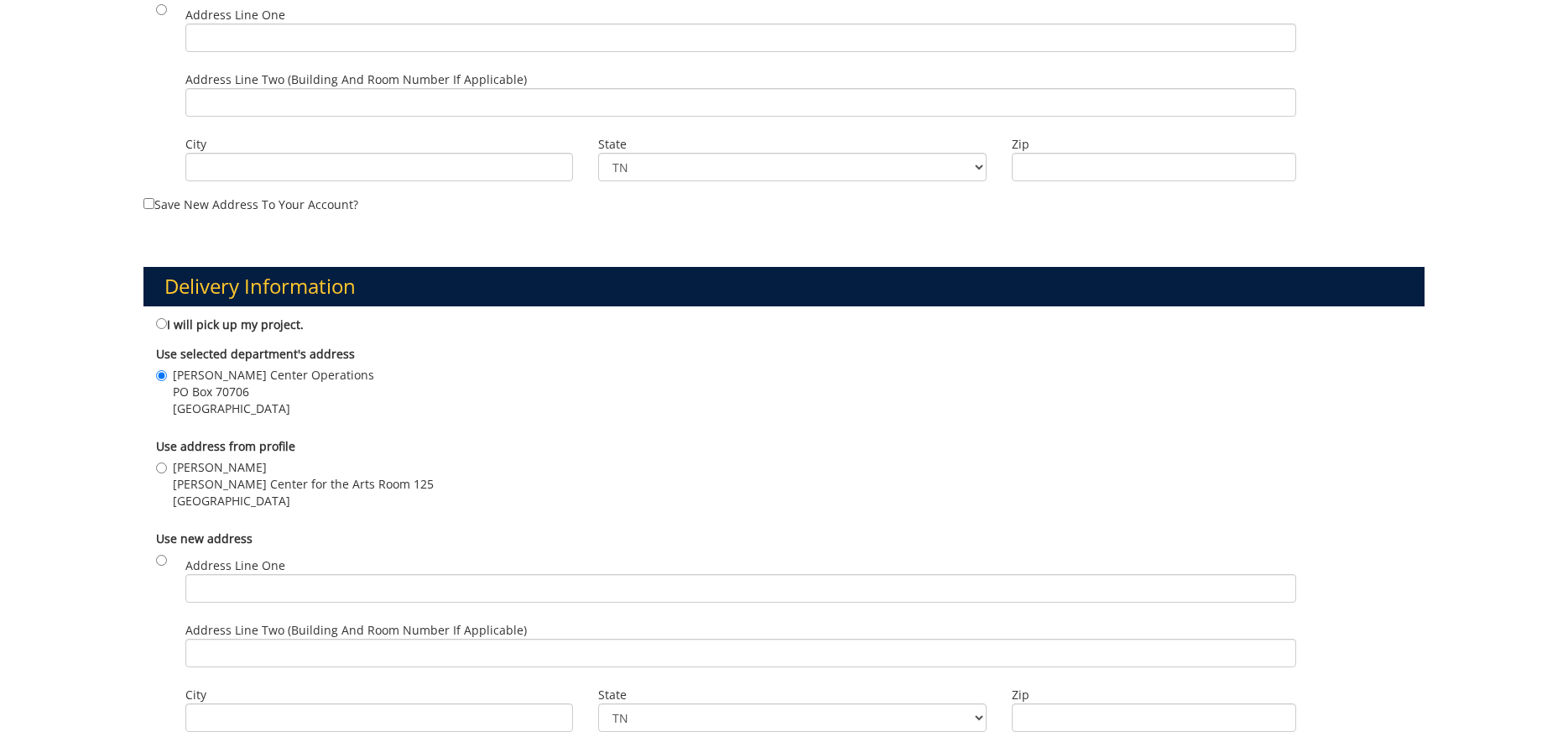
scroll to position [1113, 0]
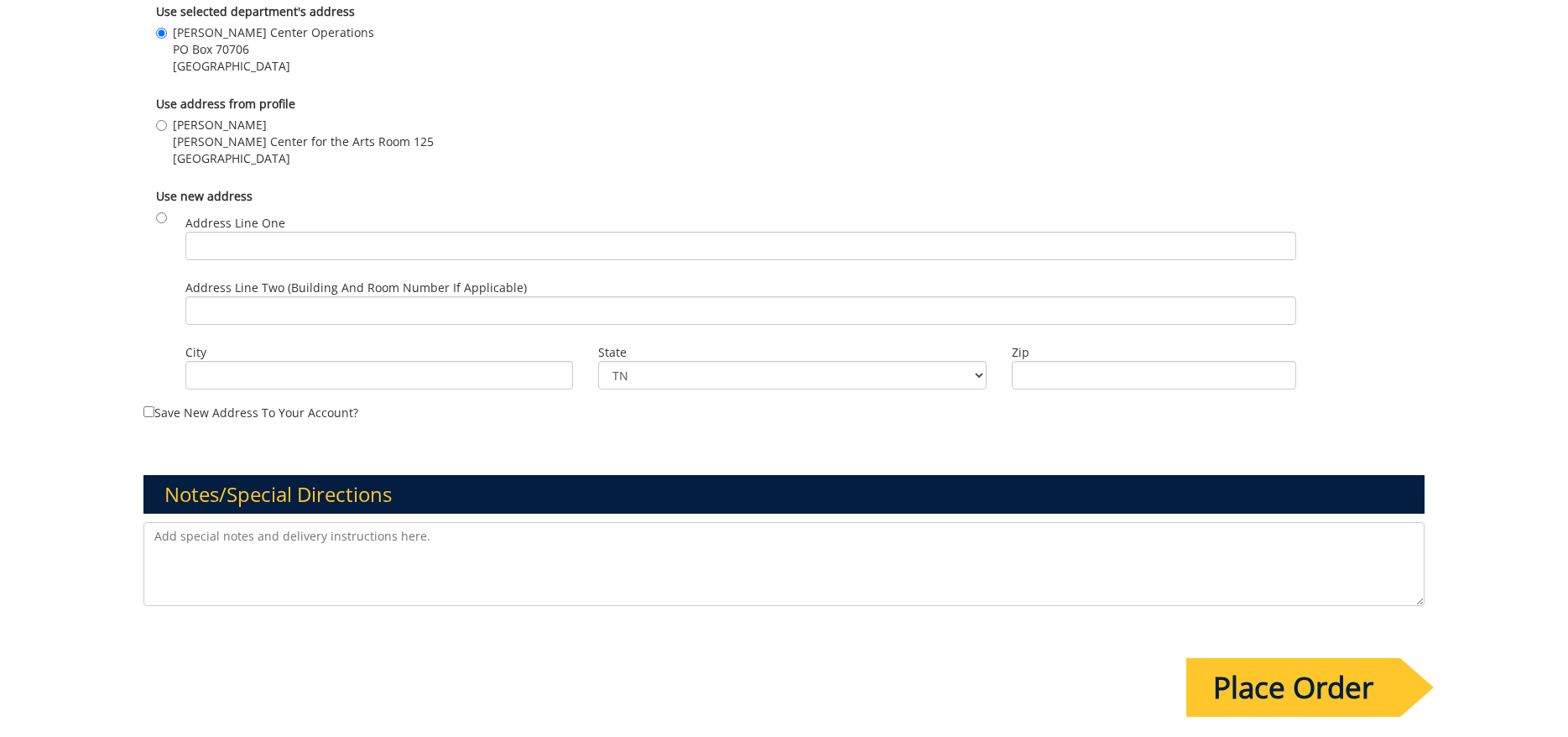
click at [303, 536] on textarea at bounding box center [784, 563] width 1282 height 84
type textarea "Thank you!"
click at [1259, 688] on input "Place Order" at bounding box center [1294, 688] width 214 height 59
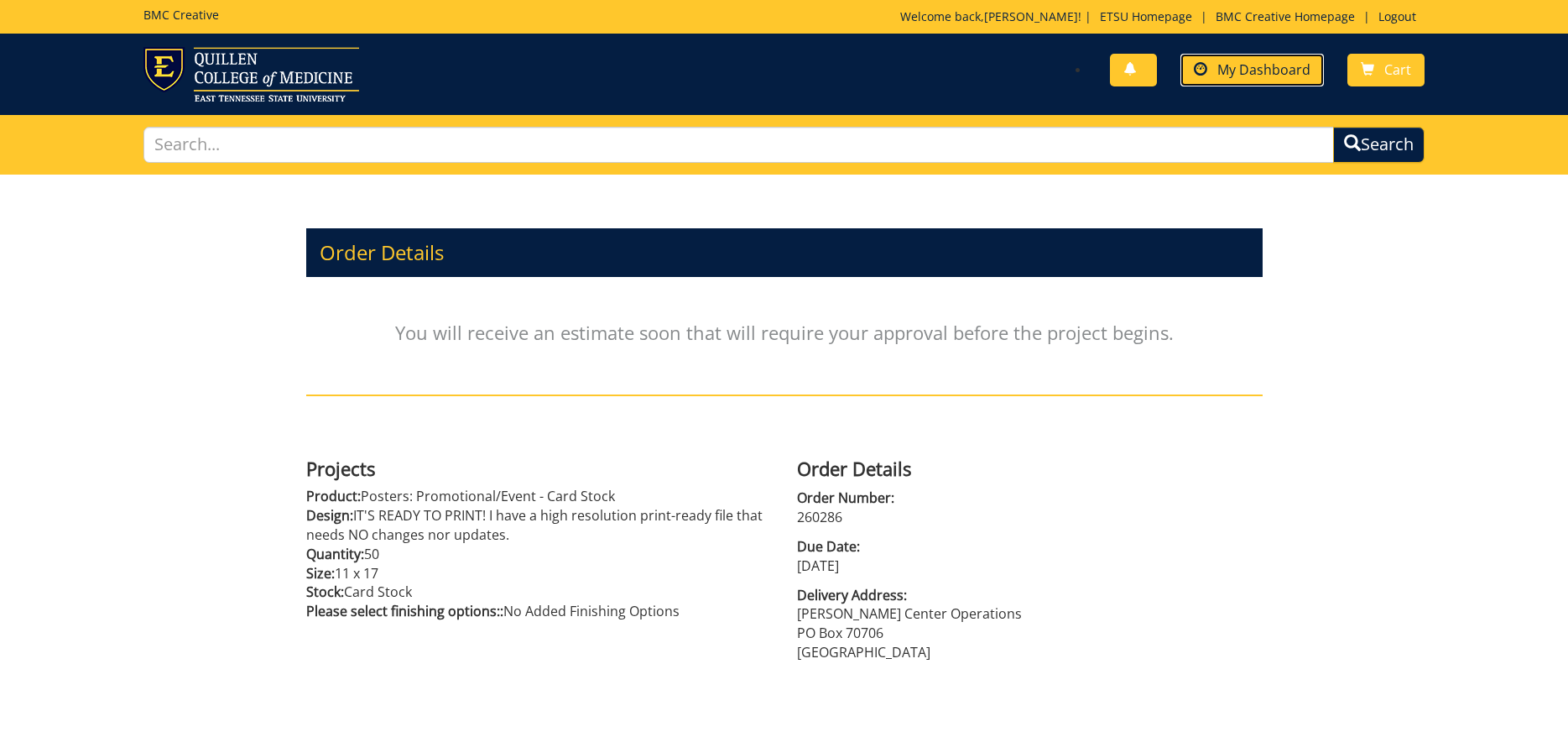
click at [1240, 61] on span "My Dashboard" at bounding box center [1264, 69] width 94 height 19
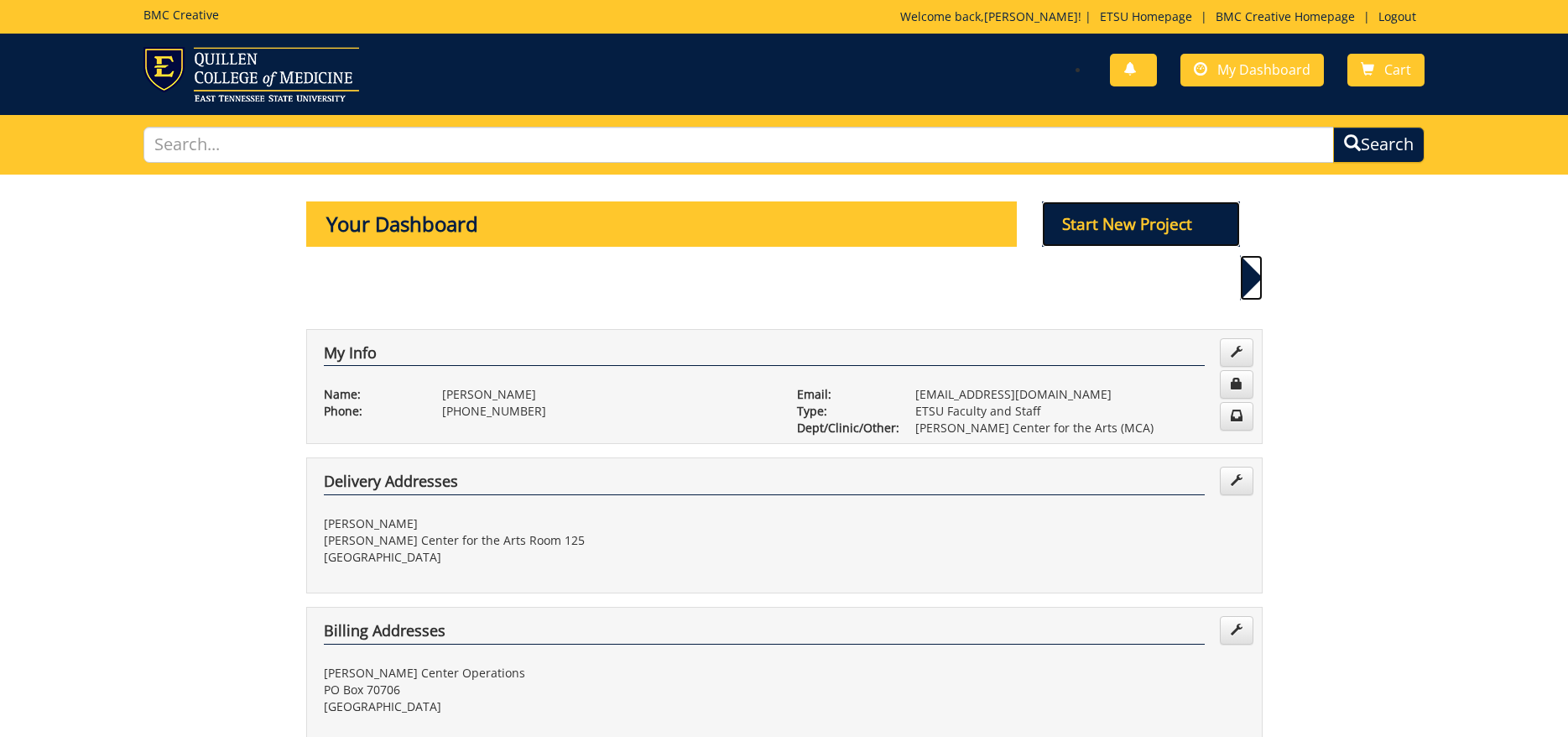
click at [1138, 224] on p "Start New Project" at bounding box center [1141, 223] width 198 height 45
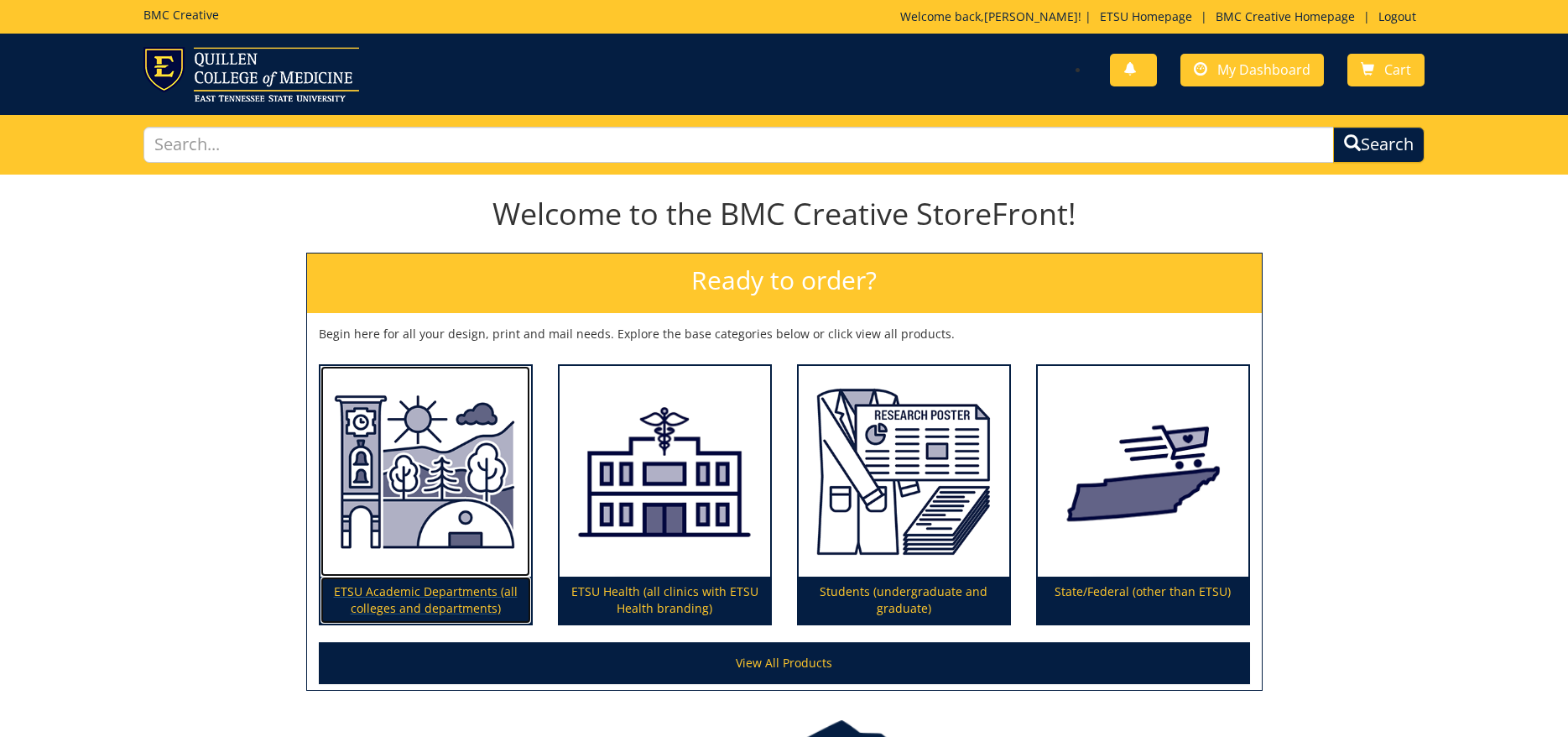
click at [413, 456] on img at bounding box center [425, 472] width 211 height 212
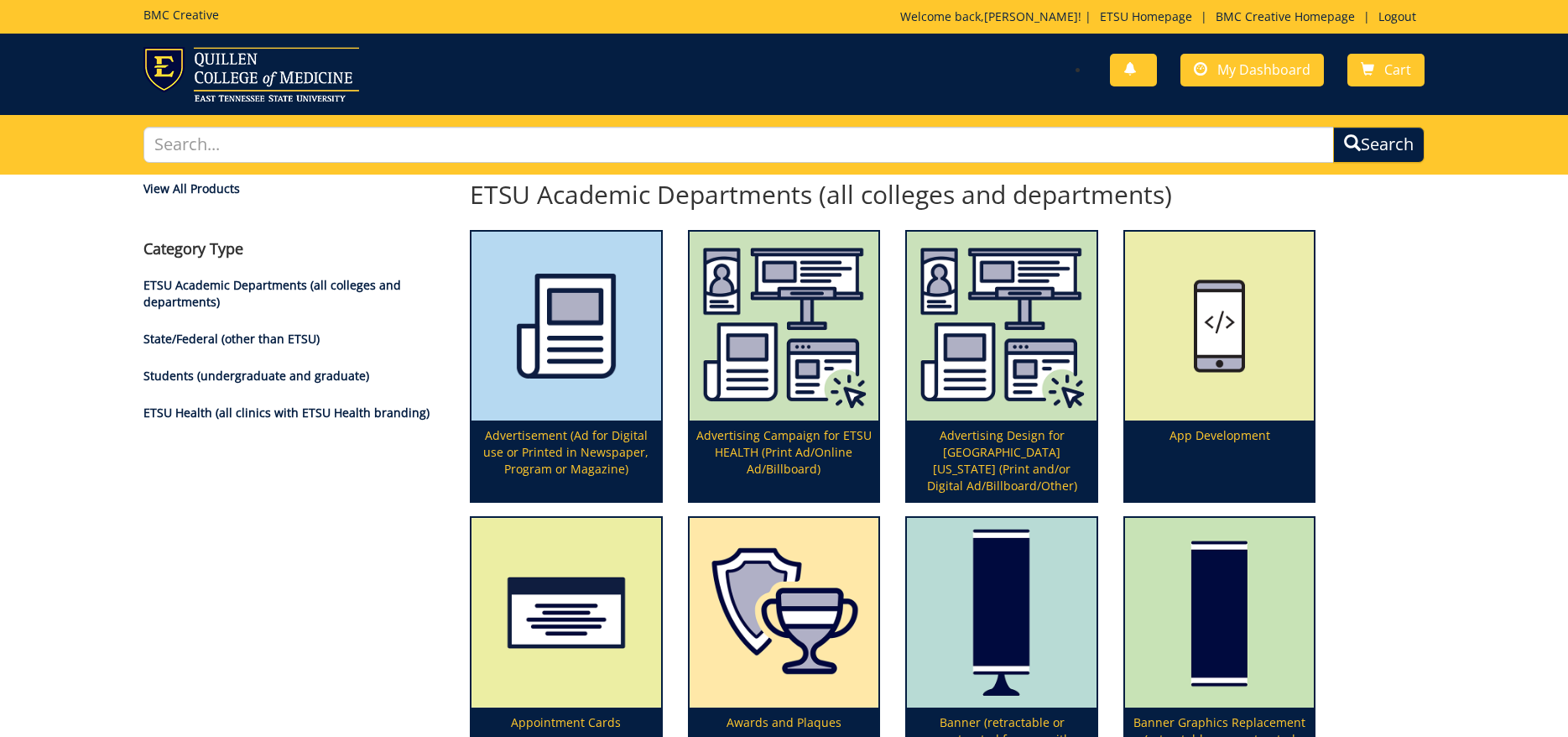
click at [1272, 47] on div "You have no new notifications My Dashboard Cart" at bounding box center [1110, 71] width 654 height 48
click at [1256, 64] on span "My Dashboard" at bounding box center [1264, 69] width 94 height 19
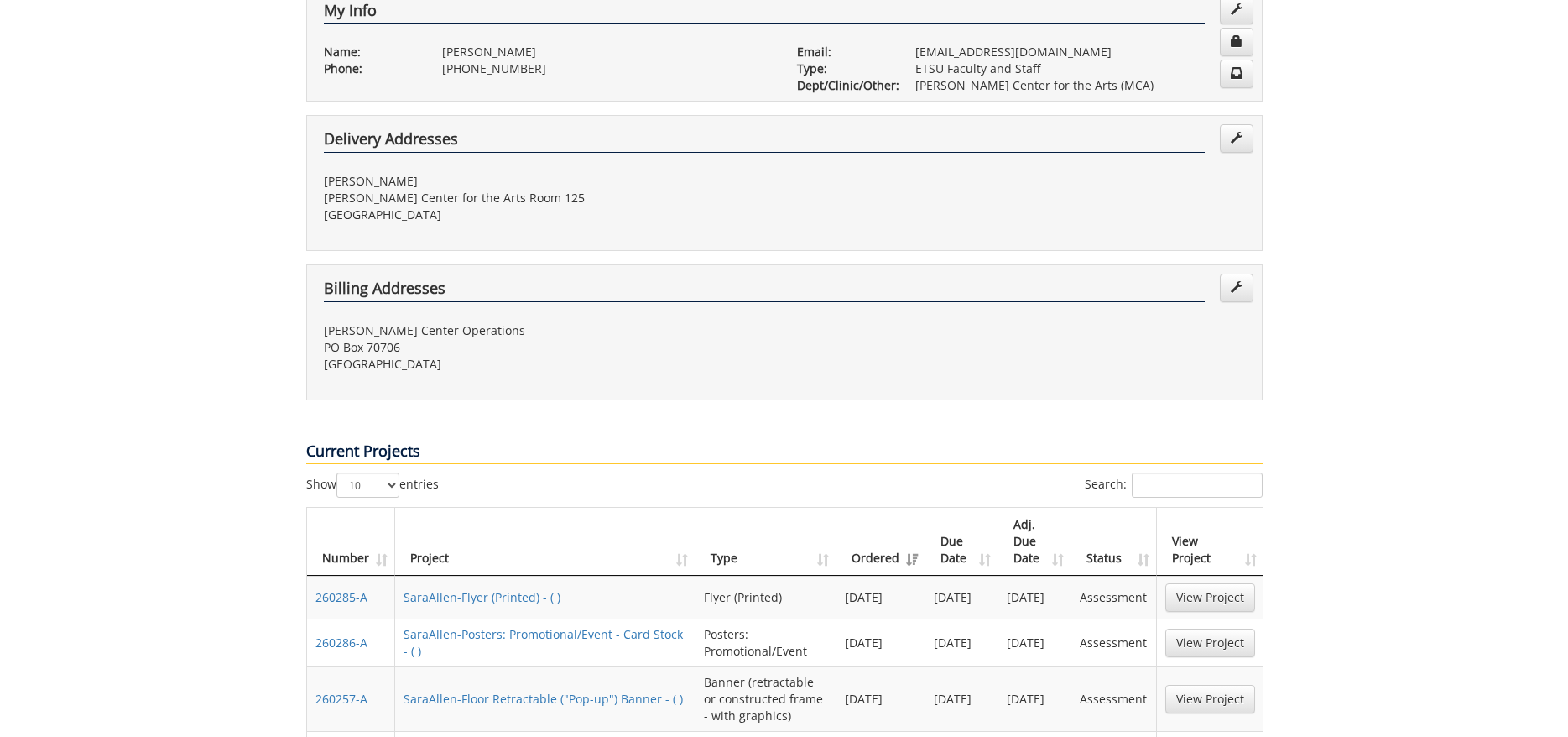
scroll to position [514, 0]
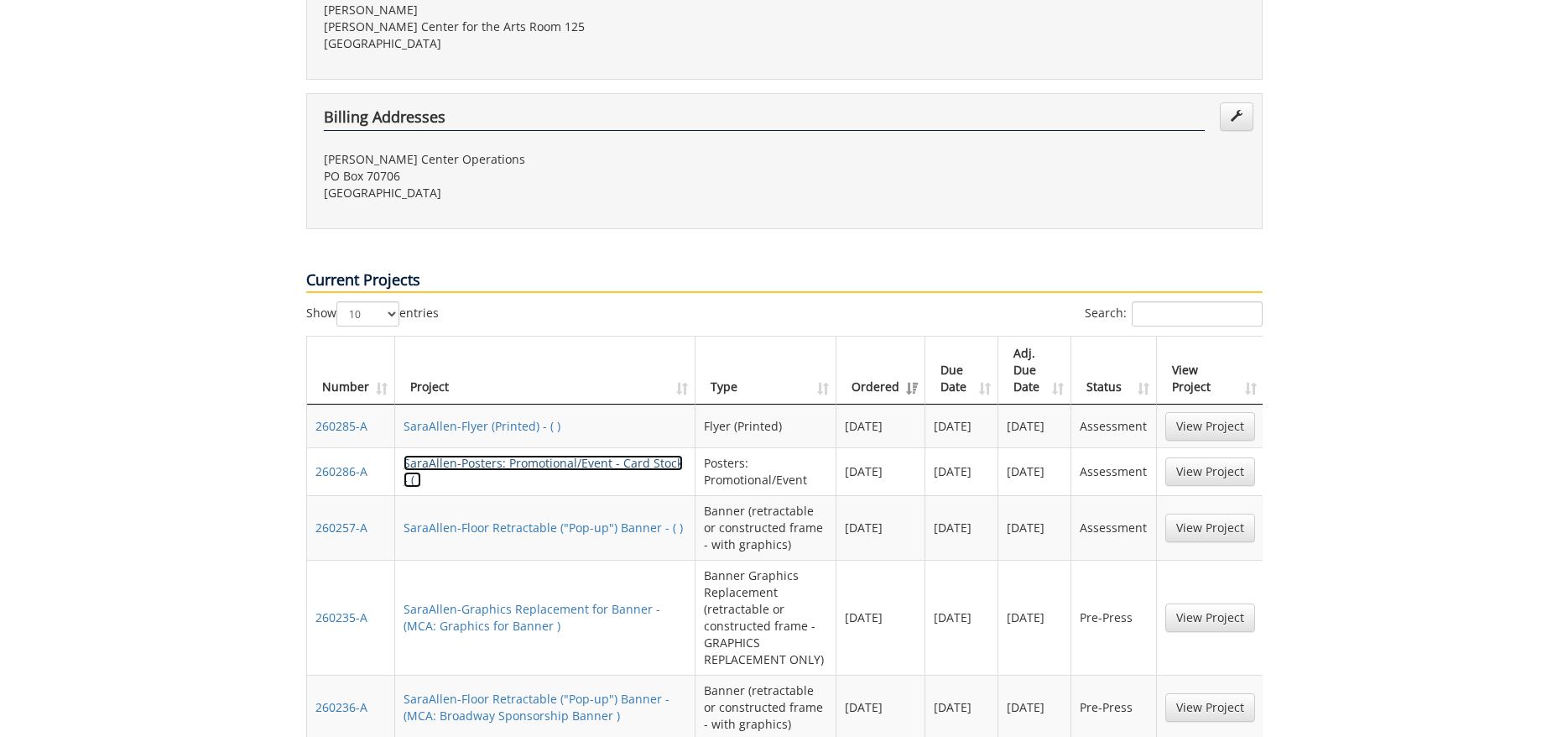
click at [521, 455] on link "SaraAllen-Posters: Promotional/Event - Card Stock - ( )" at bounding box center [543, 470] width 280 height 33
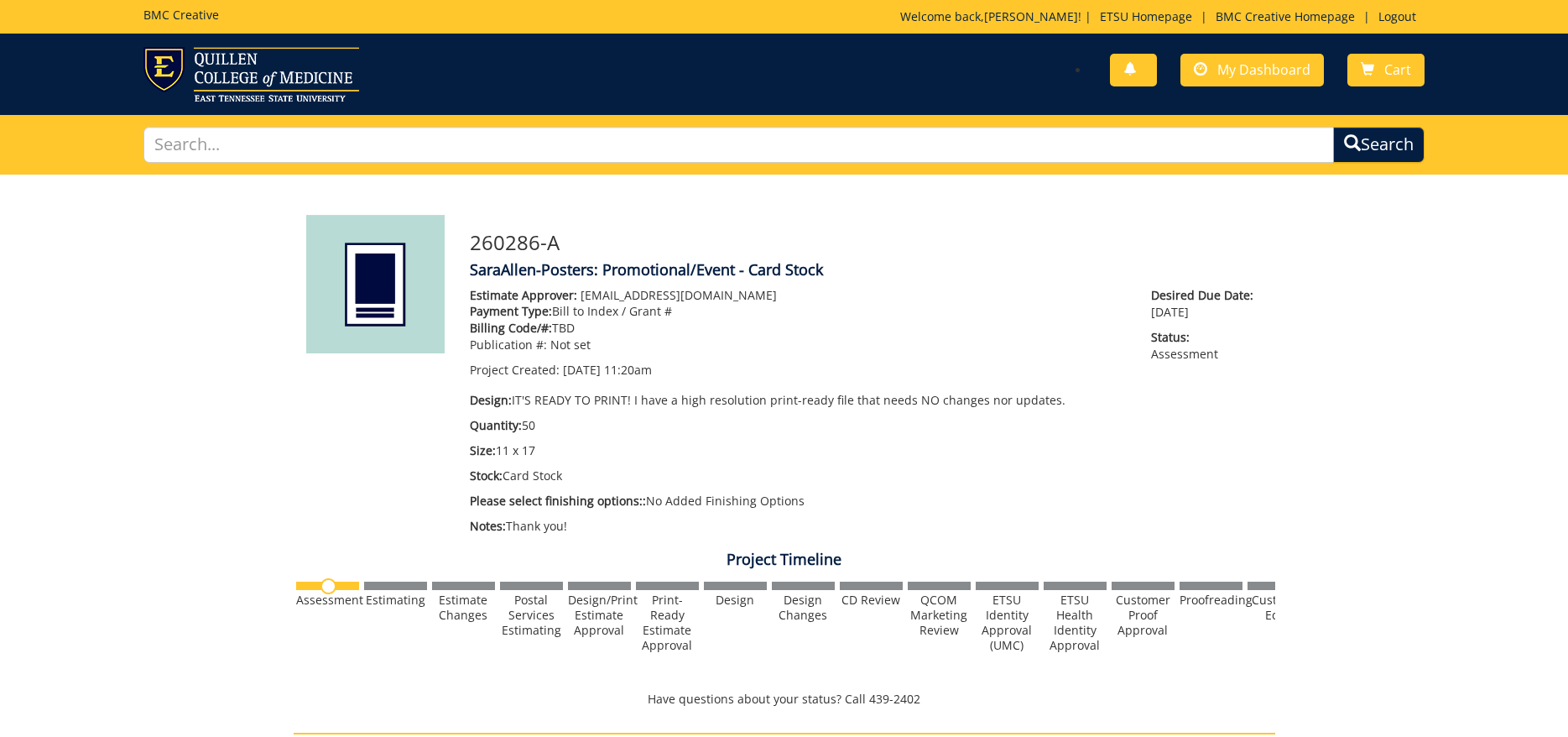
scroll to position [428, 0]
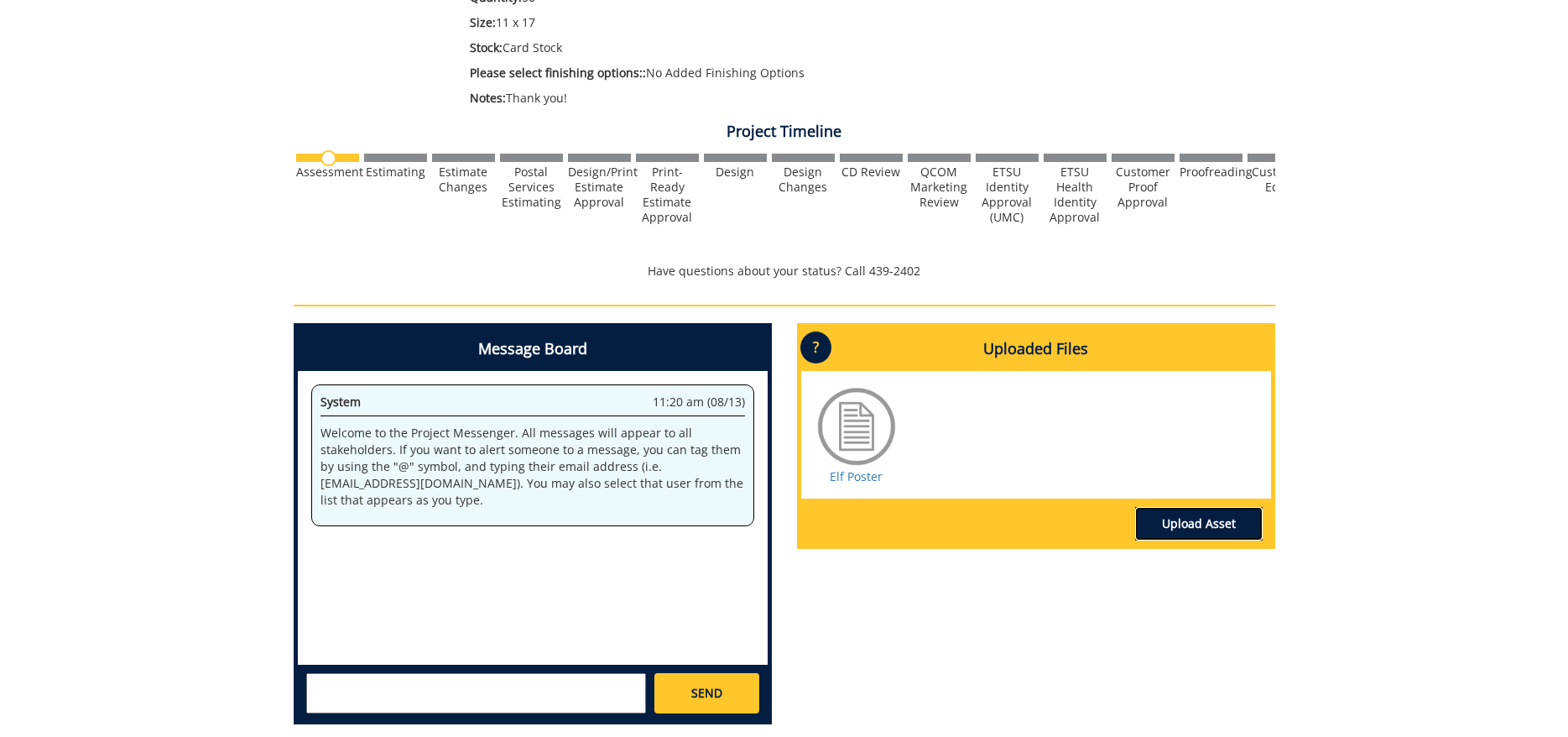
click at [1176, 515] on link "Upload Asset" at bounding box center [1199, 523] width 128 height 34
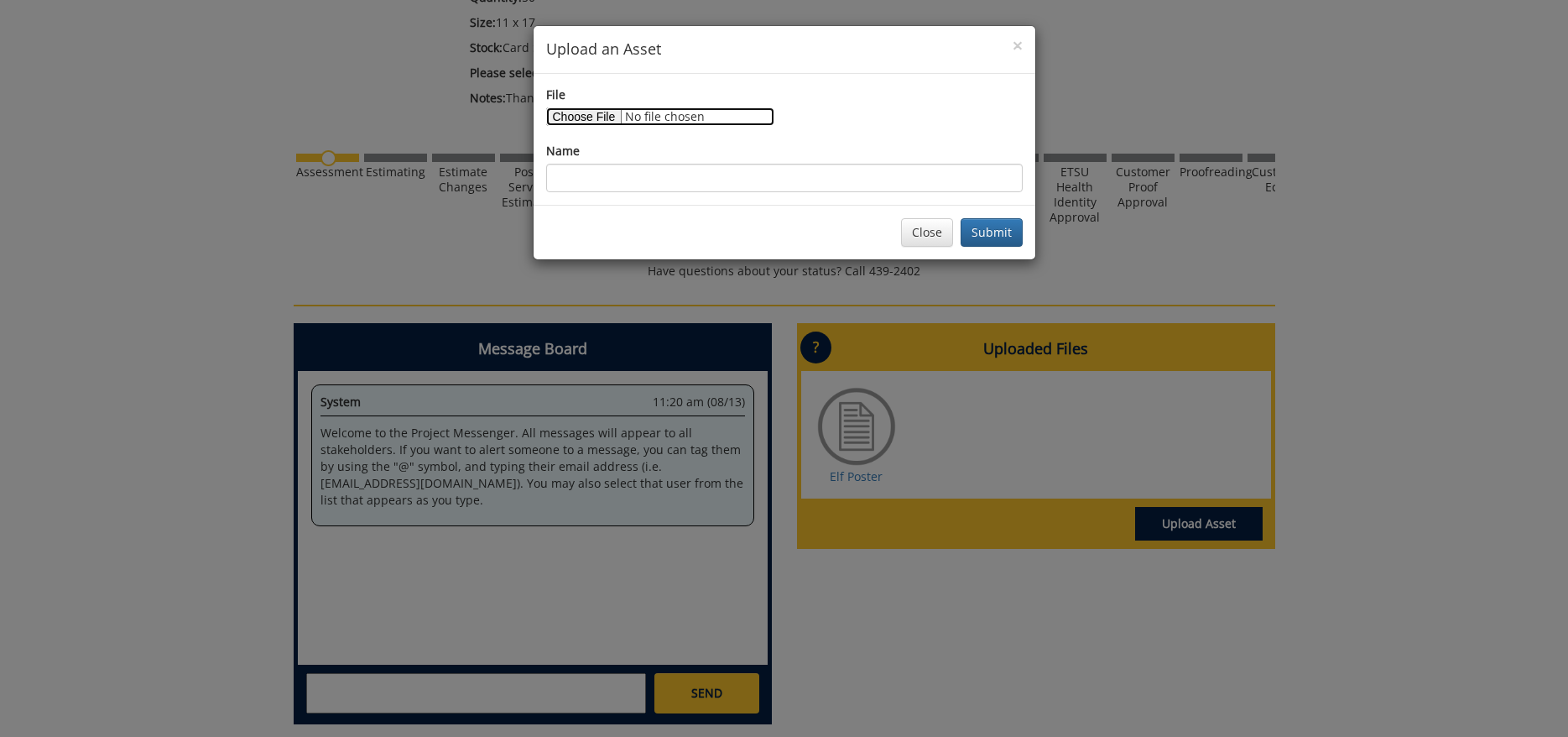
click at [576, 113] on input "File" at bounding box center [660, 117] width 229 height 19
type input "C:\fakepath\ELF25__11x17_Poster_Without_QR_Code.pdf"
click at [598, 182] on input "Name" at bounding box center [784, 177] width 476 height 28
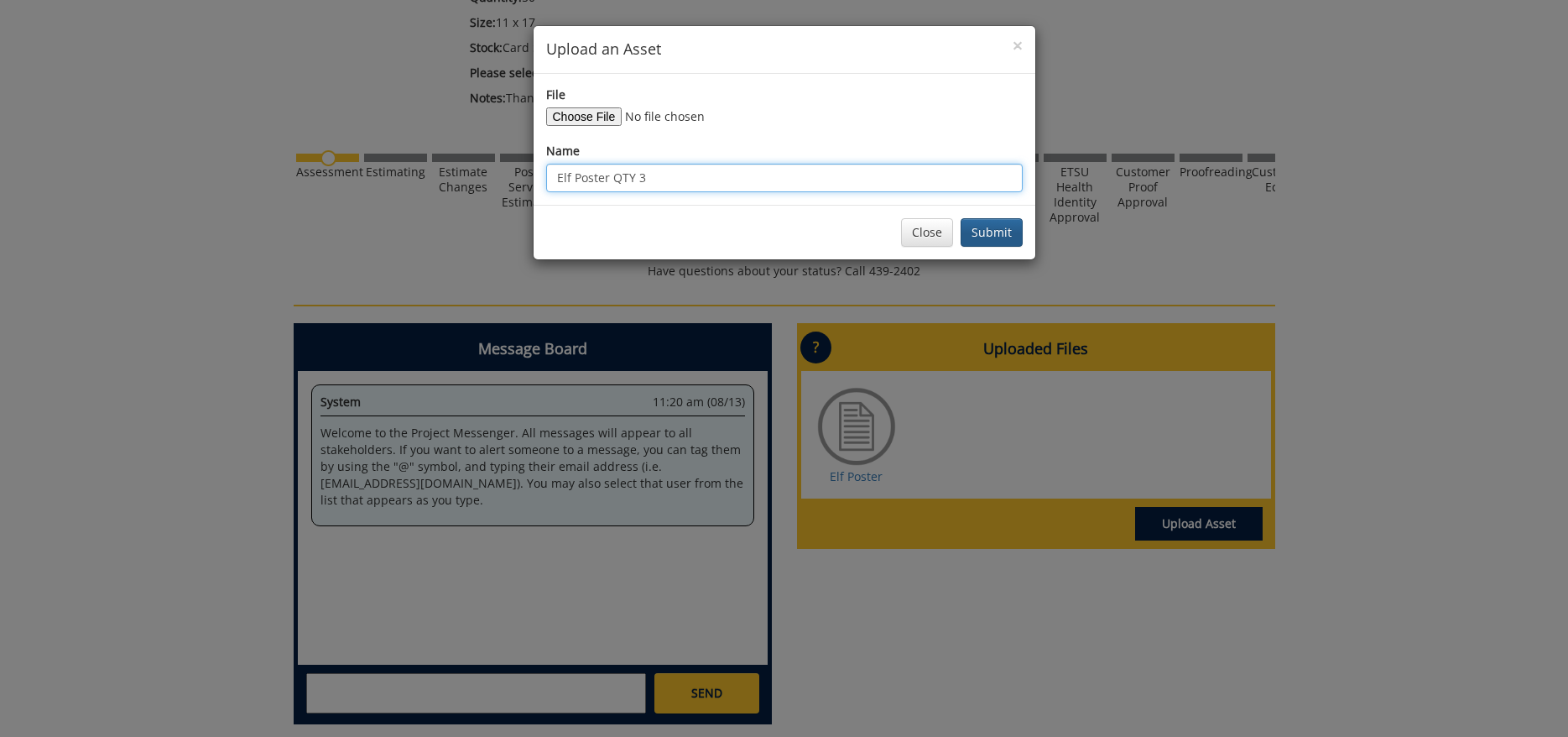
type input "Elf Poster QTY 3"
drag, startPoint x: 987, startPoint y: 244, endPoint x: 957, endPoint y: 256, distance: 32.3
click at [987, 243] on button "Submit" at bounding box center [992, 232] width 62 height 28
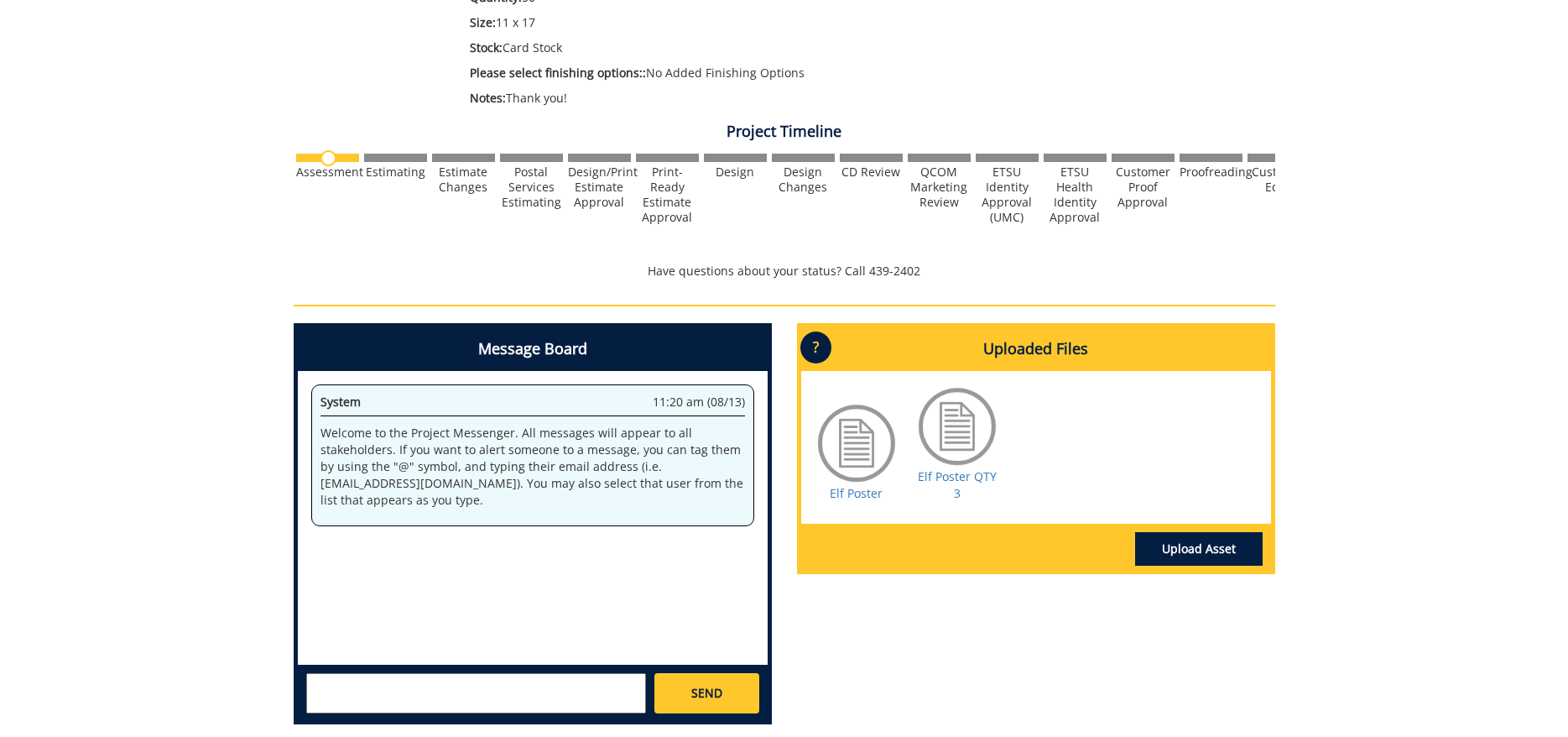
click at [488, 680] on textarea at bounding box center [476, 694] width 340 height 41
type textarea "@fair@mail.etsu.edu I need QTY 50 of the Elf Poster and QTY 3 of the Elf Poster…"
click at [710, 692] on span "SEND" at bounding box center [707, 693] width 31 height 17
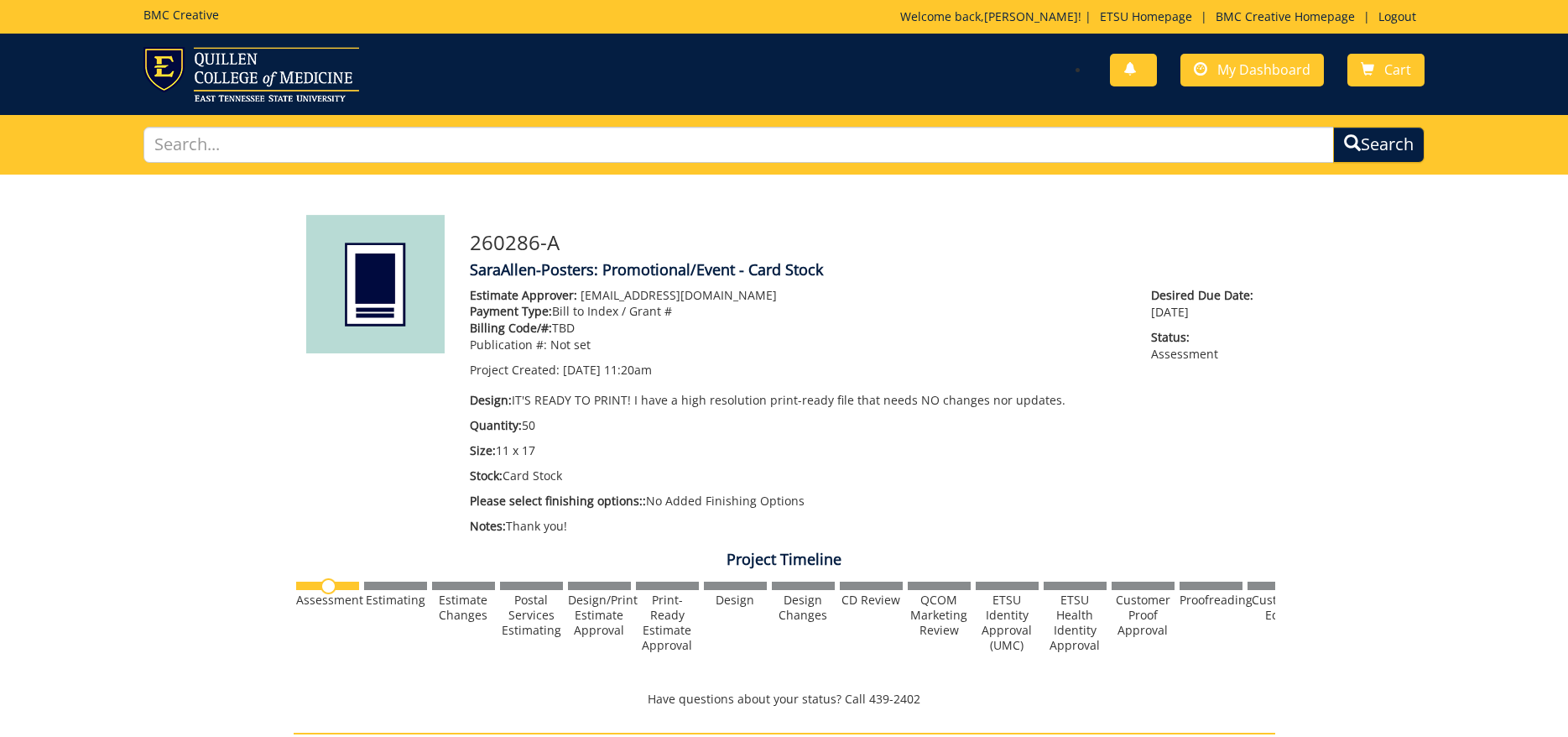
scroll to position [4768, 0]
click at [846, 355] on div "Estimate Approver: allensb@etsu.edu Payment Type: Bill to Index / Grant # Billi…" at bounding box center [799, 333] width 657 height 92
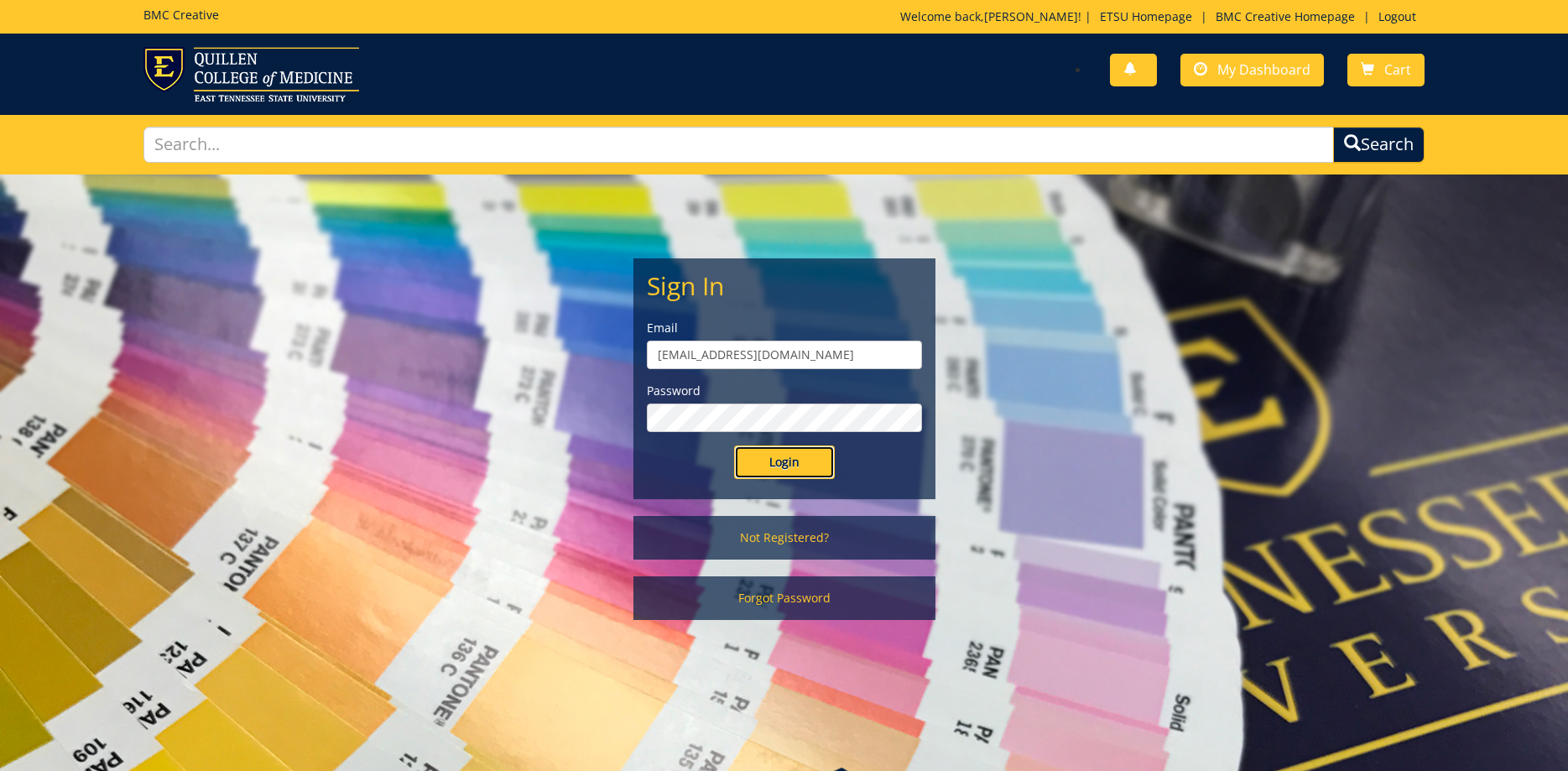
click at [792, 449] on input "Login" at bounding box center [784, 462] width 101 height 34
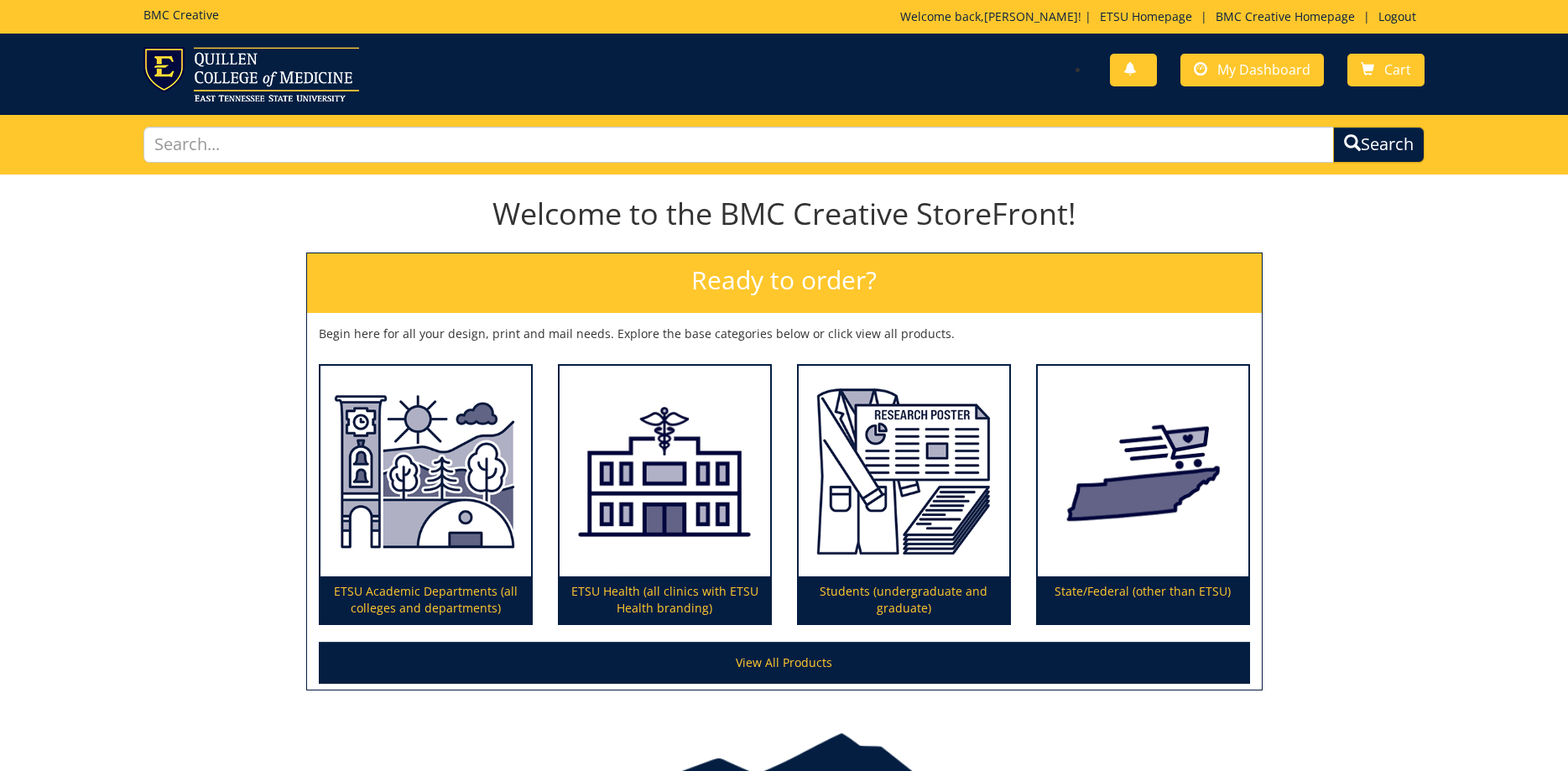
scroll to position [95, 0]
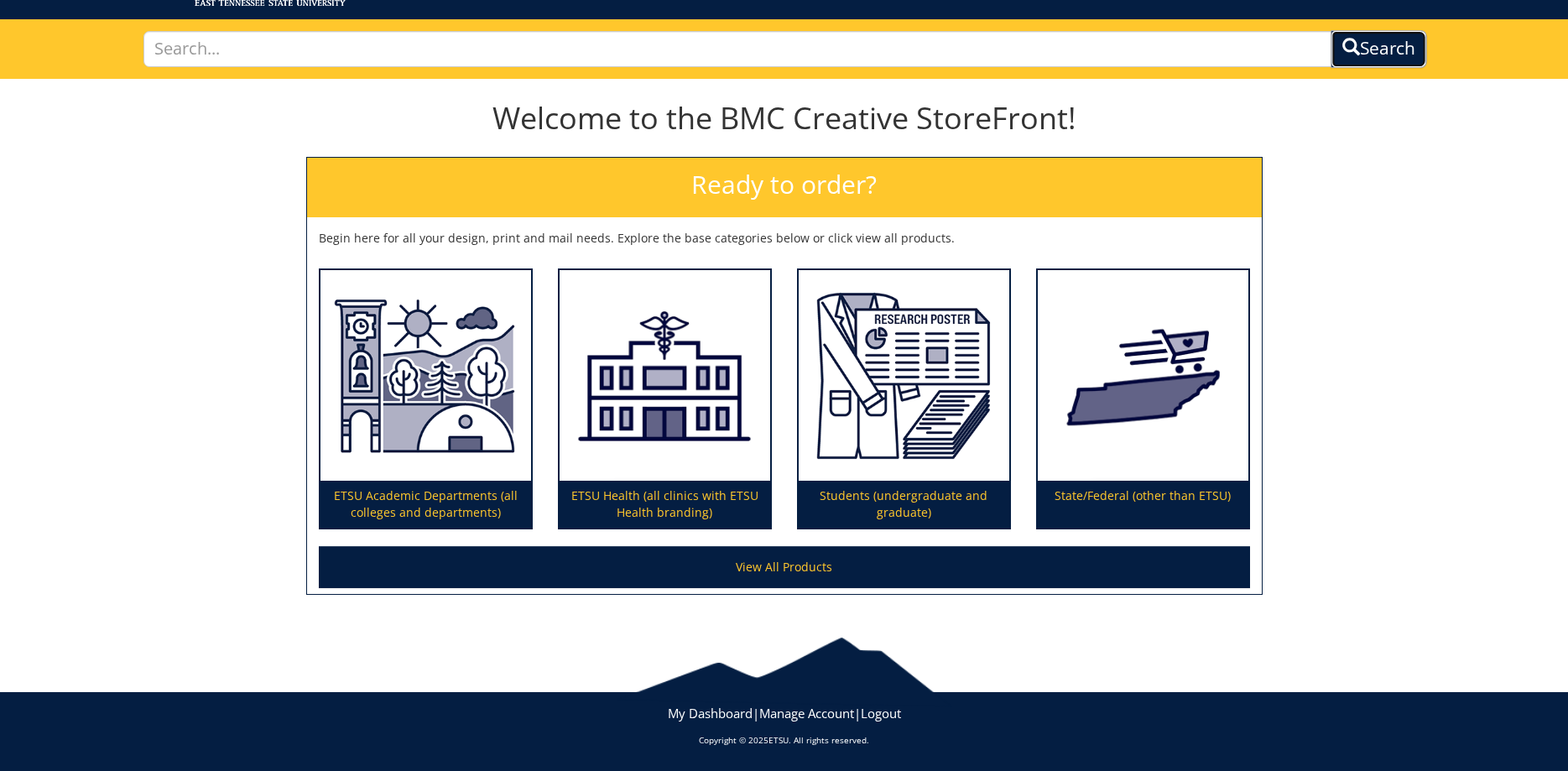
click at [1385, 46] on button "Search" at bounding box center [1379, 49] width 95 height 38
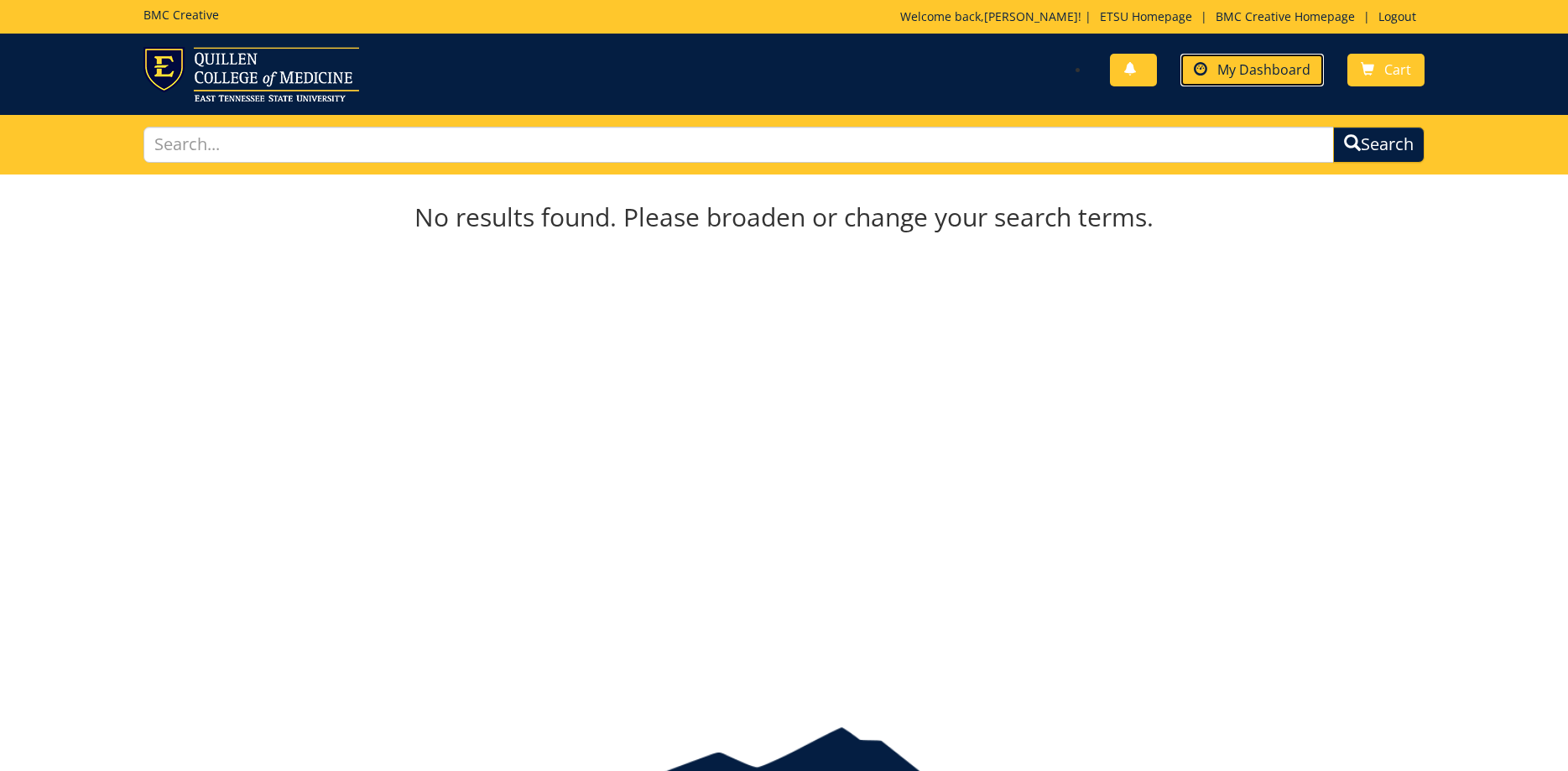
click at [1281, 62] on span "My Dashboard" at bounding box center [1264, 69] width 94 height 19
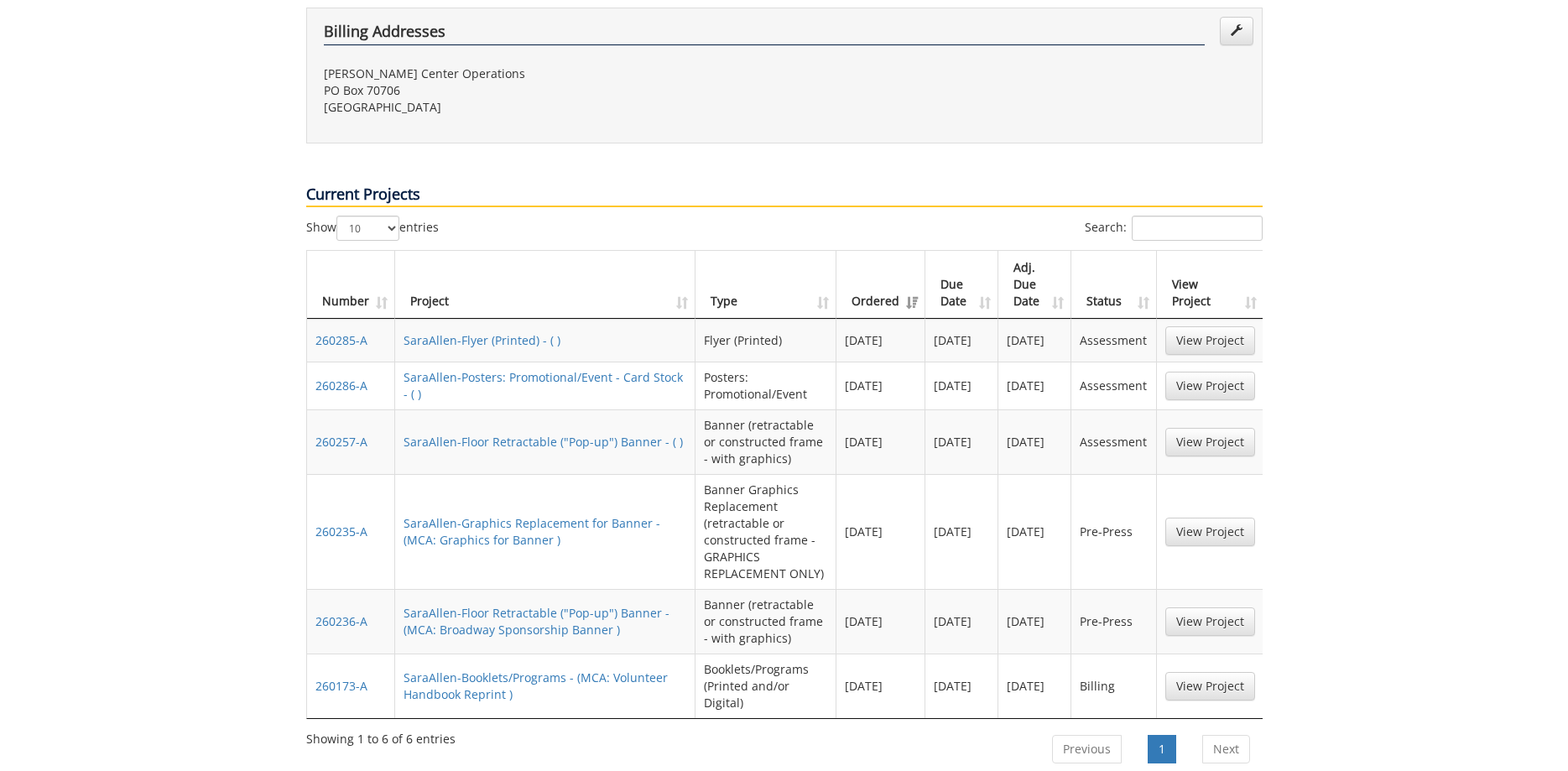
scroll to position [770, 0]
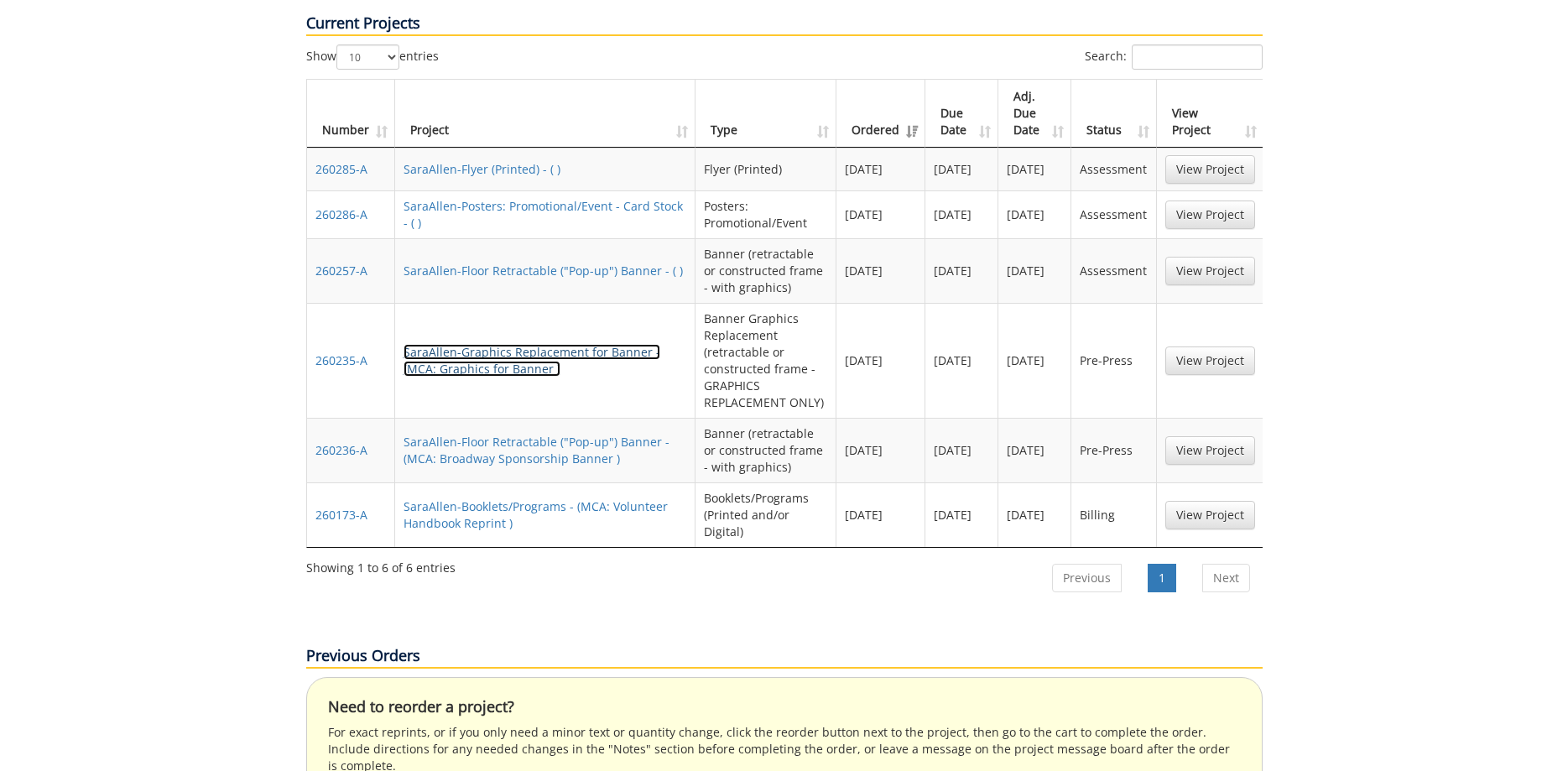
click at [596, 344] on link "SaraAllen-Graphics Replacement for Banner - (MCA: Graphics for Banner )" at bounding box center [531, 360] width 257 height 33
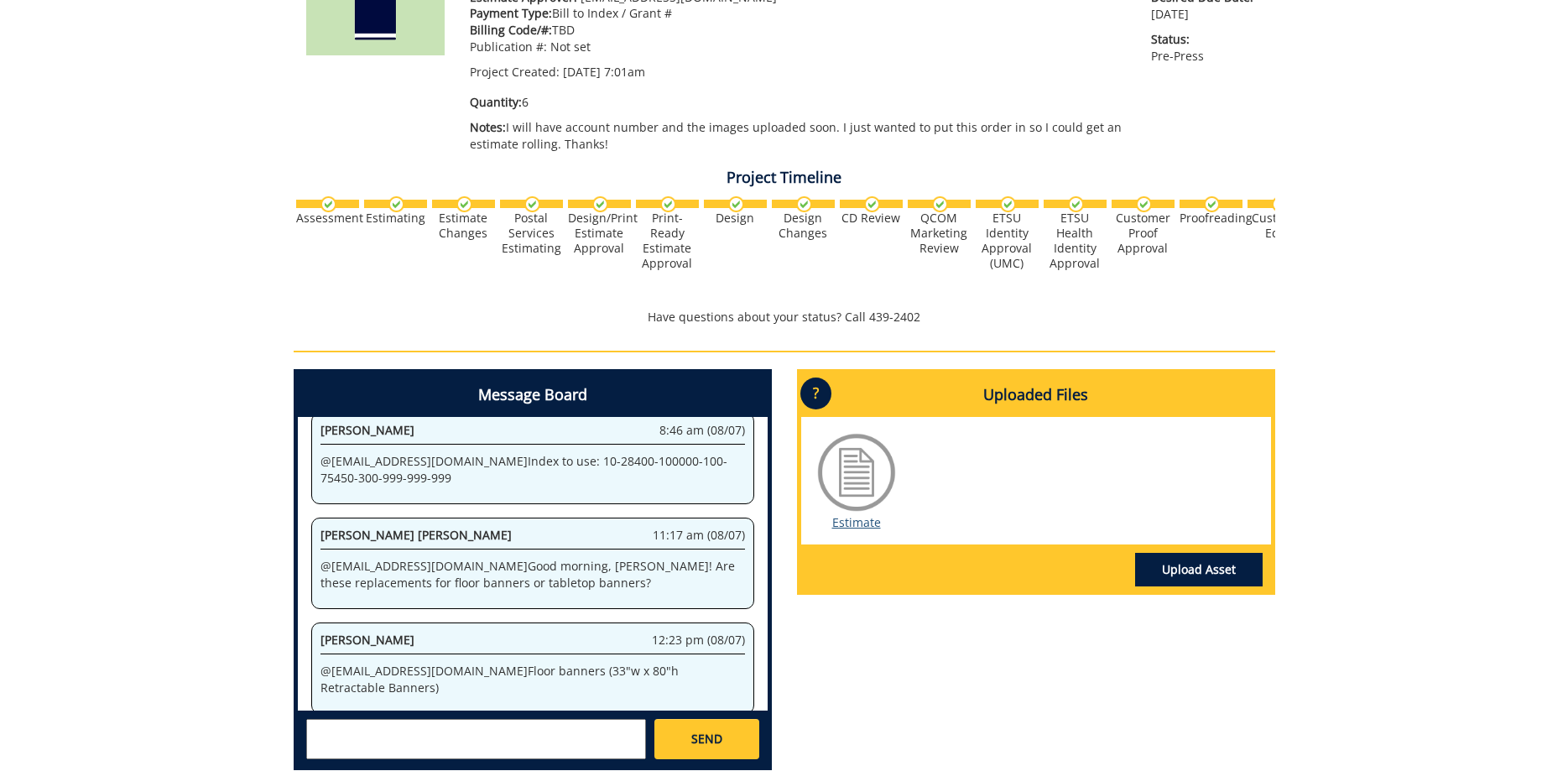
scroll to position [384, 0]
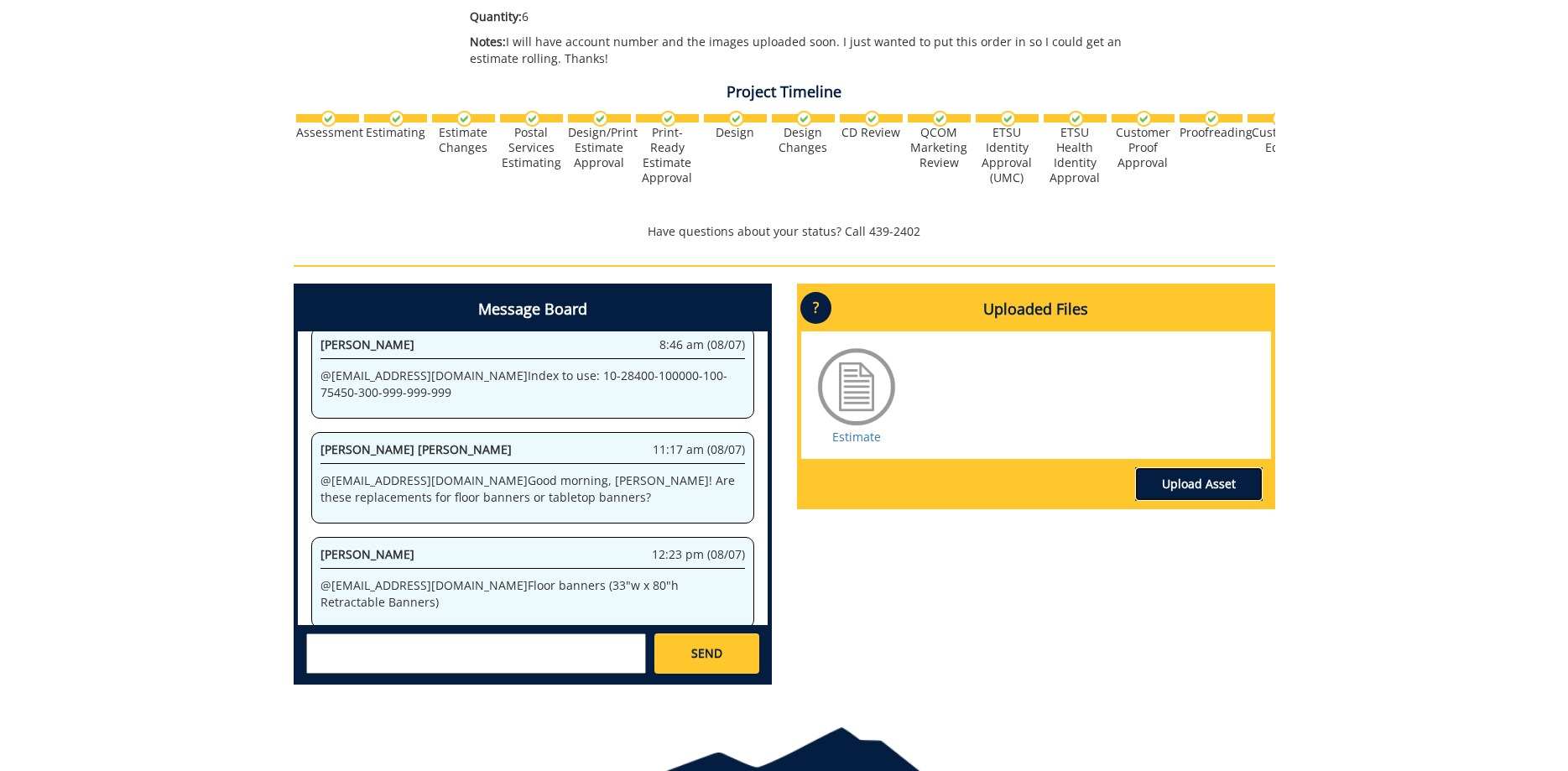
click at [1197, 493] on link "Upload Asset" at bounding box center [1199, 484] width 128 height 34
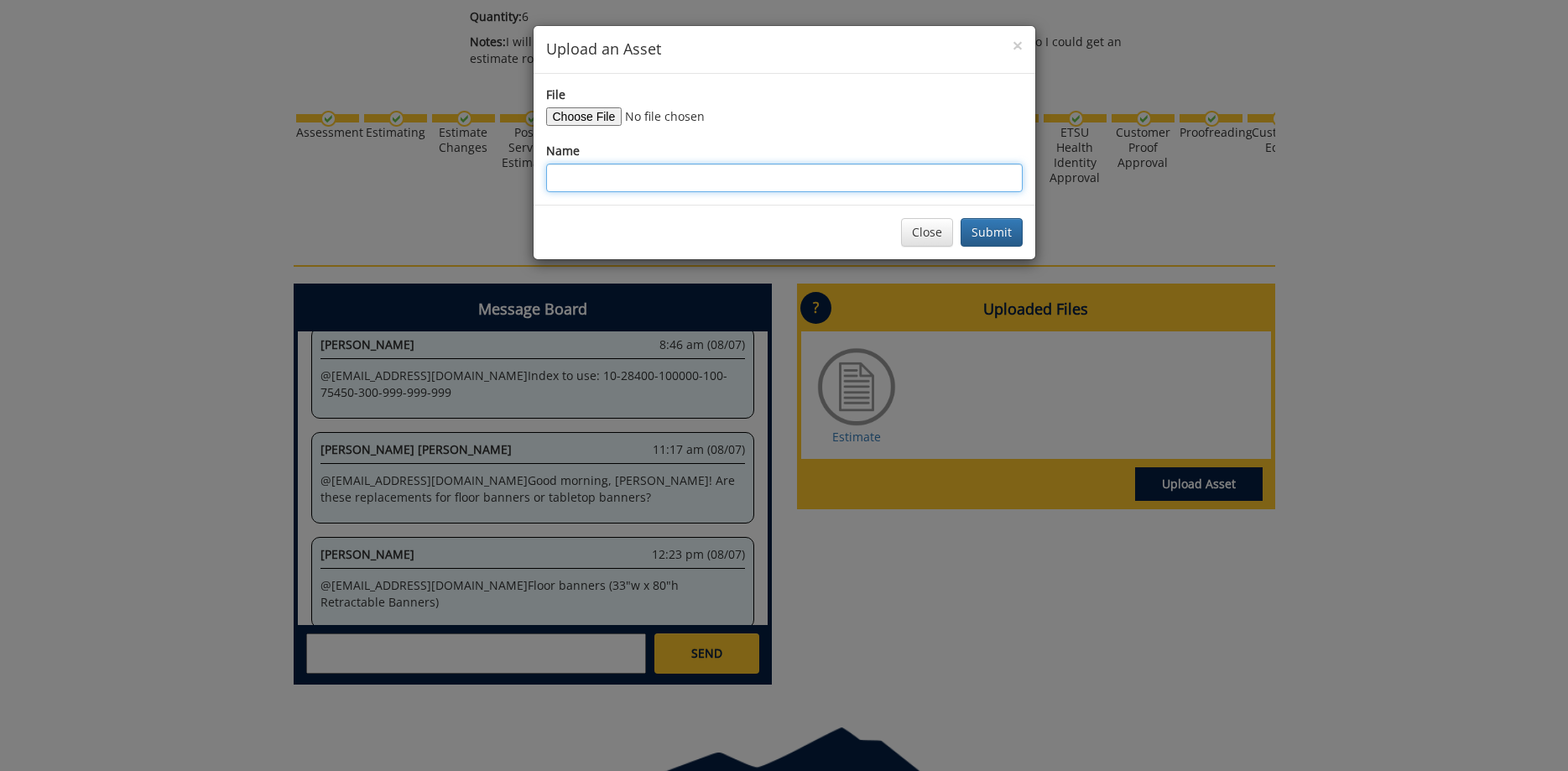
click at [704, 168] on input "Name" at bounding box center [784, 177] width 476 height 28
click at [579, 118] on input "File" at bounding box center [660, 116] width 229 height 19
type input "C:\fakepath\MCA_25_RetractableBanner-AllSEason_NEW_ELF.pdf"
click at [715, 175] on input "Name" at bounding box center [784, 177] width 476 height 28
type input "Elf Banner"
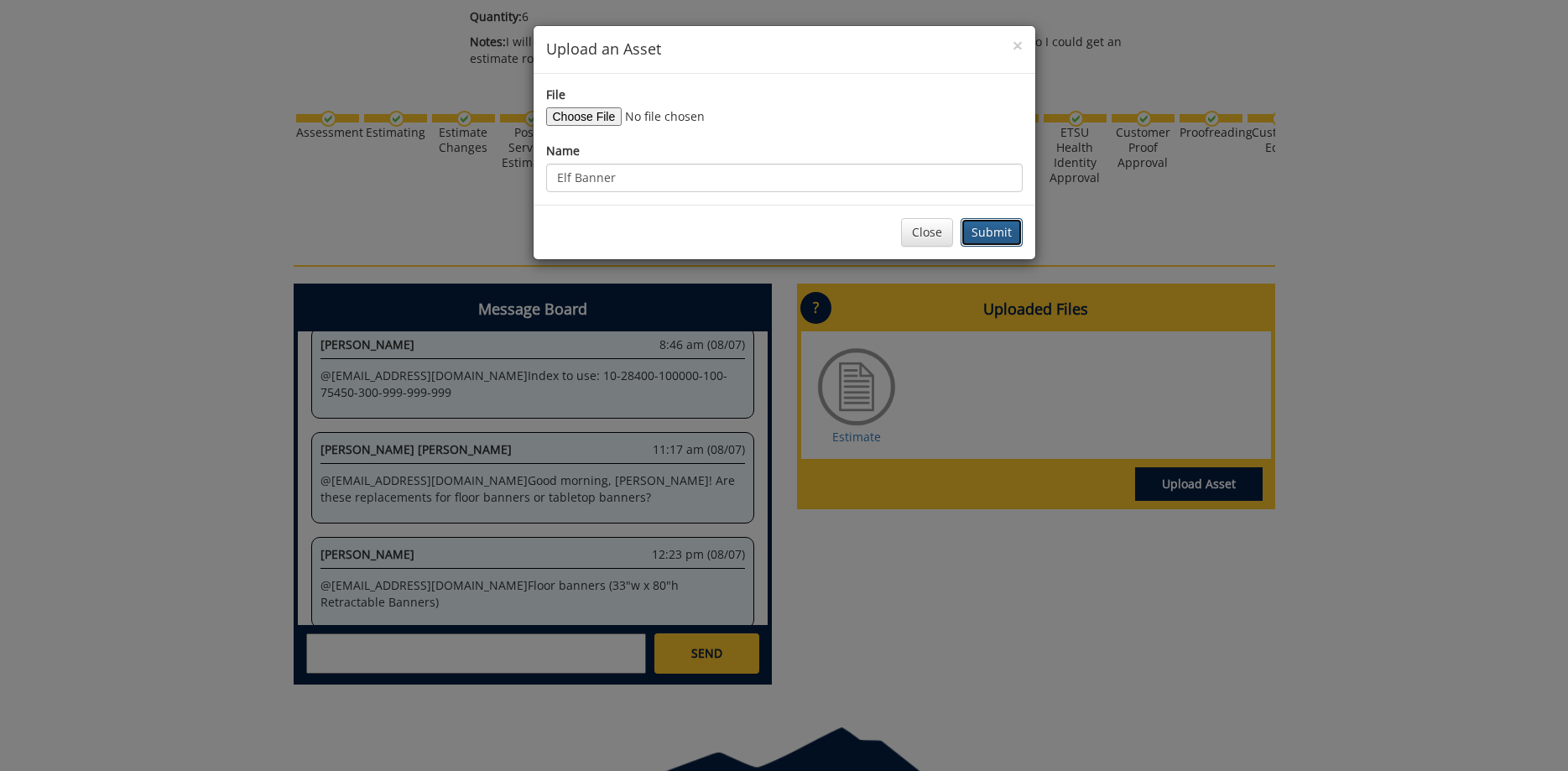
click at [1009, 232] on button "Submit" at bounding box center [992, 232] width 62 height 28
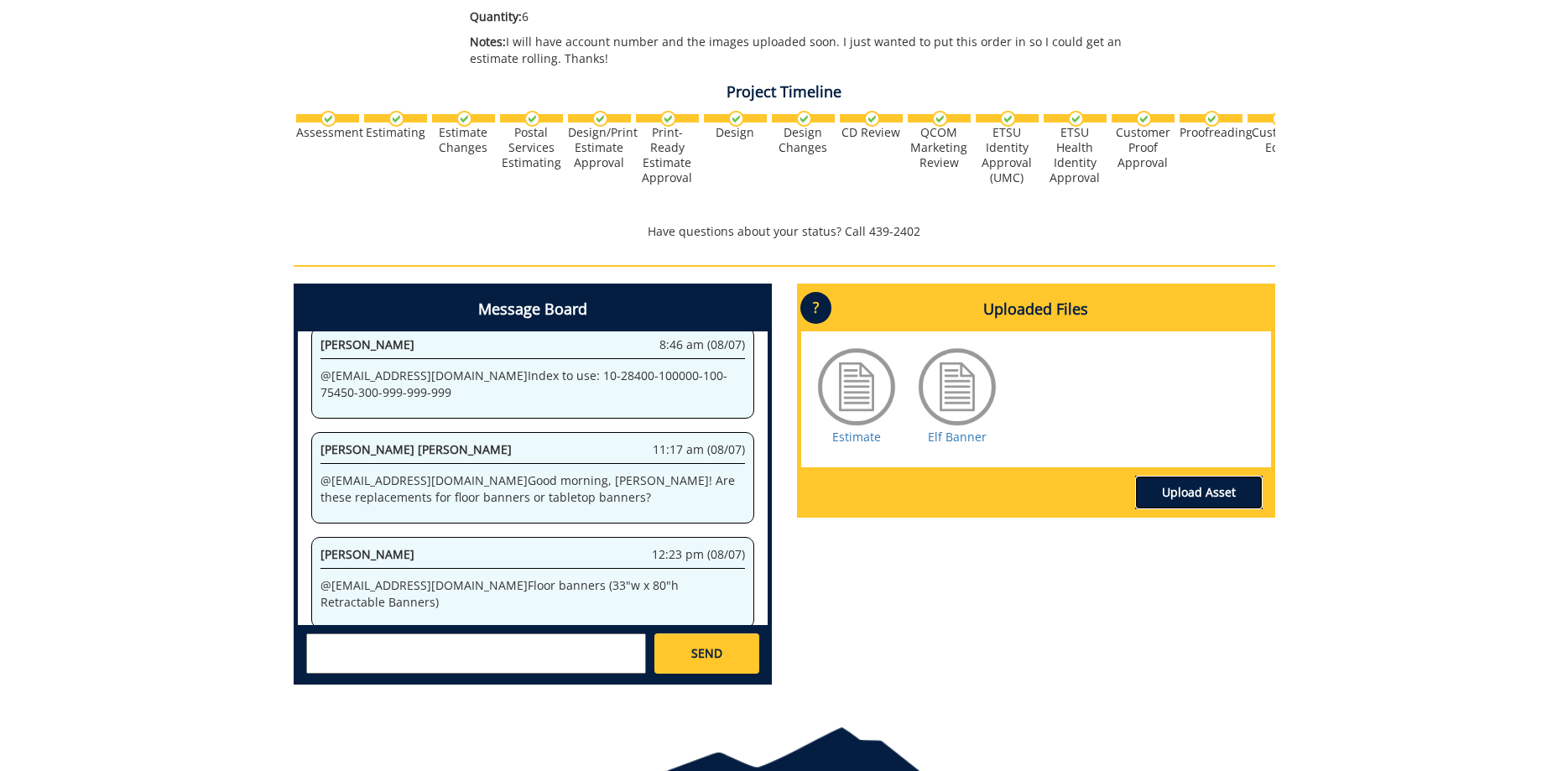
click at [1189, 490] on link "Upload Asset" at bounding box center [1199, 492] width 128 height 34
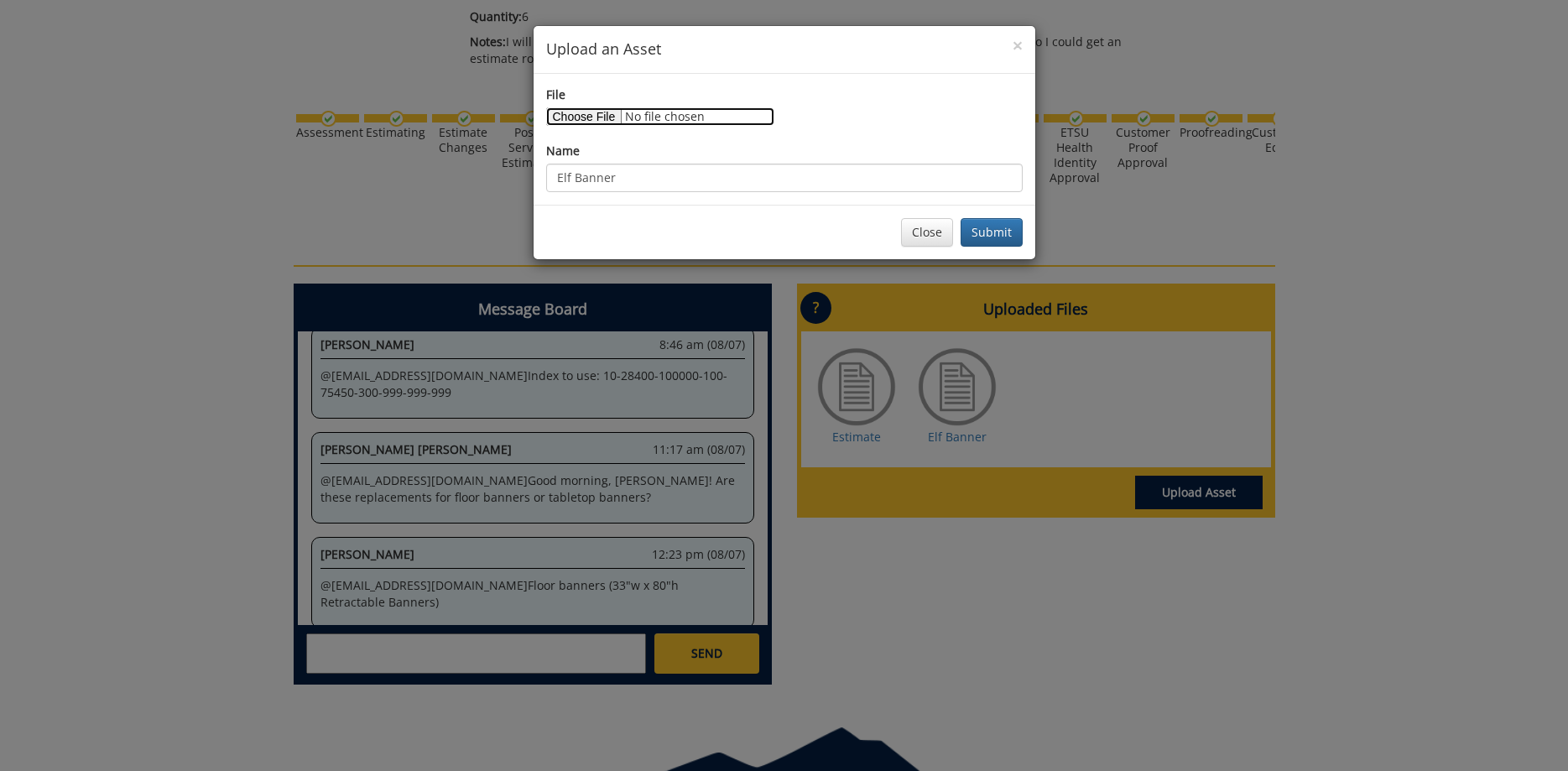
click at [563, 112] on input "File" at bounding box center [660, 116] width 229 height 19
type input "C:\fakepath\MCA_25_RetractableBanner-AllSEason_NEW_MM_Logo_Update.pdf"
click at [664, 161] on div "Name Elf Banner" at bounding box center [784, 168] width 476 height 49
click at [656, 169] on input "Elf Banner" at bounding box center [784, 177] width 476 height 28
drag, startPoint x: 656, startPoint y: 169, endPoint x: 312, endPoint y: 177, distance: 344.1
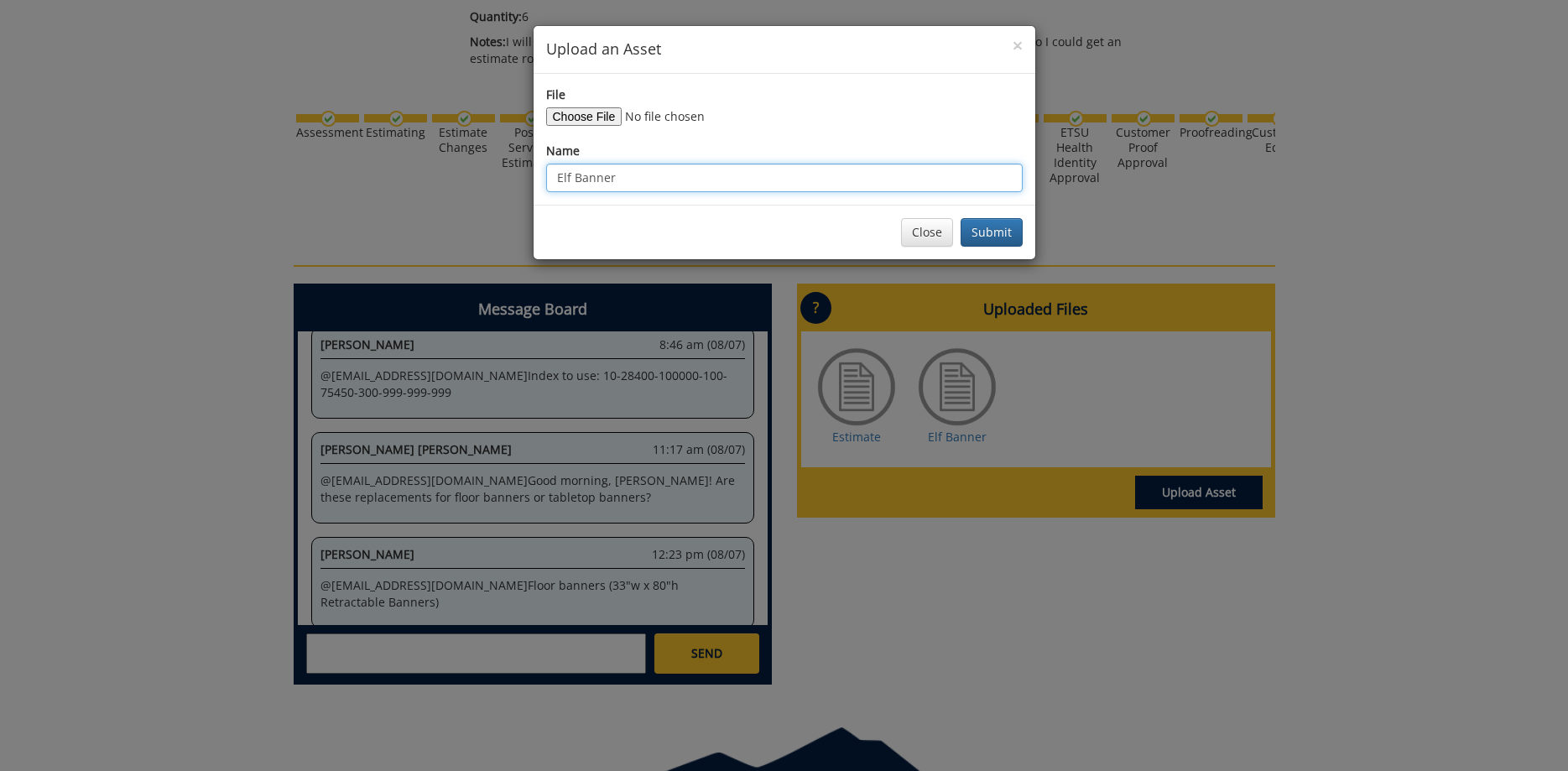
click at [546, 177] on input "Elf Banner" at bounding box center [784, 177] width 476 height 28
type input "MM Banner"
click at [1028, 226] on div "Close Submit" at bounding box center [784, 232] width 502 height 55
click at [1018, 228] on button "Submit" at bounding box center [992, 232] width 62 height 28
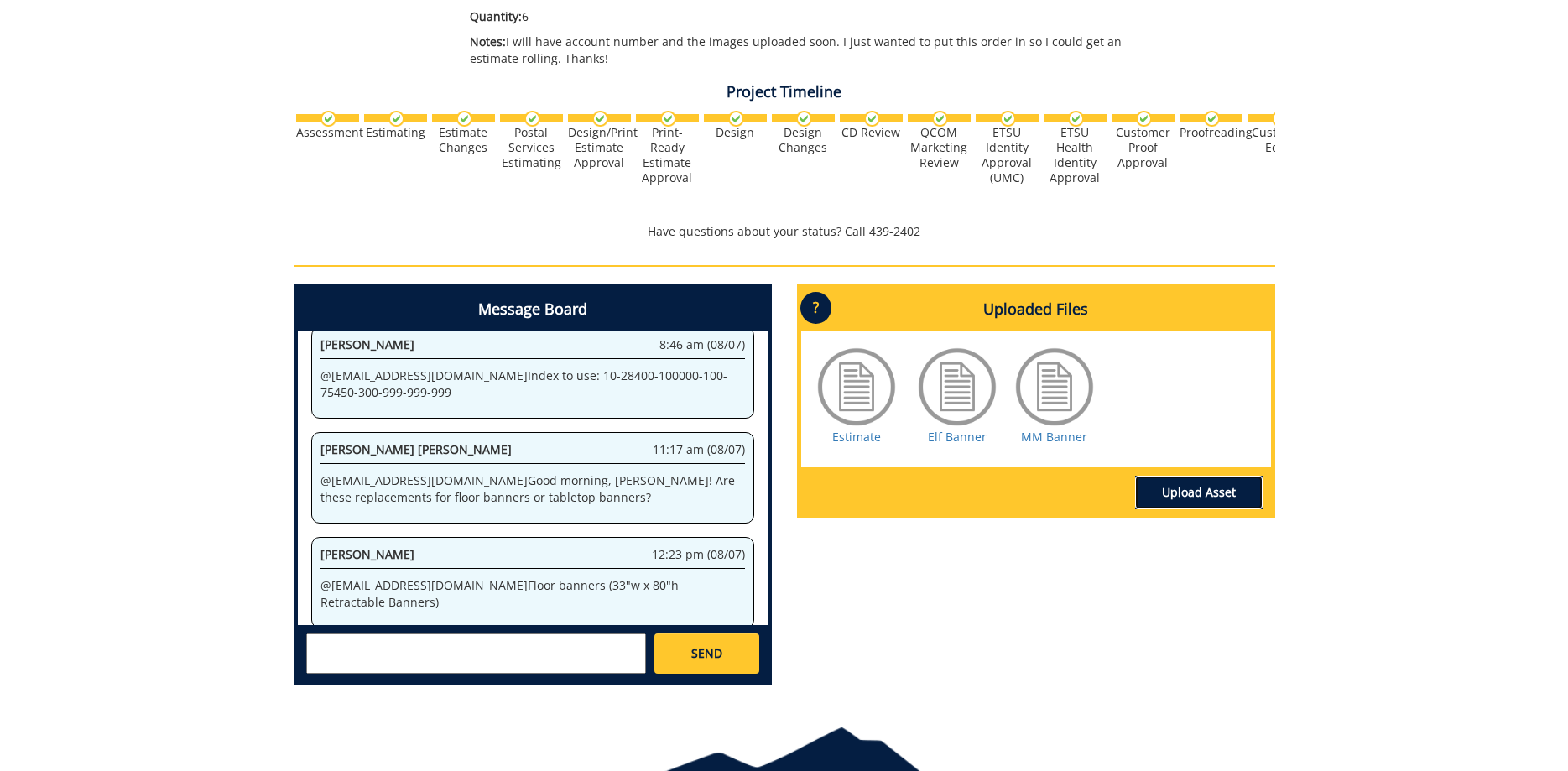
click at [1171, 485] on link "Upload Asset" at bounding box center [1199, 492] width 128 height 34
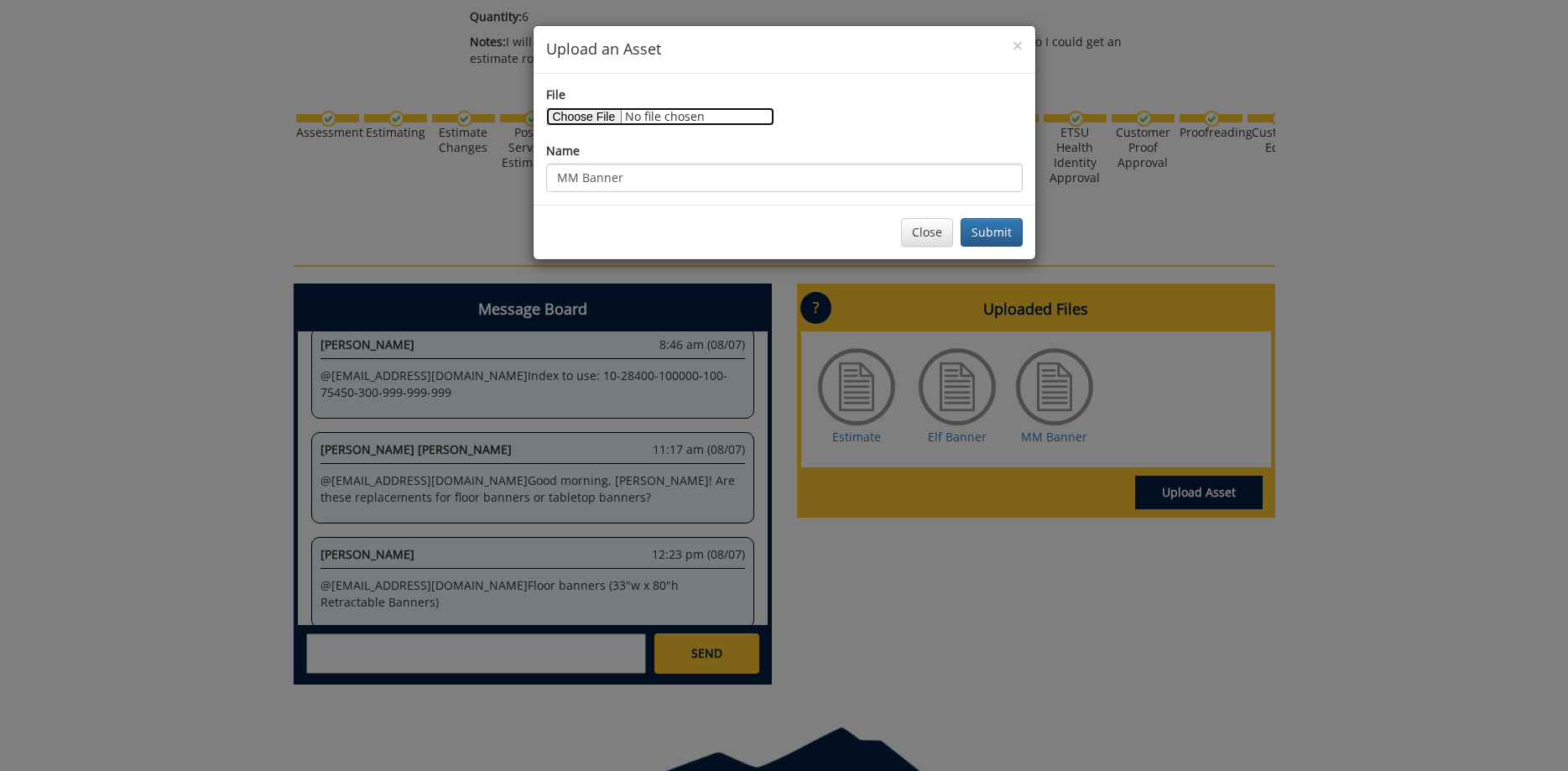
click at [577, 118] on input "File" at bounding box center [660, 116] width 229 height 19
type input "C:\fakepath\MCA_25_RetractableBanner-AllSEason_NEW_Riverdance.pdf"
drag, startPoint x: 585, startPoint y: 176, endPoint x: 574, endPoint y: 176, distance: 11.0
click at [574, 176] on input "MM Banner" at bounding box center [784, 177] width 476 height 28
drag, startPoint x: 574, startPoint y: 176, endPoint x: 510, endPoint y: 176, distance: 64.0
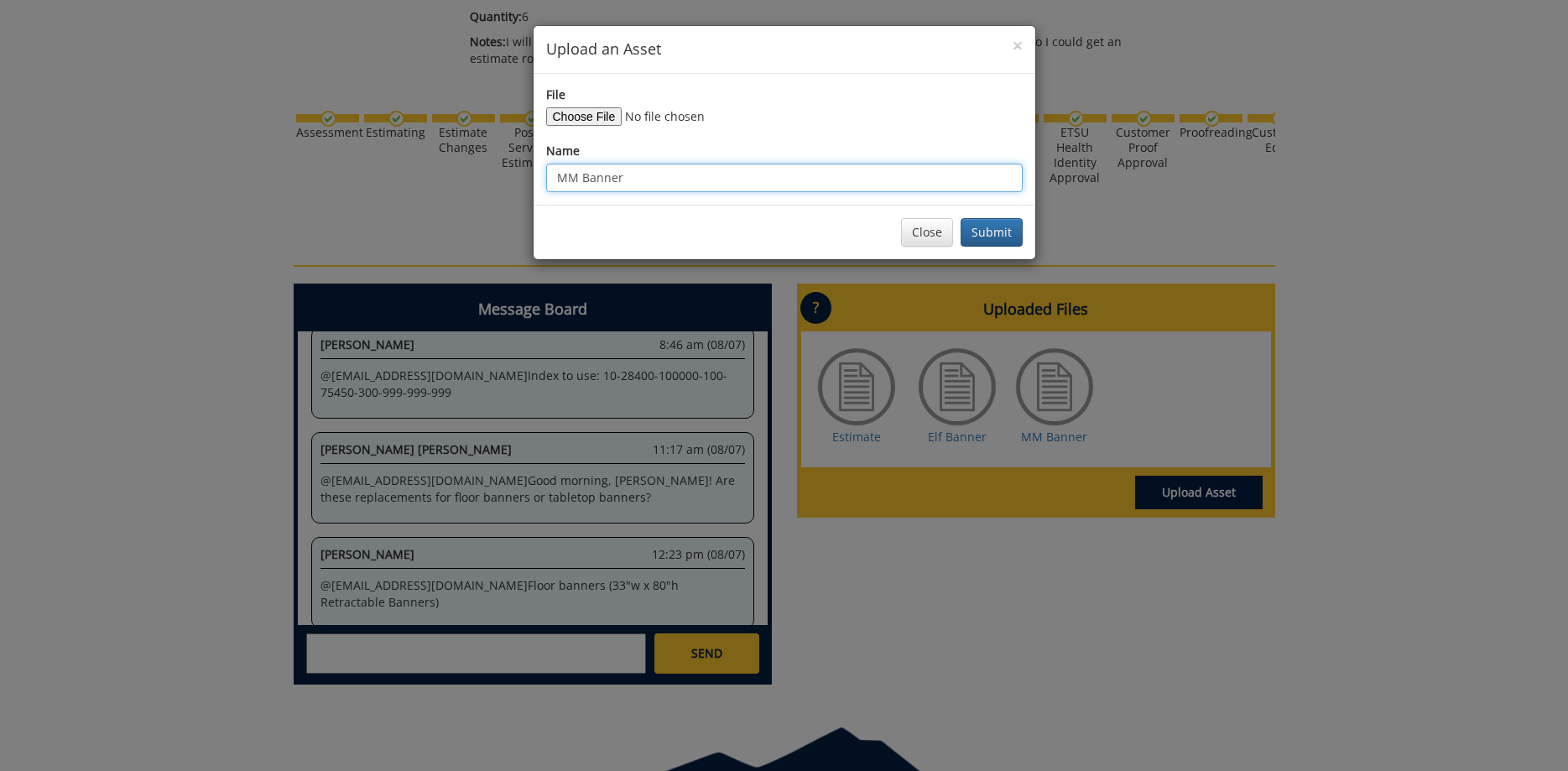
click at [546, 176] on input "MM Banner" at bounding box center [784, 177] width 476 height 28
type input "RD Banner"
click at [986, 240] on button "Submit" at bounding box center [992, 232] width 62 height 28
